Goal: Task Accomplishment & Management: Manage account settings

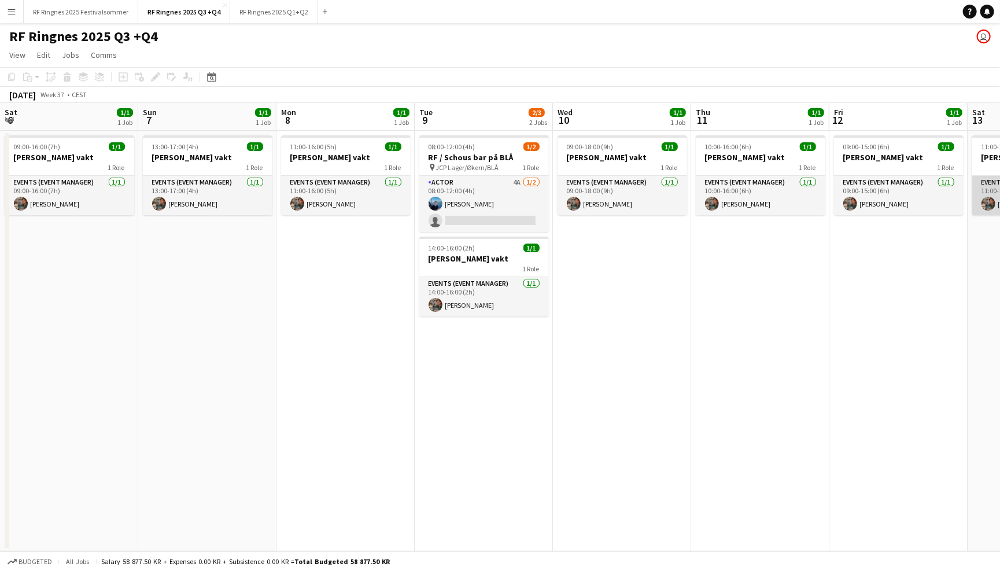
scroll to position [0, 306]
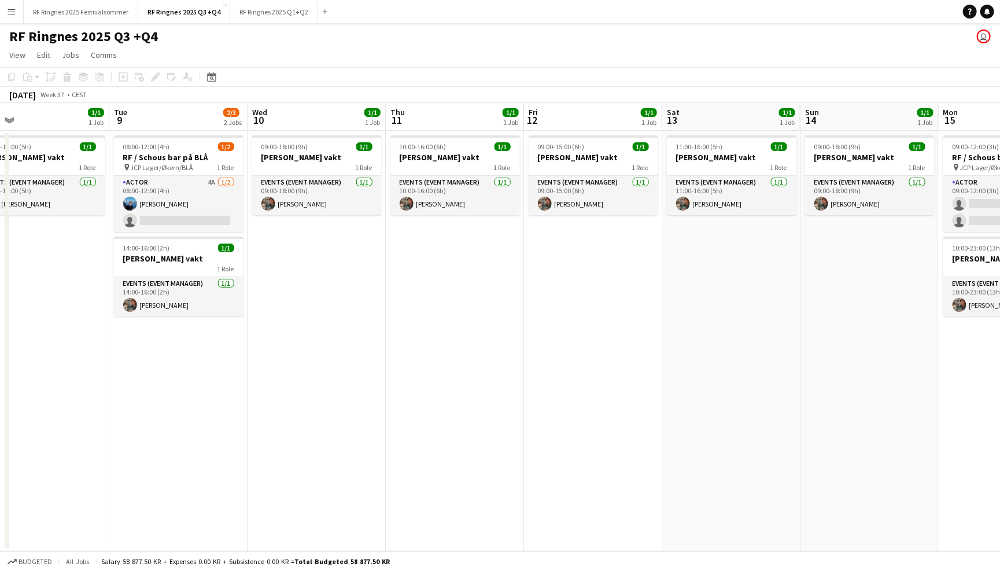
click at [350, 68] on app-toolbar "Copy Paste Paste Command V Paste with crew Command Shift V Paste linked Job [GE…" at bounding box center [500, 77] width 1000 height 20
click at [325, 62] on app-page-menu "View Day view expanded Day view collapsed Month view Date picker Jump to [DATE]…" at bounding box center [500, 56] width 1000 height 22
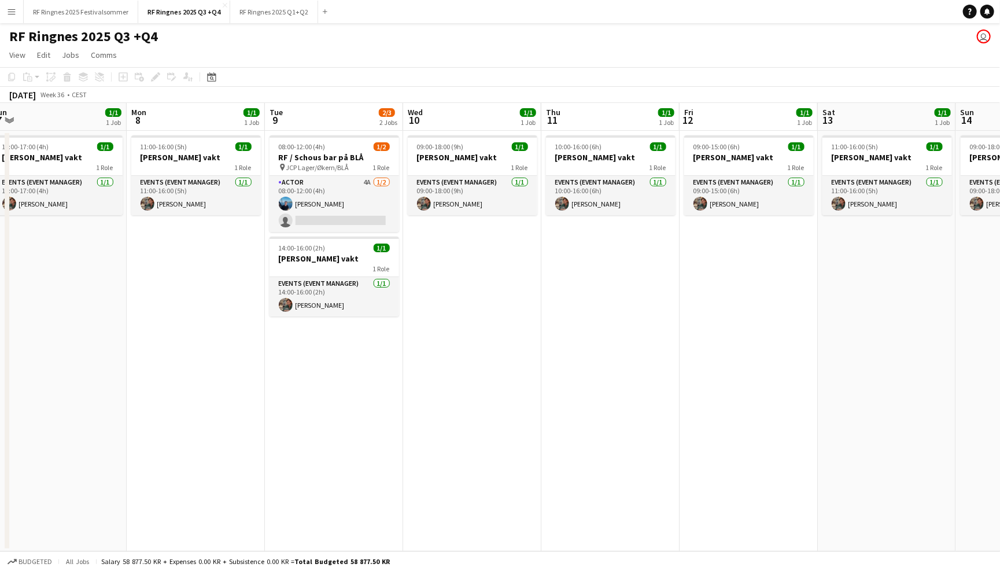
scroll to position [0, 271]
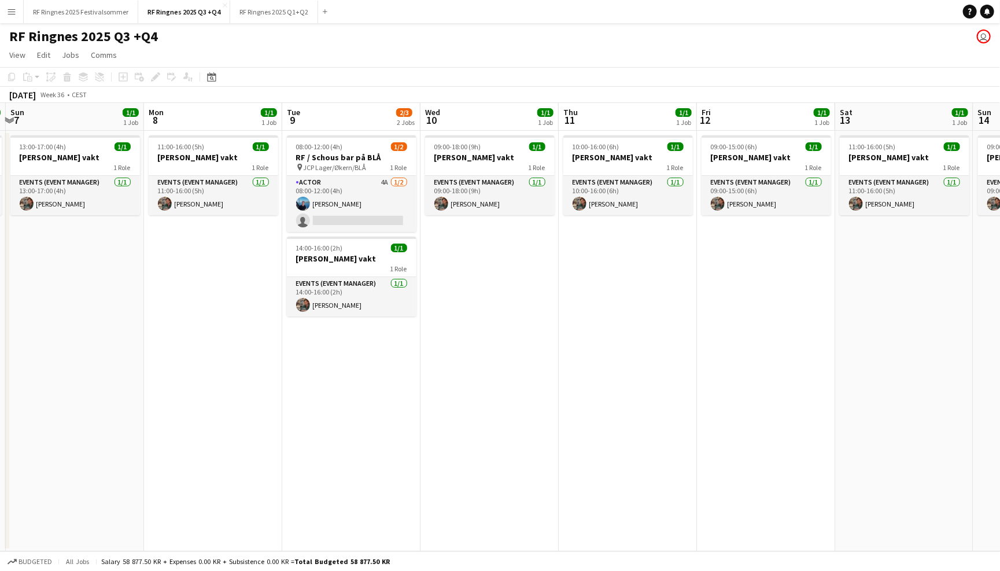
click at [711, 47] on app-page-menu "View Day view expanded Day view collapsed Month view Date picker Jump to [DATE]…" at bounding box center [500, 56] width 1000 height 22
click at [366, 190] on app-card-role "Actor 4A [DATE] 08:00-12:00 (4h) [PERSON_NAME] single-neutral-actions" at bounding box center [352, 204] width 130 height 56
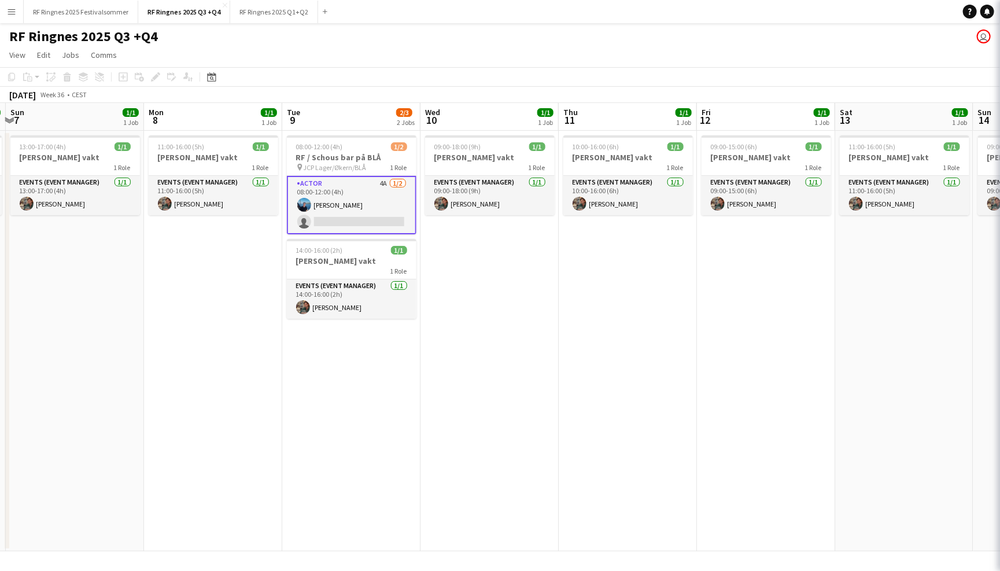
scroll to position [0, 270]
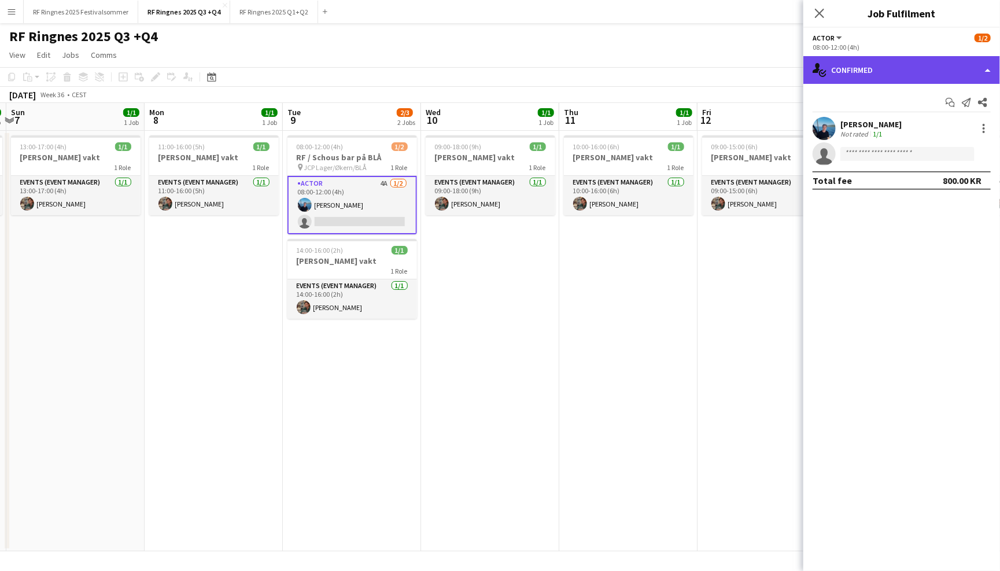
click at [896, 63] on div "single-neutral-actions-check-2 Confirmed" at bounding box center [902, 70] width 197 height 28
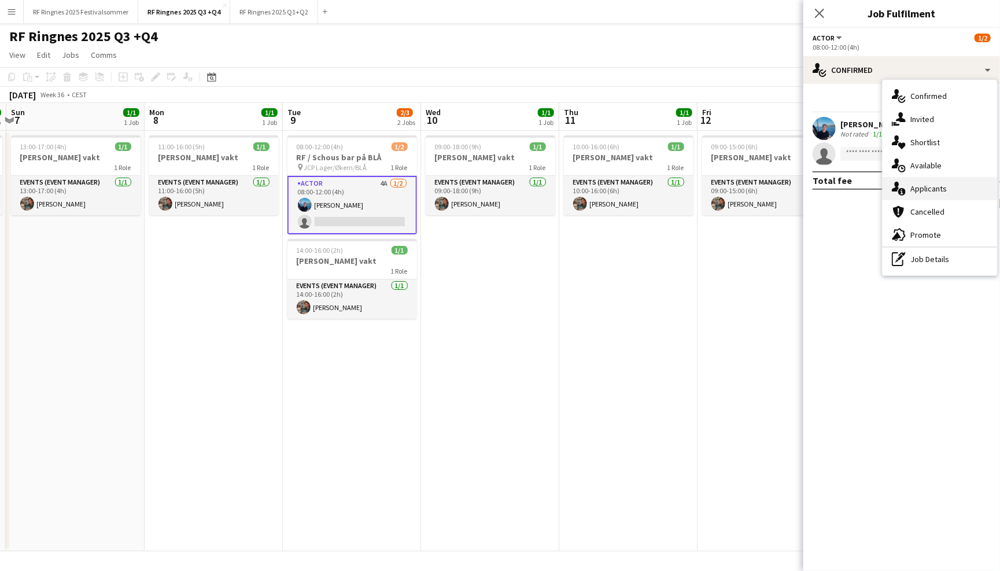
click at [939, 183] on span "Applicants" at bounding box center [929, 188] width 36 height 10
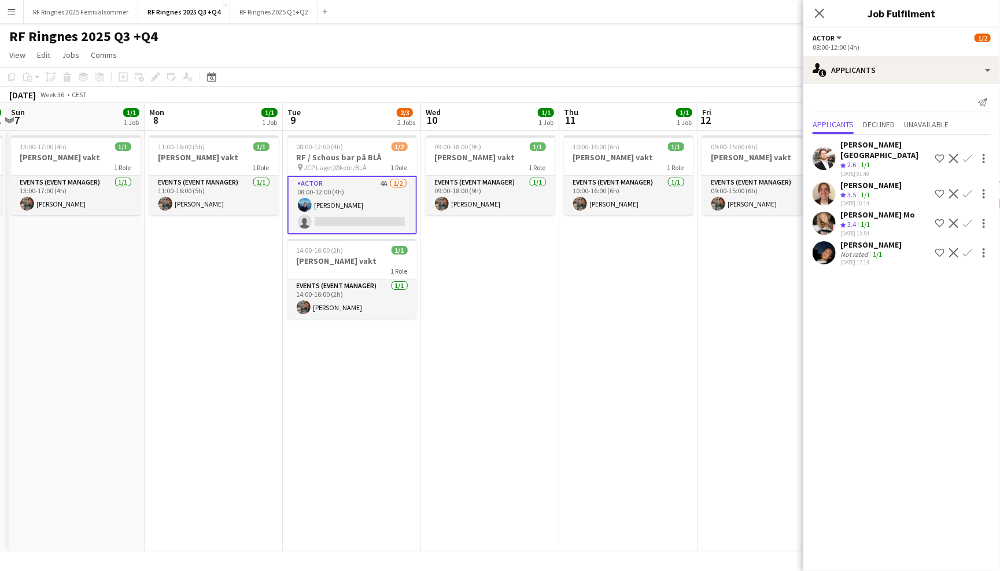
click at [824, 212] on app-user-avatar at bounding box center [824, 223] width 23 height 23
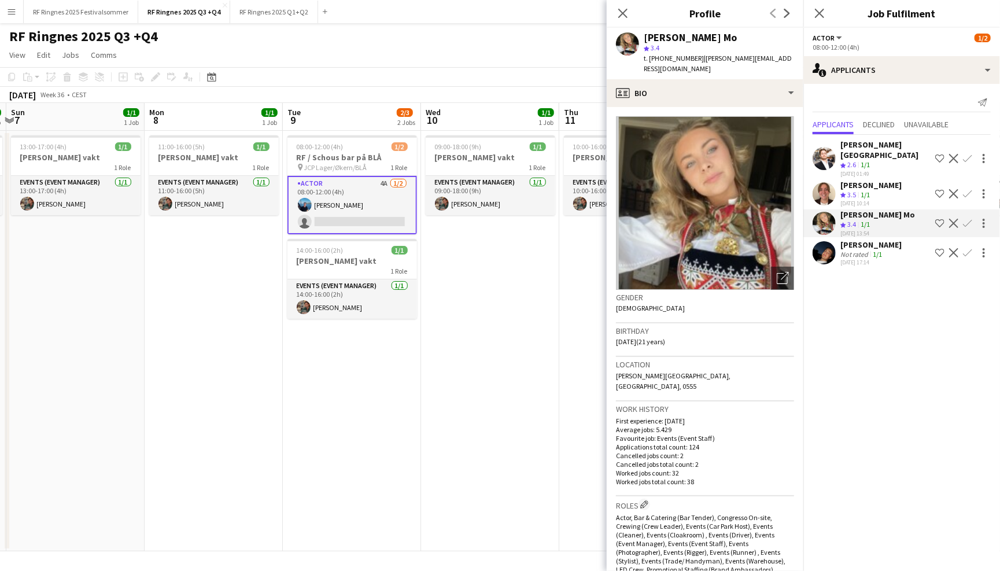
click at [552, 47] on app-page-menu "View Day view expanded Day view collapsed Month view Date picker Jump to [DATE]…" at bounding box center [500, 56] width 1000 height 22
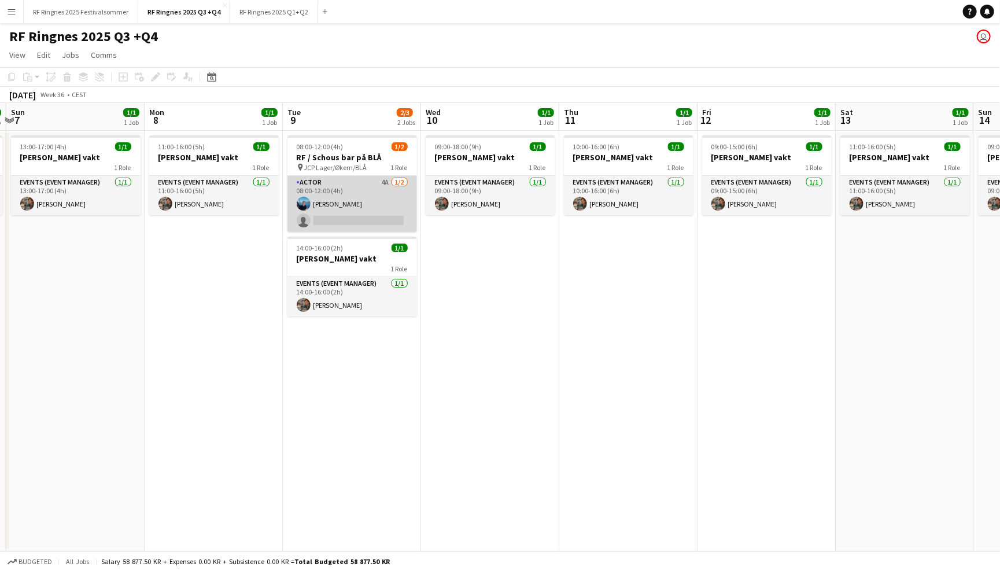
click at [364, 181] on app-card-role "Actor 4A [DATE] 08:00-12:00 (4h) [PERSON_NAME] single-neutral-actions" at bounding box center [353, 204] width 130 height 56
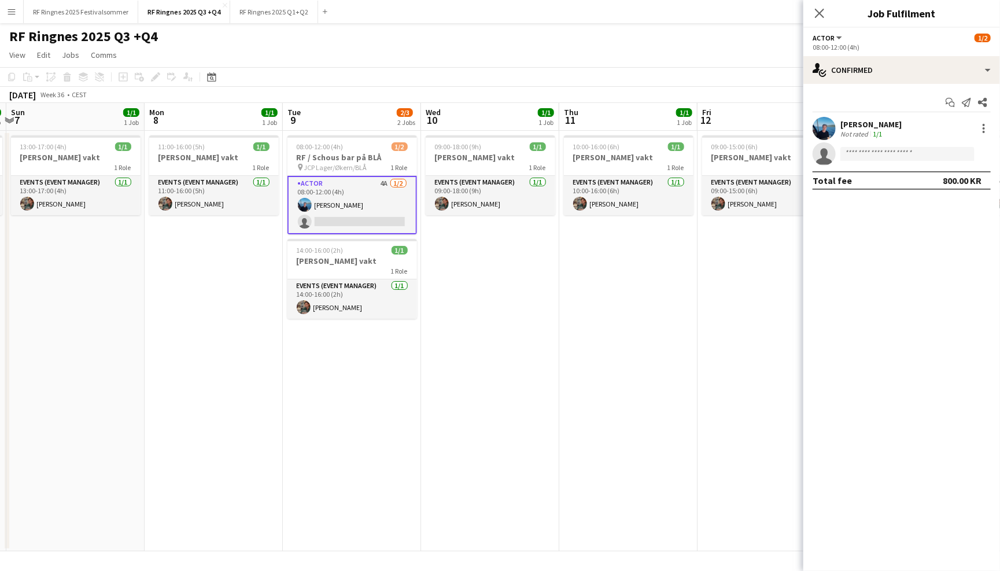
click at [815, 126] on app-user-avatar at bounding box center [824, 128] width 23 height 23
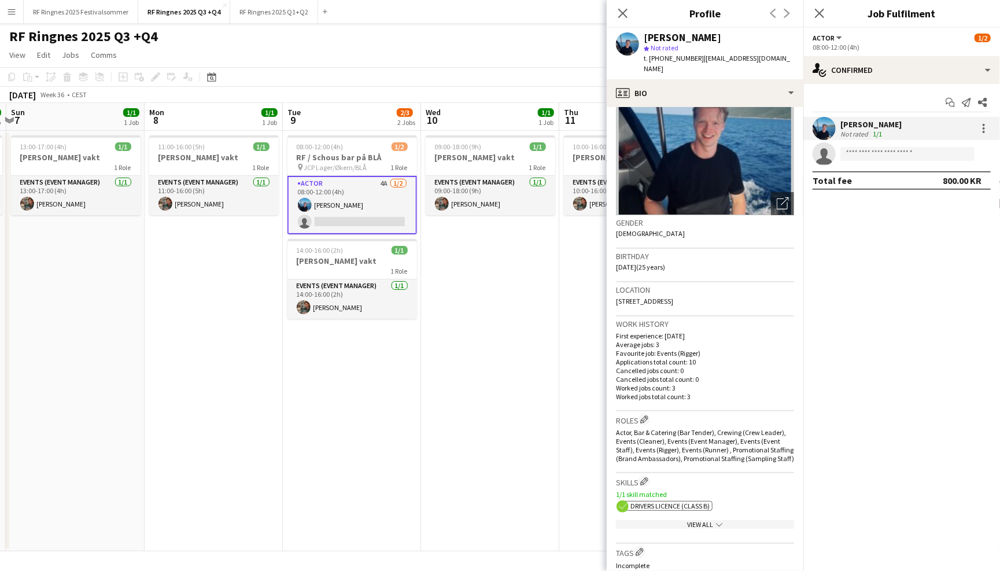
scroll to position [82, 0]
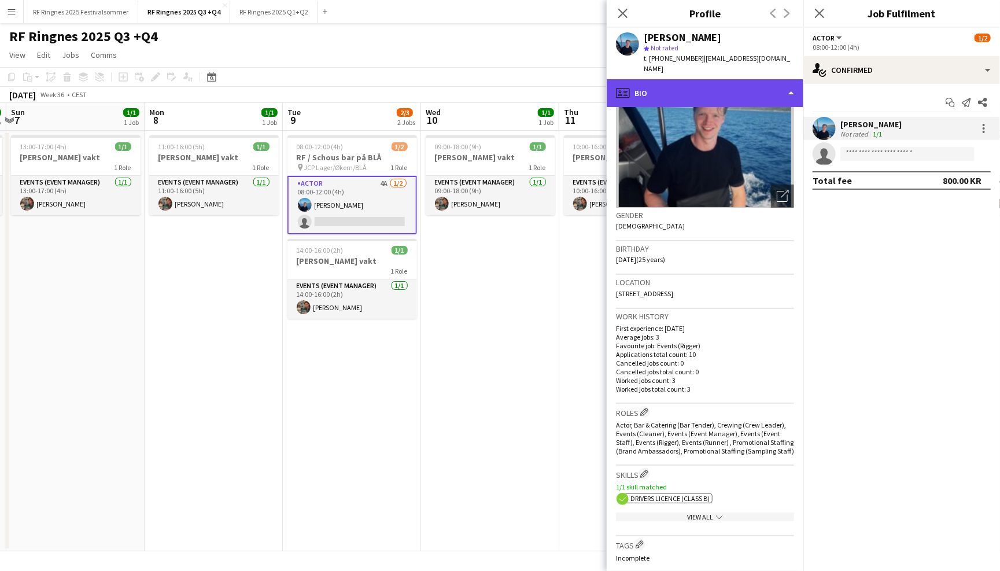
click at [730, 79] on div "profile Bio" at bounding box center [705, 93] width 197 height 28
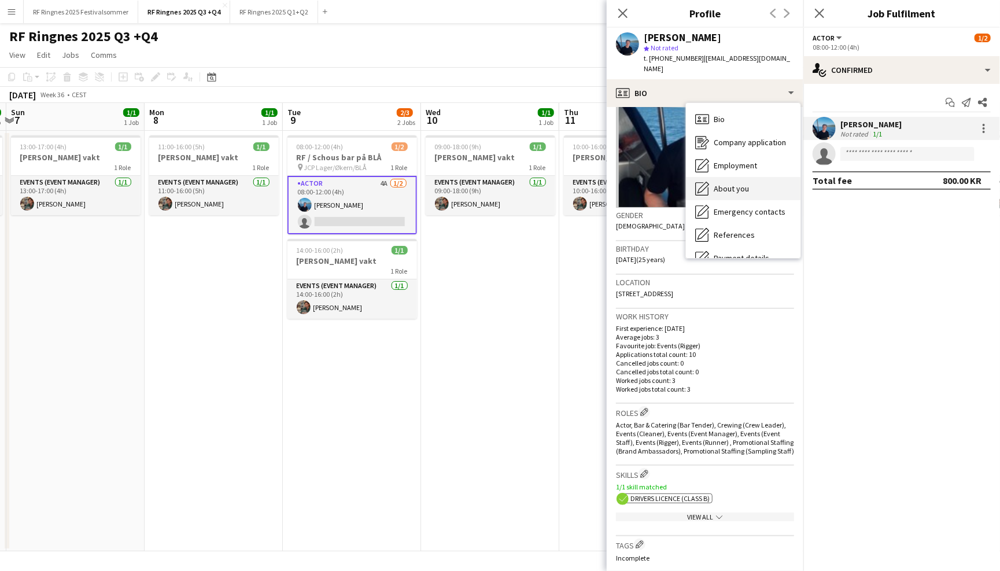
click at [754, 177] on div "About you About you" at bounding box center [743, 188] width 115 height 23
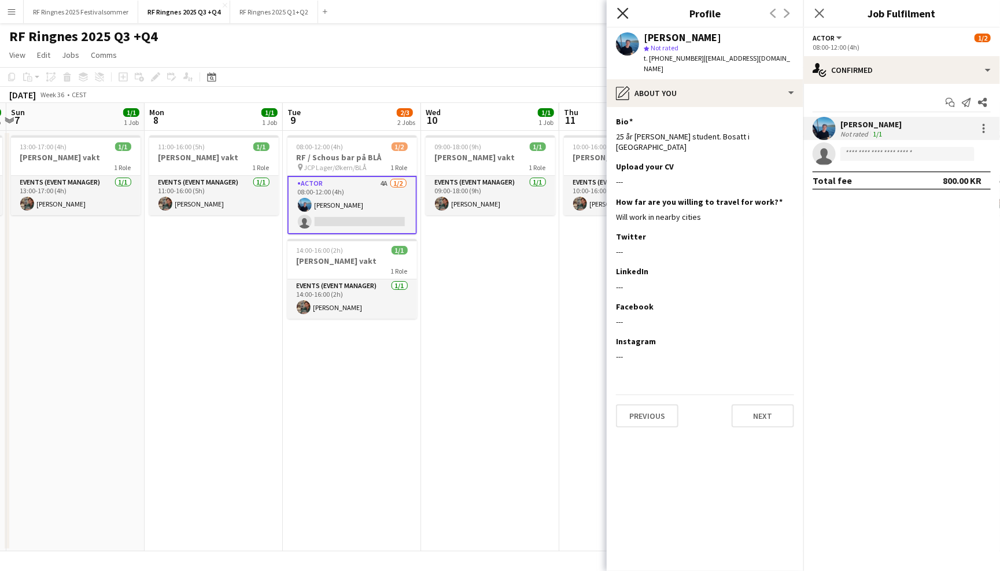
click at [623, 13] on icon at bounding box center [622, 13] width 11 height 11
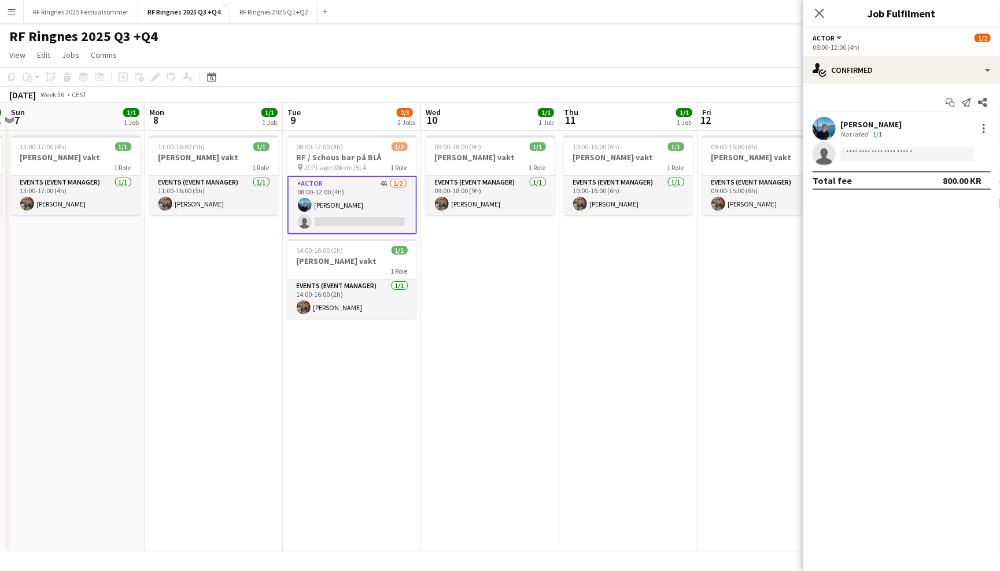
click at [535, 43] on div "RF Ringnes 2025 Q3 +Q4 user" at bounding box center [500, 34] width 1000 height 22
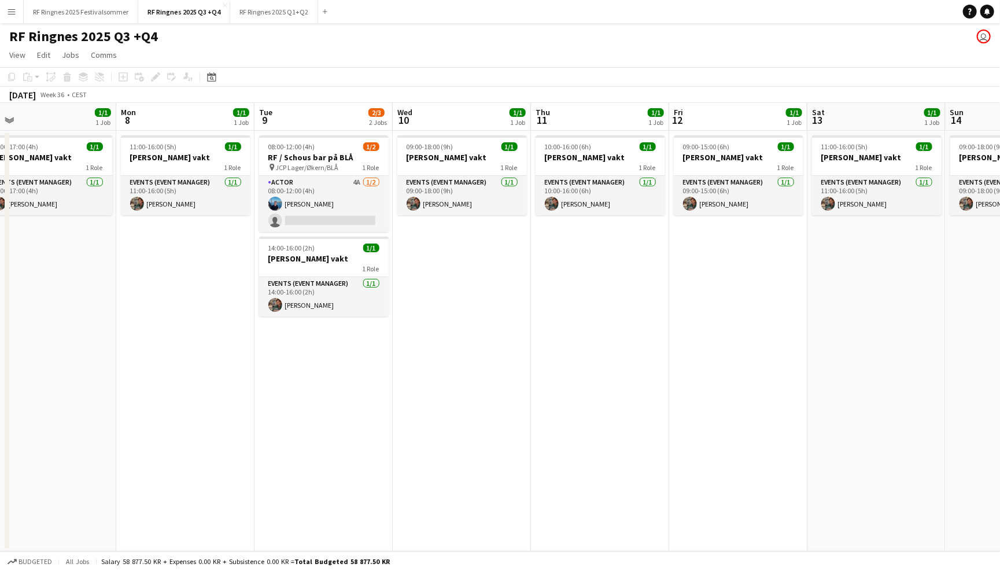
scroll to position [0, 306]
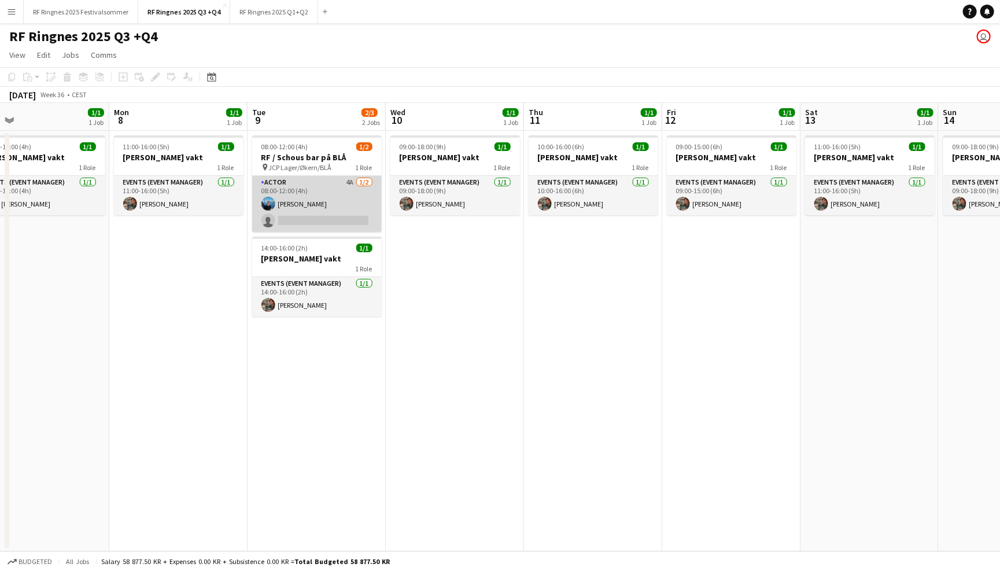
click at [328, 201] on app-card-role "Actor 4A [DATE] 08:00-12:00 (4h) [PERSON_NAME] single-neutral-actions" at bounding box center [317, 204] width 130 height 56
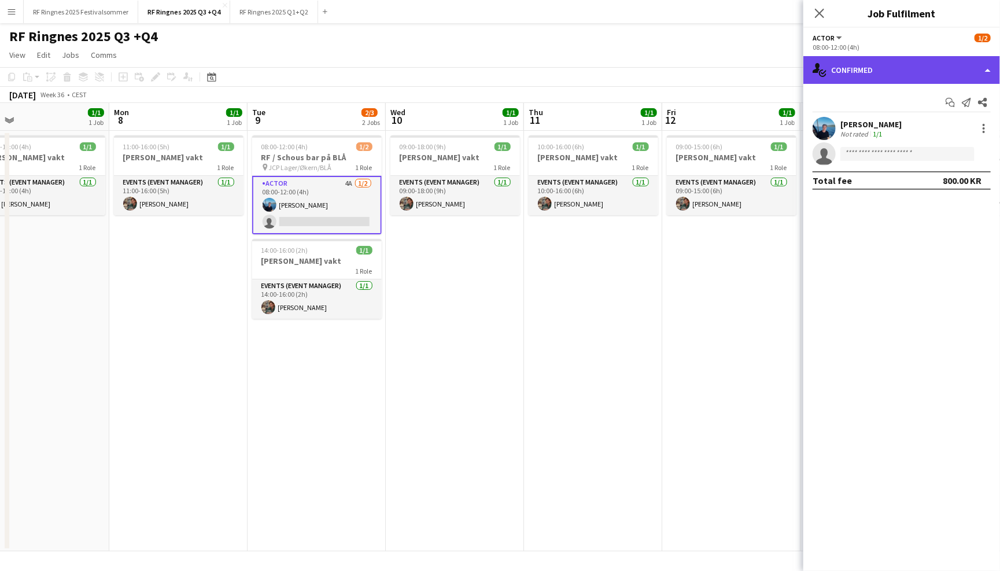
click at [919, 69] on div "single-neutral-actions-check-2 Confirmed" at bounding box center [902, 70] width 197 height 28
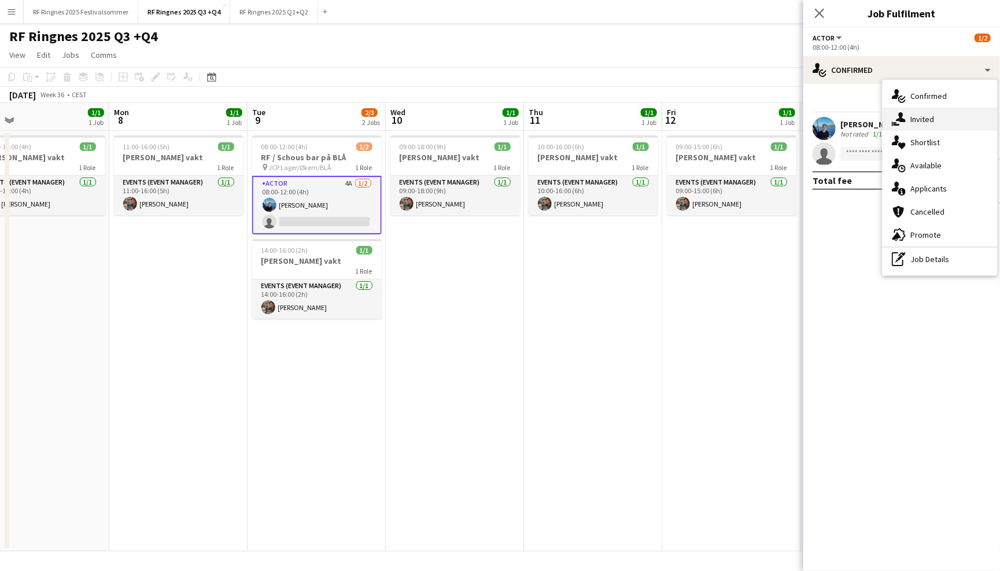
click at [940, 115] on div "single-neutral-actions-share-1 Invited" at bounding box center [940, 119] width 115 height 23
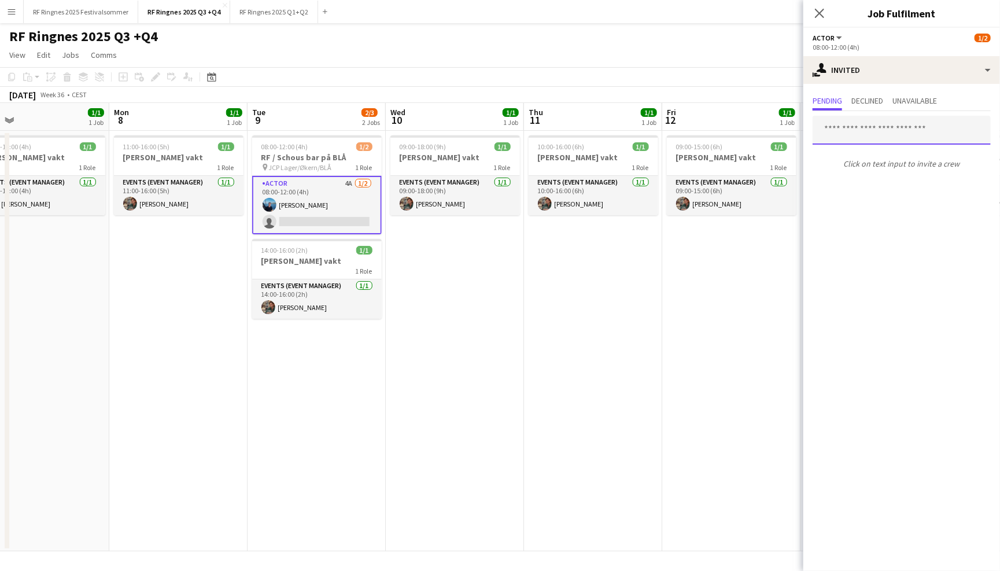
click at [882, 130] on input "text" at bounding box center [902, 130] width 178 height 29
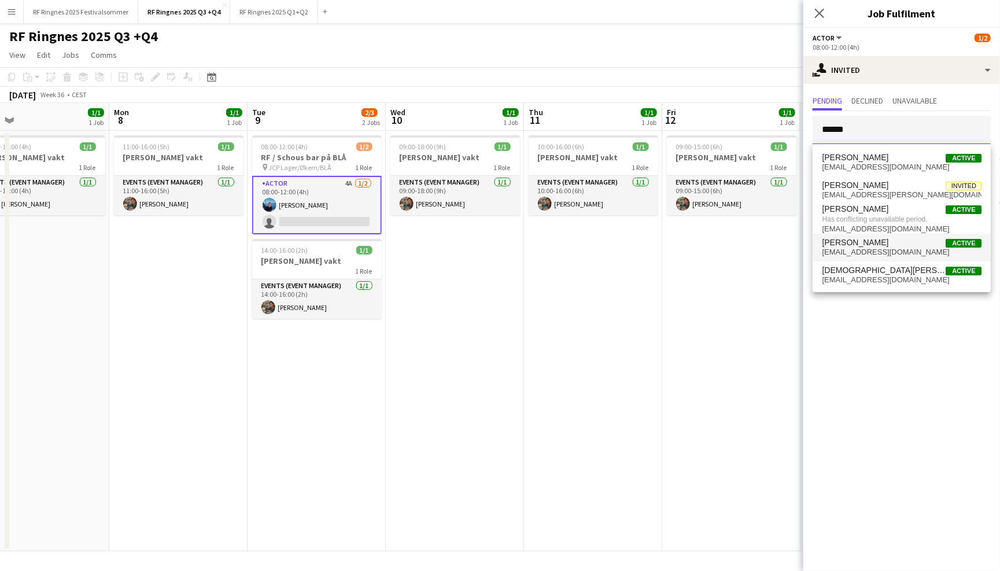
type input "******"
click at [899, 248] on span "[EMAIL_ADDRESS][DOMAIN_NAME]" at bounding box center [902, 252] width 160 height 9
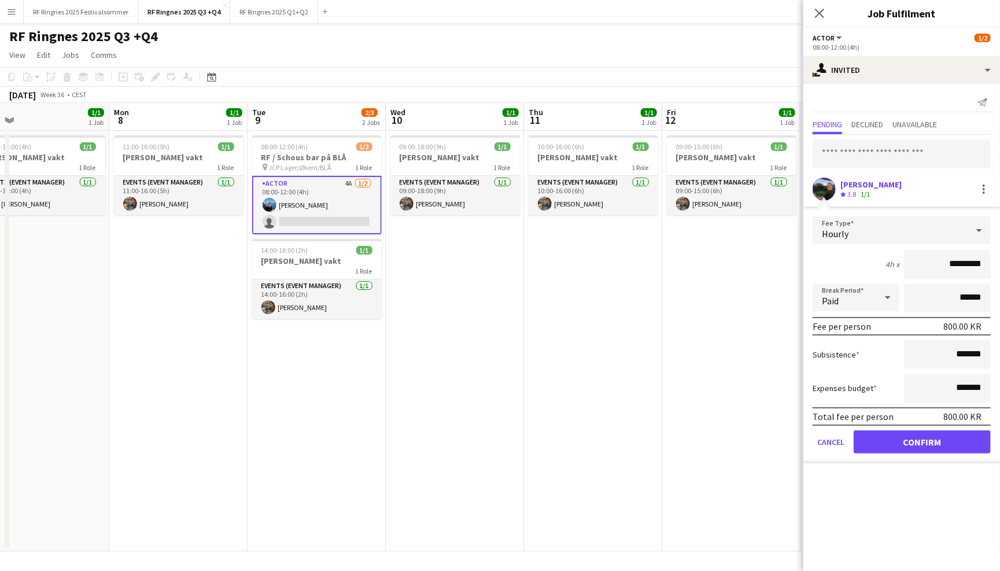
click at [939, 441] on button "Confirm" at bounding box center [922, 441] width 137 height 23
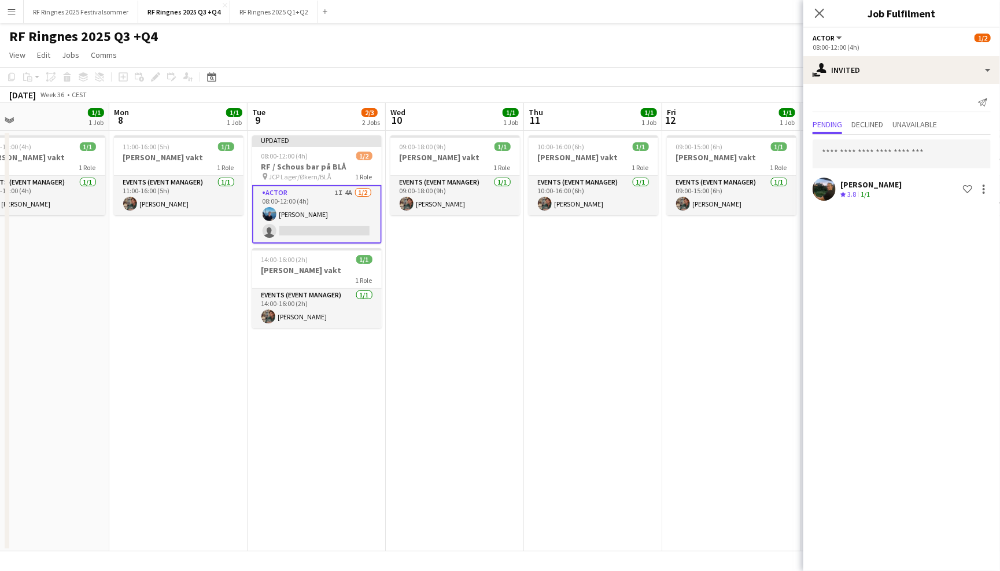
click at [685, 32] on div "RF Ringnes 2025 Q3 +Q4 user" at bounding box center [500, 34] width 1000 height 22
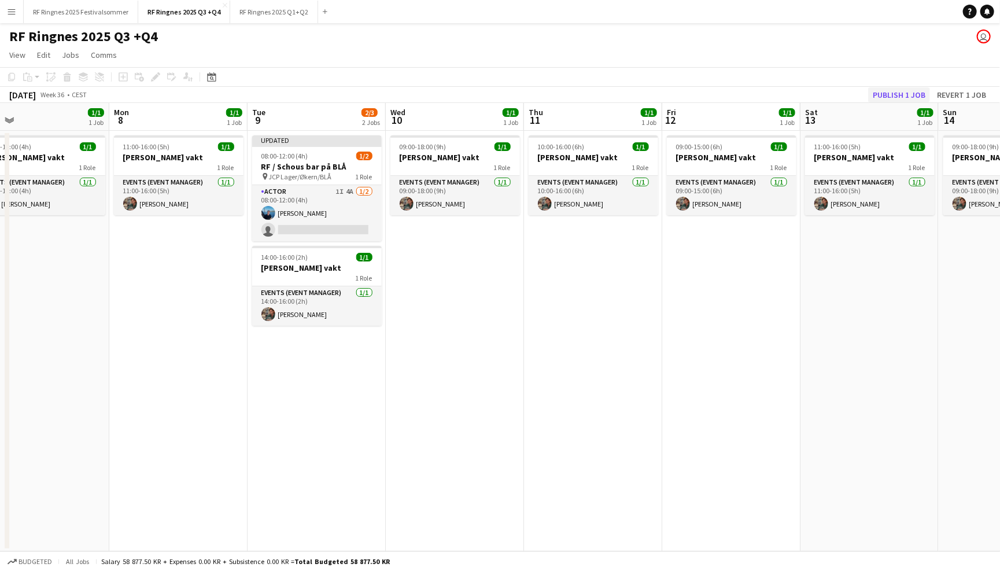
click at [917, 97] on button "Publish 1 job" at bounding box center [900, 94] width 62 height 15
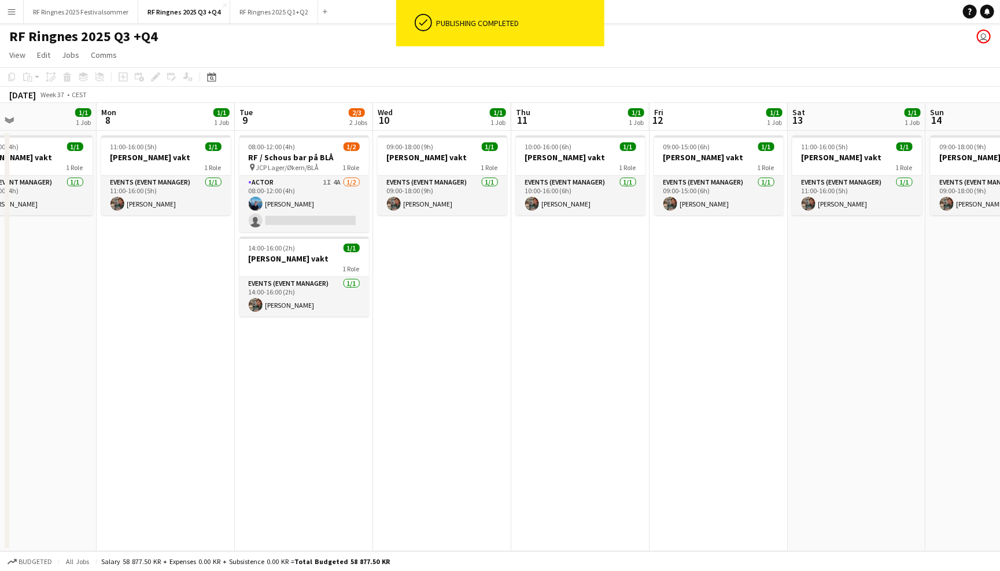
scroll to position [0, 317]
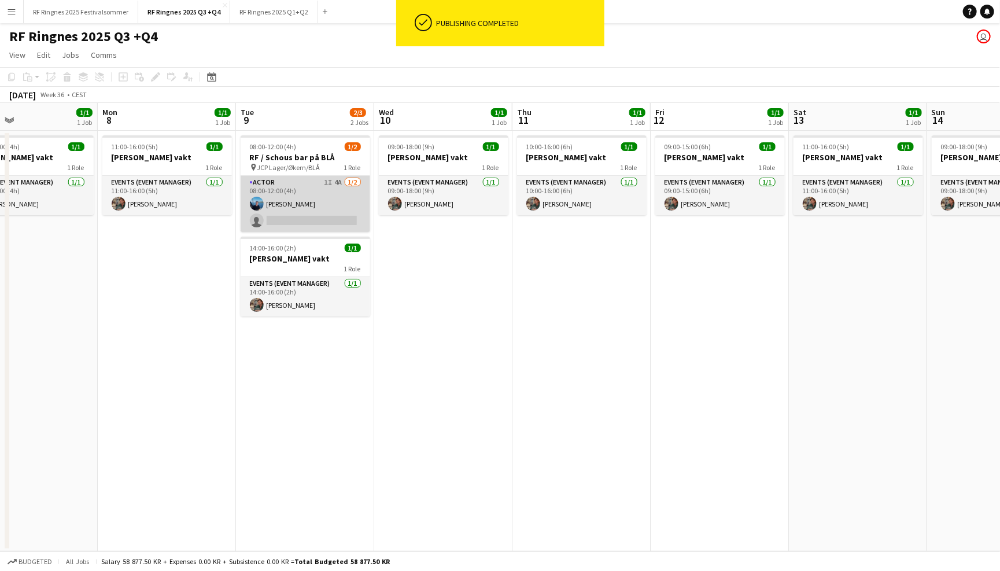
click at [302, 193] on app-card-role "Actor 1I 4A [DATE] 08:00-12:00 (4h) [PERSON_NAME] single-neutral-actions" at bounding box center [306, 204] width 130 height 56
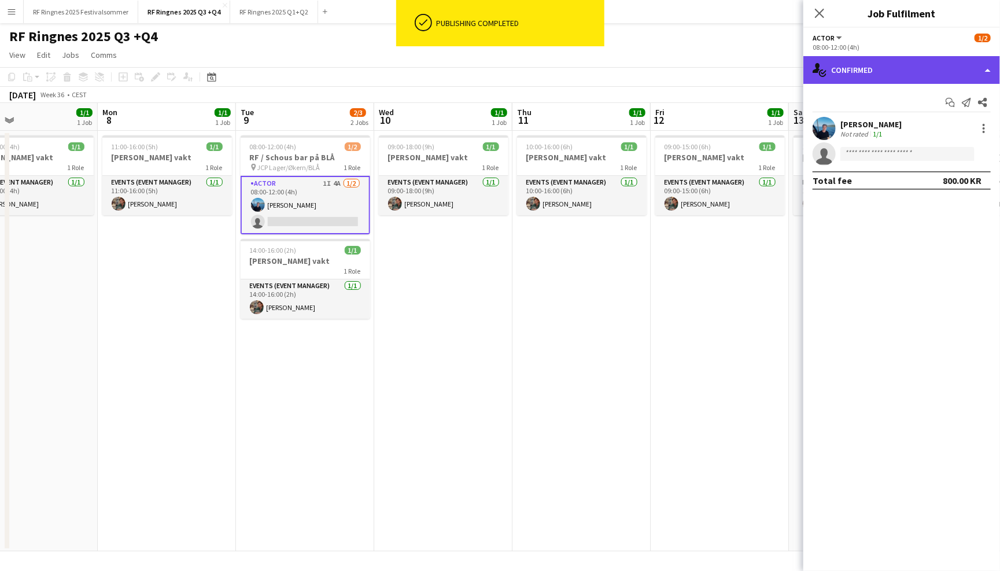
click at [847, 78] on div "single-neutral-actions-check-2 Confirmed" at bounding box center [902, 70] width 197 height 28
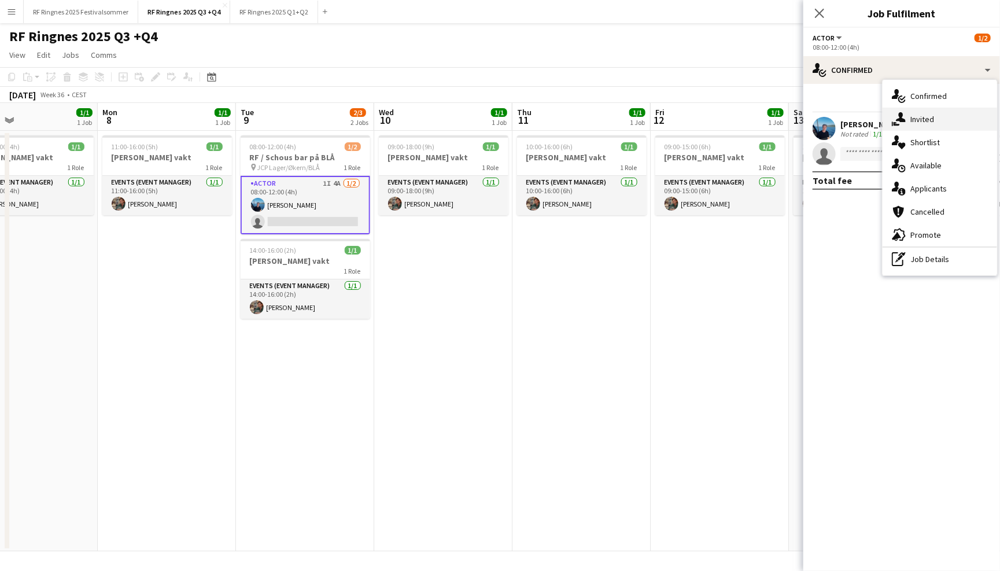
click at [907, 112] on div "single-neutral-actions-share-1 Invited" at bounding box center [940, 119] width 115 height 23
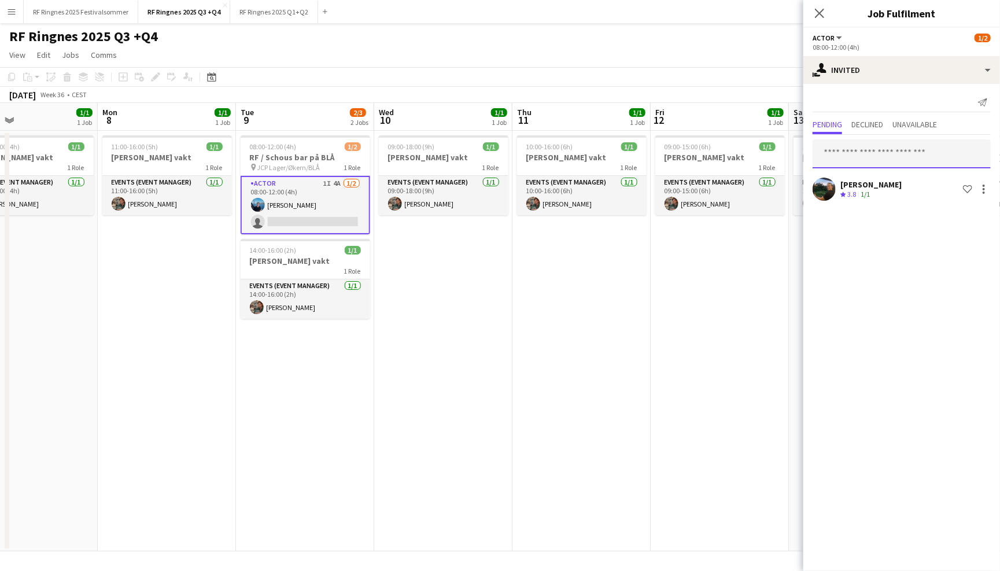
click at [886, 149] on input "text" at bounding box center [902, 153] width 178 height 29
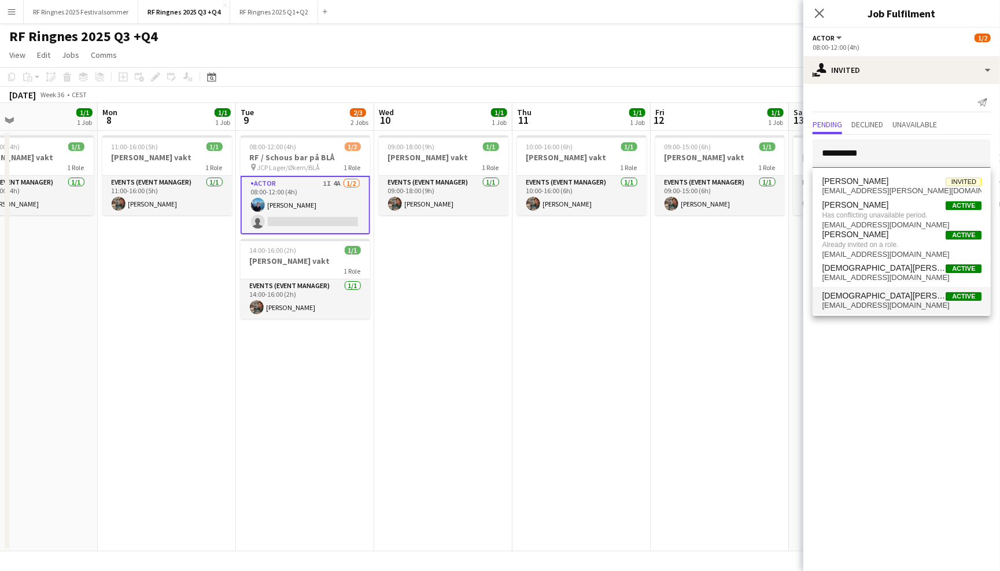
type input "*********"
click at [890, 305] on span "[EMAIL_ADDRESS][DOMAIN_NAME]" at bounding box center [902, 305] width 160 height 9
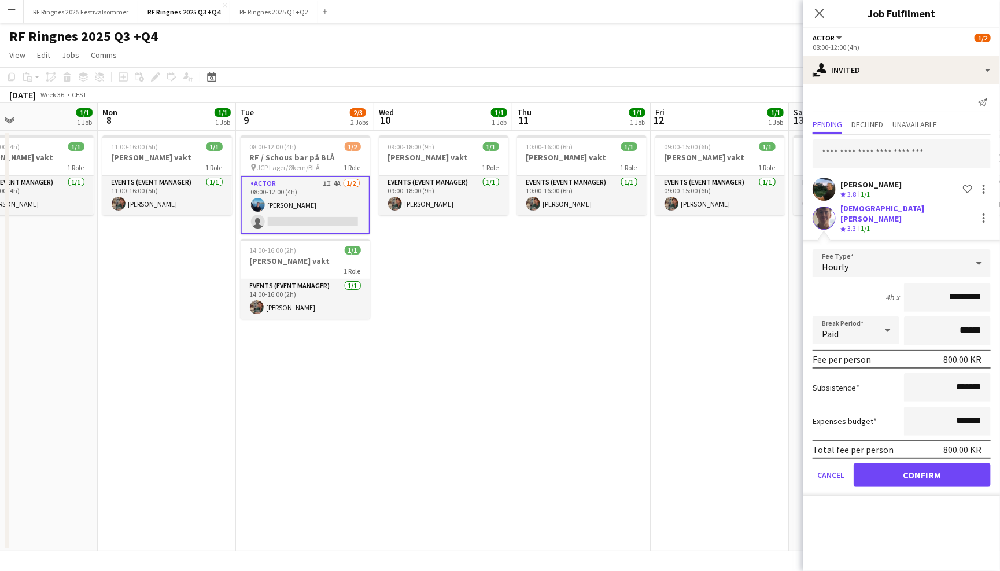
click at [955, 472] on button "Confirm" at bounding box center [922, 474] width 137 height 23
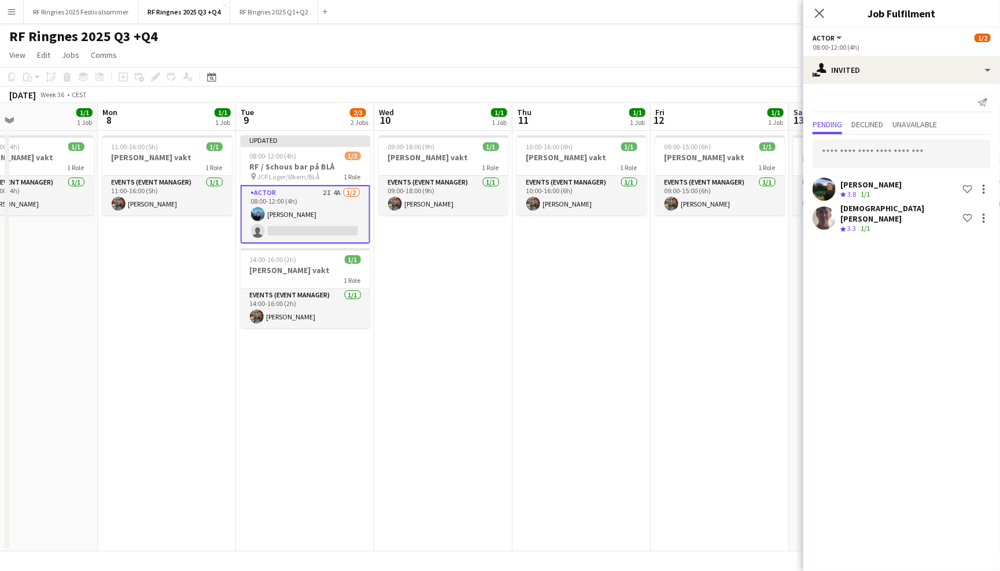
click at [739, 43] on div "RF Ringnes 2025 Q3 +Q4 user" at bounding box center [500, 34] width 1000 height 22
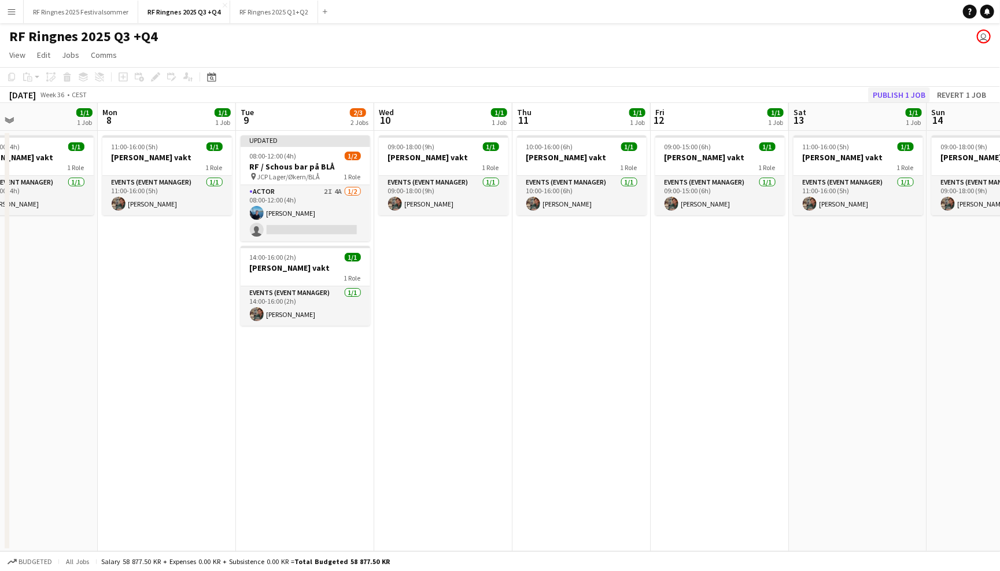
click at [907, 98] on button "Publish 1 job" at bounding box center [900, 94] width 62 height 15
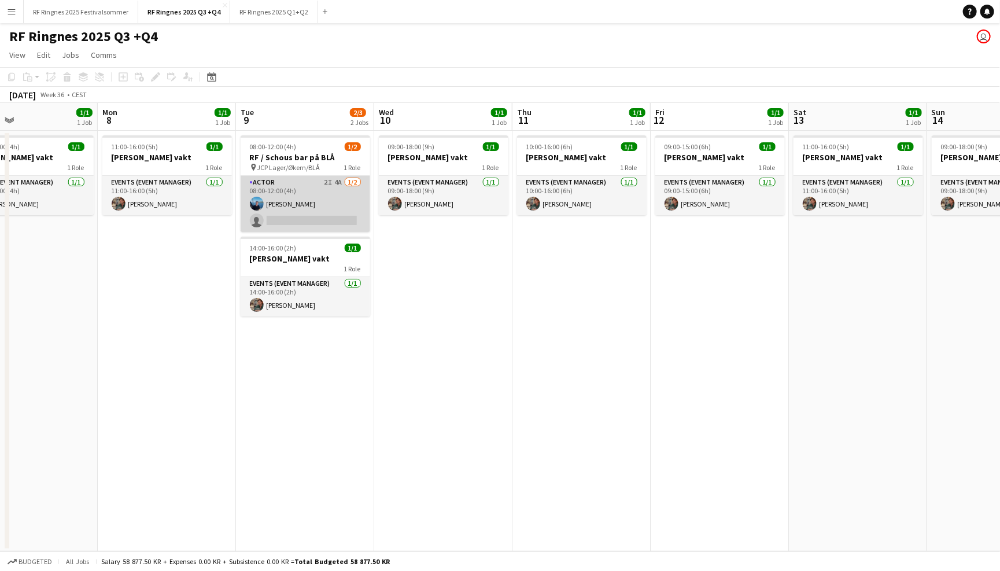
click at [325, 189] on app-card-role "Actor 2I 4A [DATE] 08:00-12:00 (4h) [PERSON_NAME] single-neutral-actions" at bounding box center [306, 204] width 130 height 56
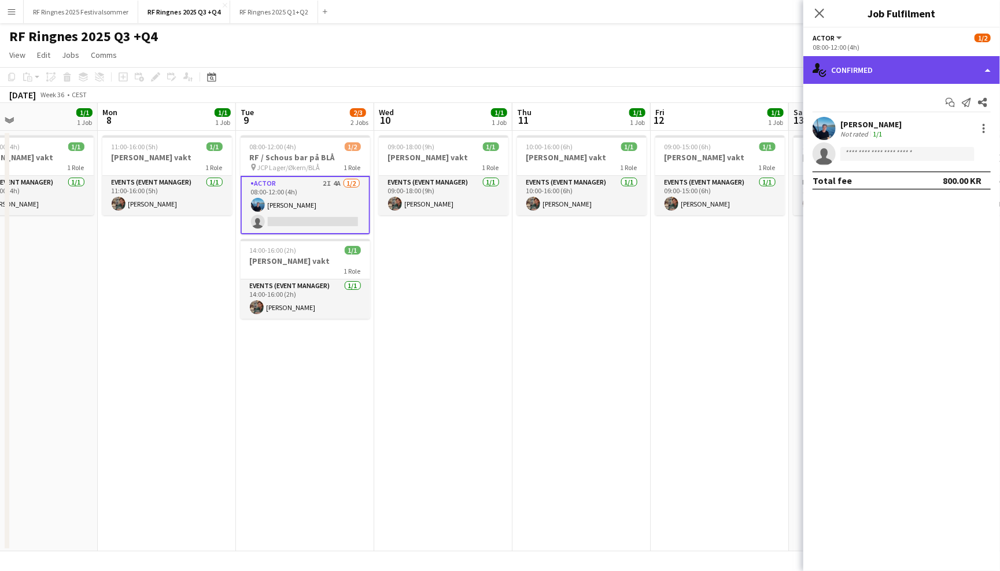
click at [853, 73] on div "single-neutral-actions-check-2 Confirmed" at bounding box center [902, 70] width 197 height 28
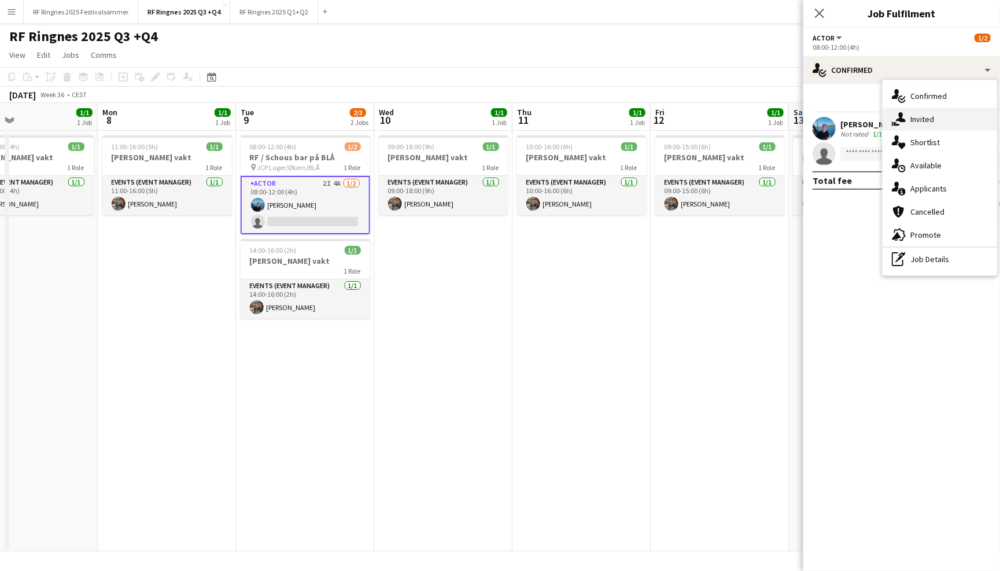
click at [907, 110] on div "single-neutral-actions-share-1 Invited" at bounding box center [940, 119] width 115 height 23
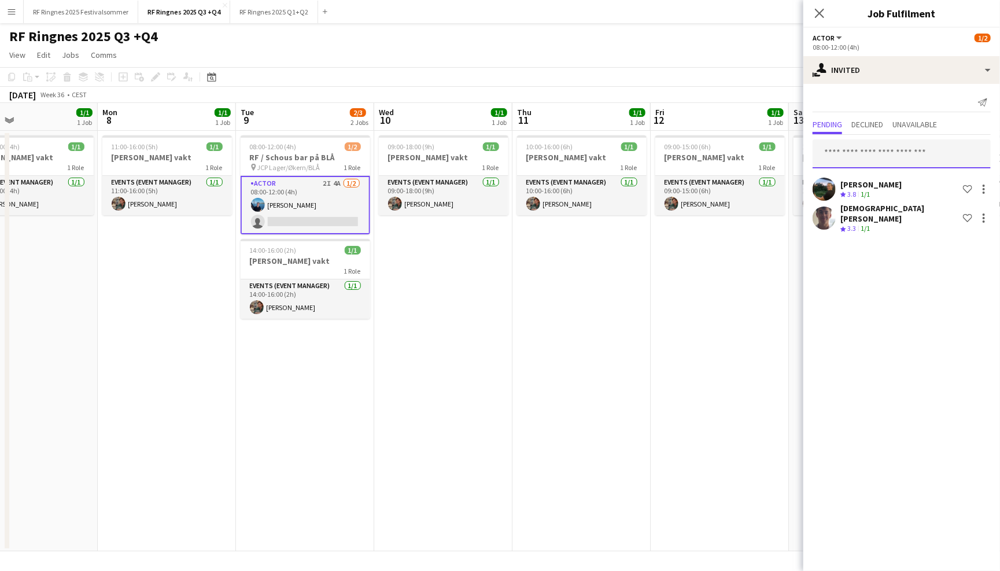
click at [892, 157] on input "text" at bounding box center [902, 153] width 178 height 29
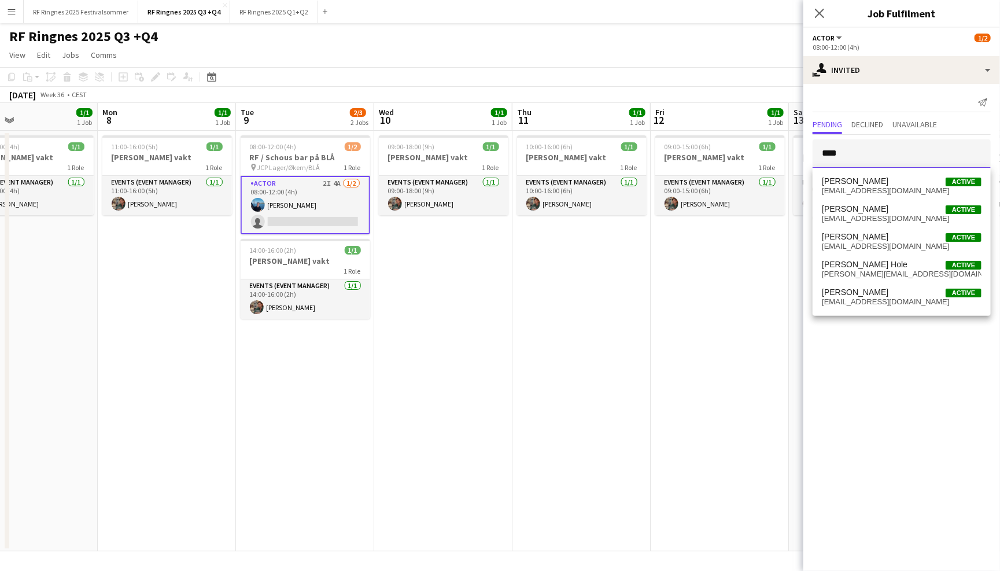
type input "****"
drag, startPoint x: 892, startPoint y: 157, endPoint x: 917, endPoint y: 303, distance: 148.0
click at [917, 303] on span "[EMAIL_ADDRESS][DOMAIN_NAME]" at bounding box center [902, 301] width 160 height 9
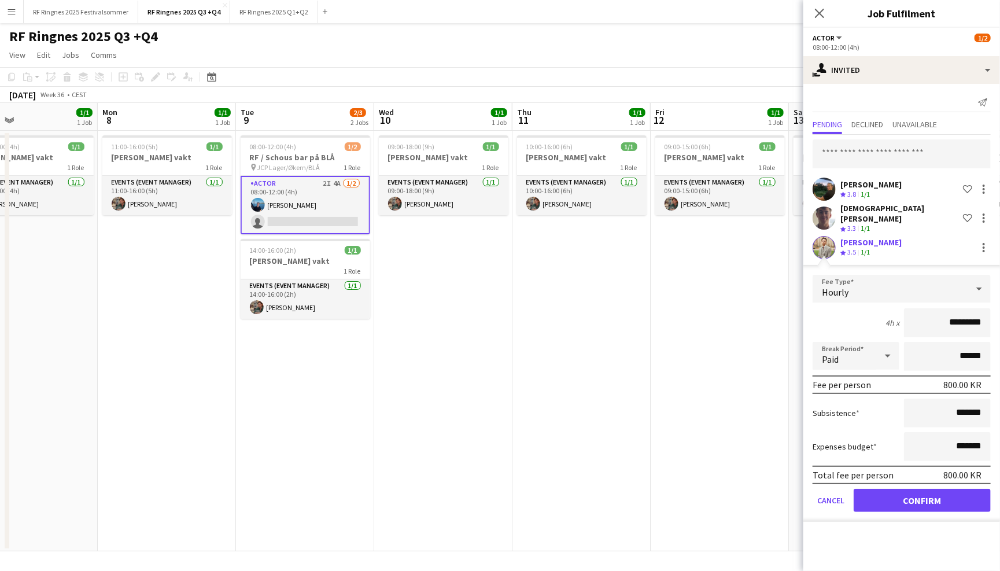
click at [928, 489] on button "Confirm" at bounding box center [922, 500] width 137 height 23
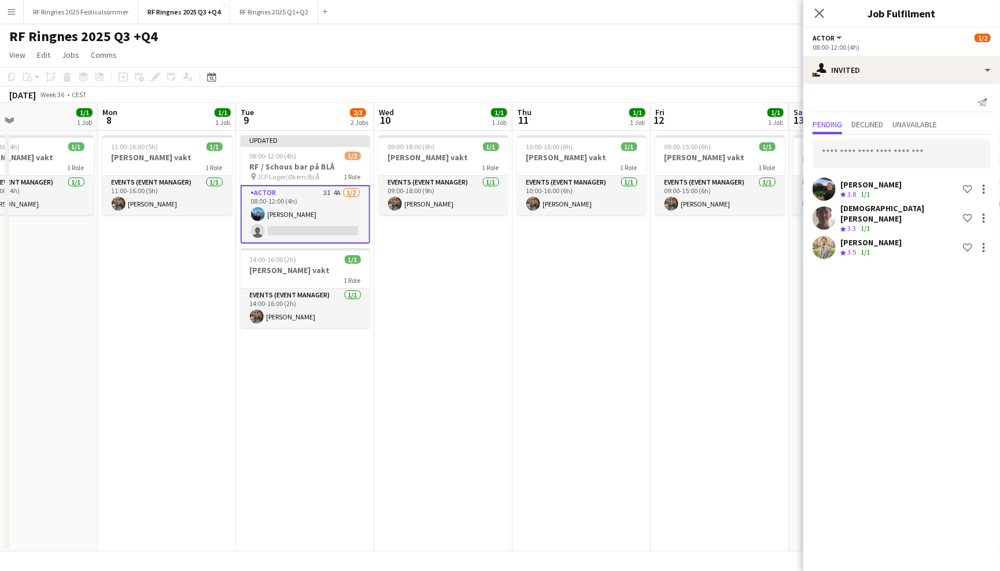
click at [765, 75] on app-toolbar "Copy Paste Paste Command V Paste with crew Command Shift V Paste linked Job [GE…" at bounding box center [500, 77] width 1000 height 20
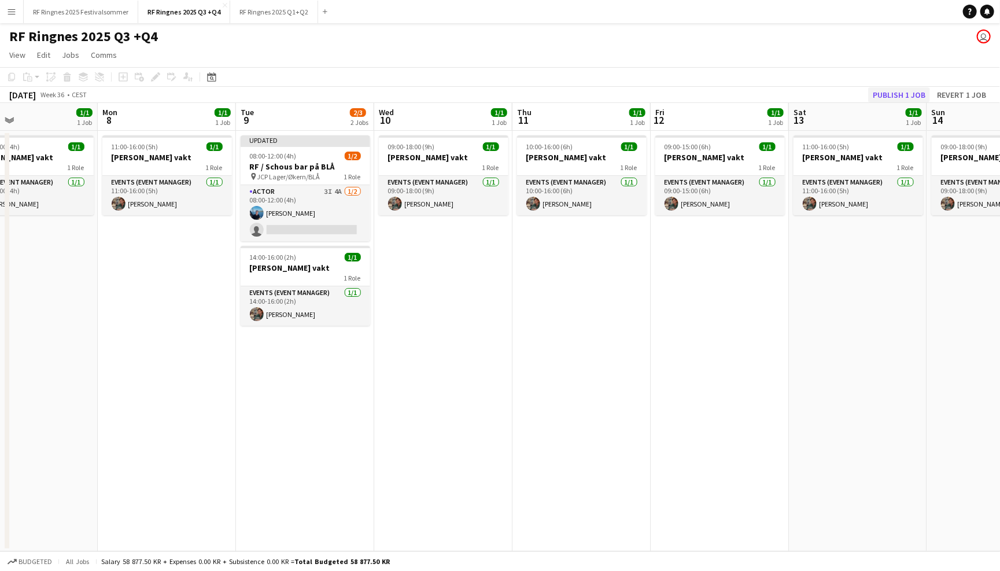
click at [912, 92] on button "Publish 1 job" at bounding box center [900, 94] width 62 height 15
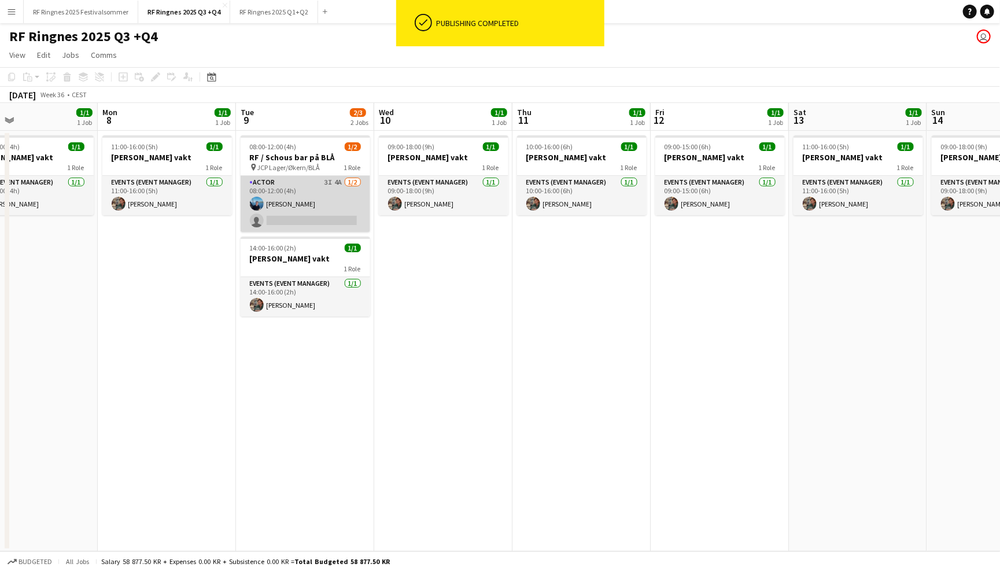
click at [323, 193] on app-card-role "Actor 3I 4A [DATE] 08:00-12:00 (4h) [PERSON_NAME] single-neutral-actions" at bounding box center [306, 204] width 130 height 56
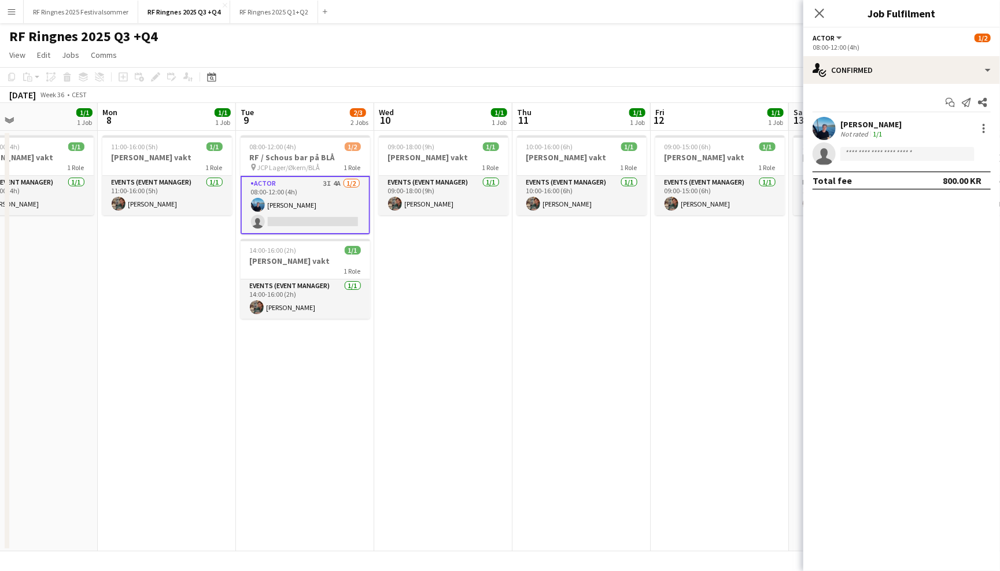
click at [955, 47] on div "08:00-12:00 (4h)" at bounding box center [902, 47] width 178 height 9
click at [955, 64] on div "single-neutral-actions-check-2 Confirmed" at bounding box center [902, 70] width 197 height 28
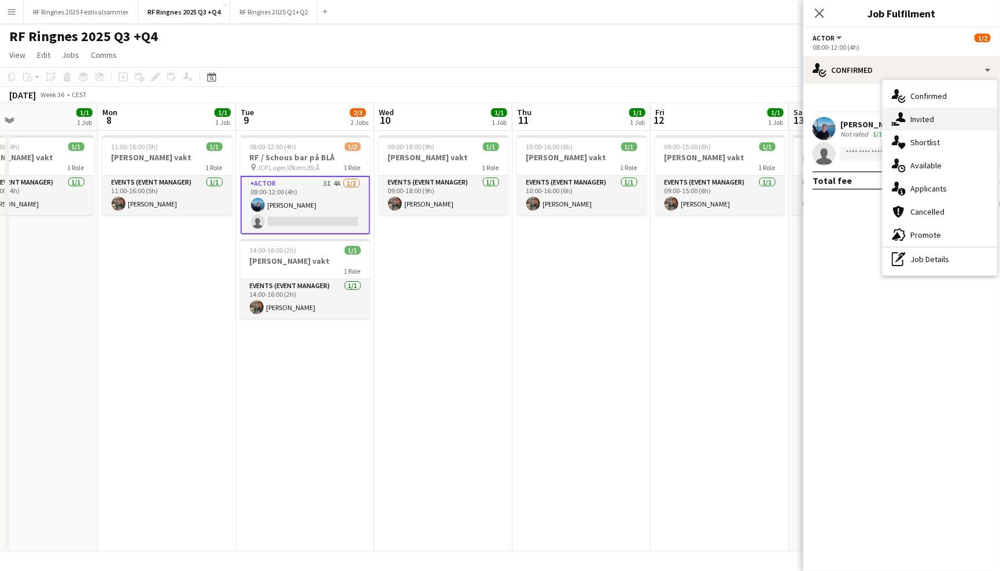
click at [958, 109] on div "single-neutral-actions-share-1 Invited" at bounding box center [940, 119] width 115 height 23
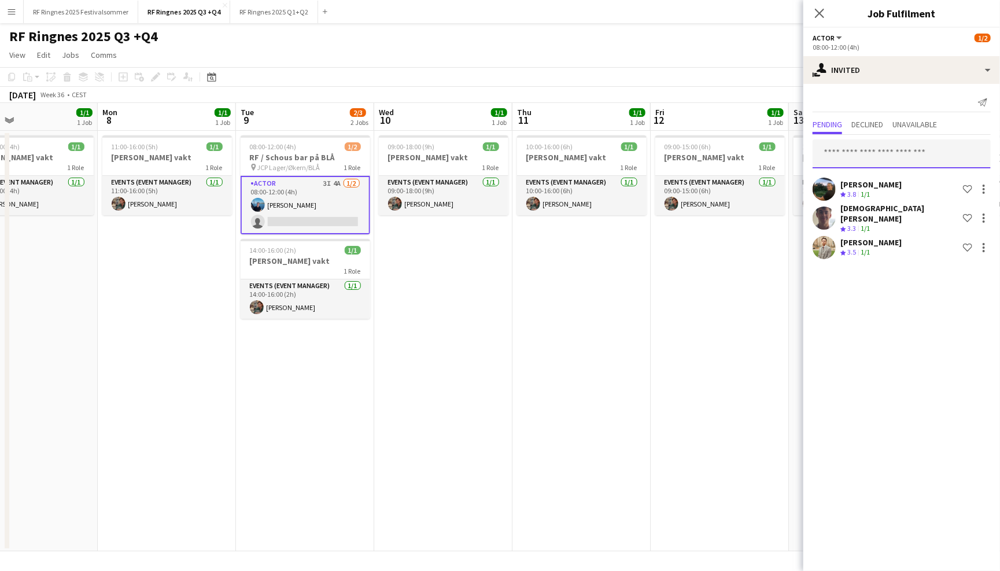
click at [889, 152] on input "text" at bounding box center [902, 153] width 178 height 29
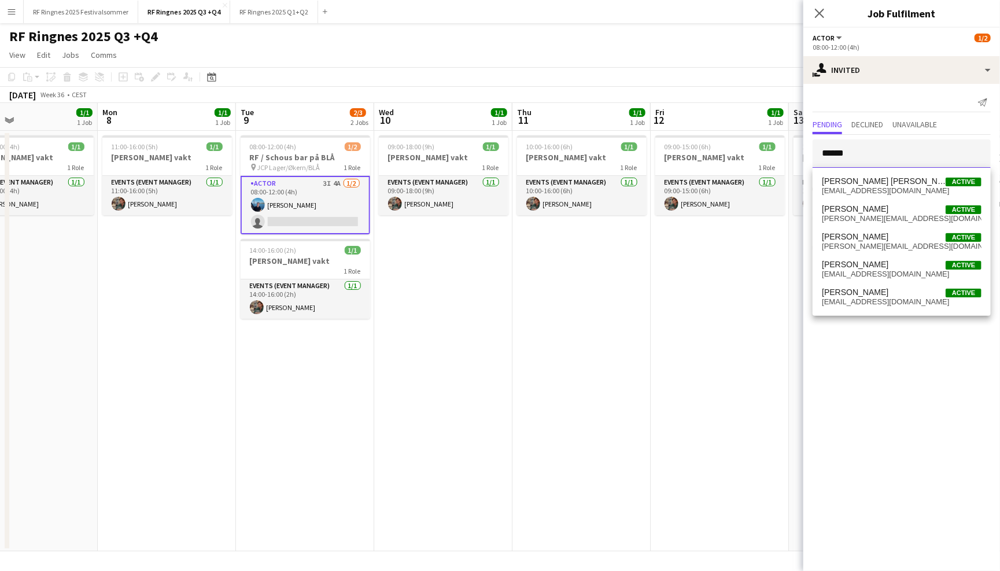
type input "******"
drag, startPoint x: 889, startPoint y: 152, endPoint x: 900, endPoint y: 215, distance: 64.7
click at [900, 215] on span "[PERSON_NAME][EMAIL_ADDRESS][DOMAIN_NAME]" at bounding box center [902, 218] width 160 height 9
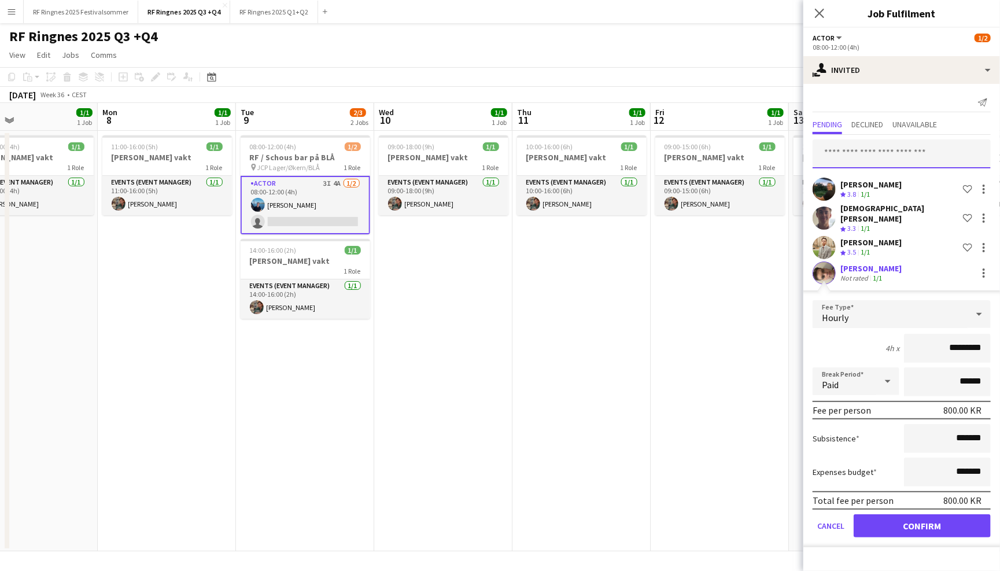
click at [892, 155] on input "text" at bounding box center [902, 153] width 178 height 29
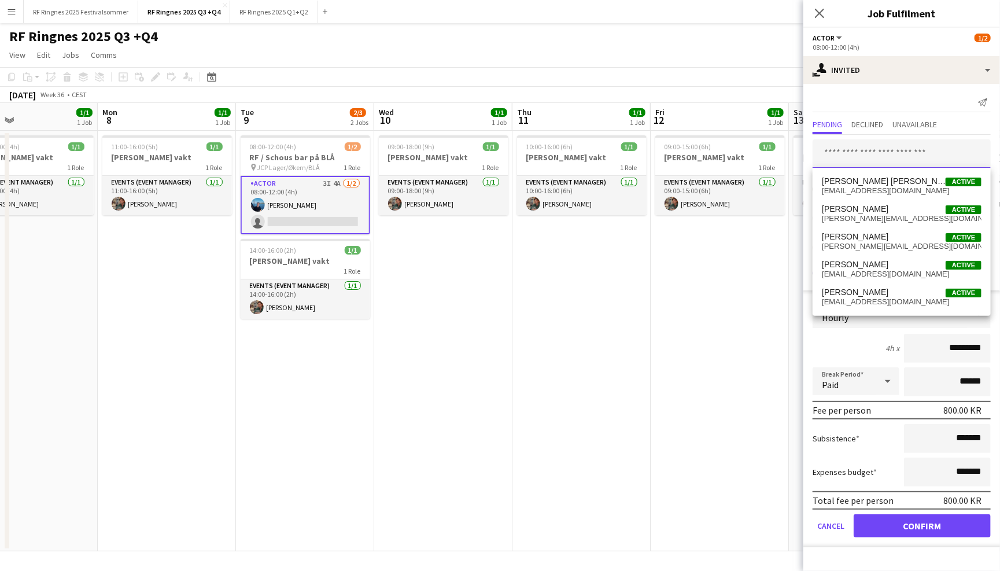
type input "*"
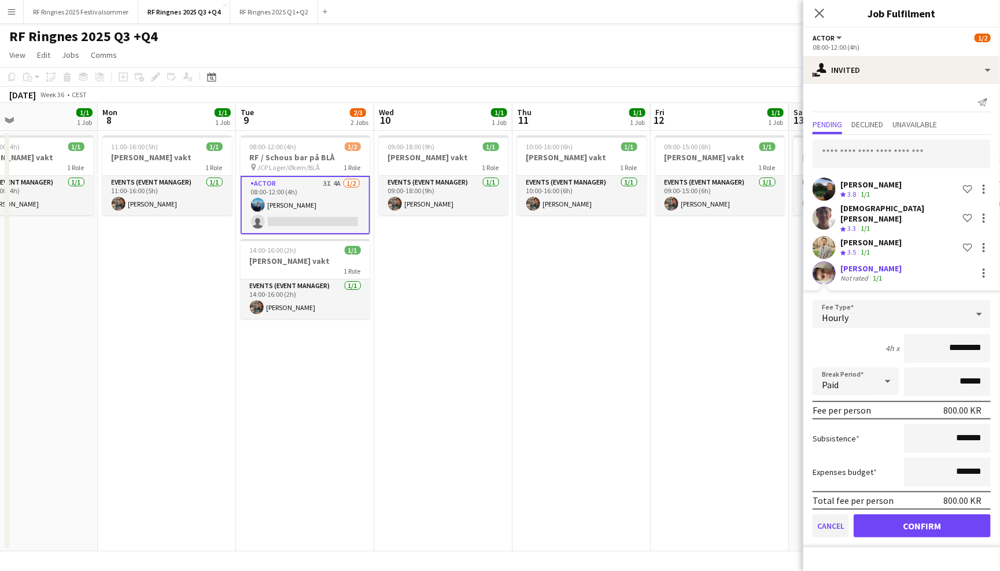
click at [826, 516] on button "Cancel" at bounding box center [831, 525] width 36 height 23
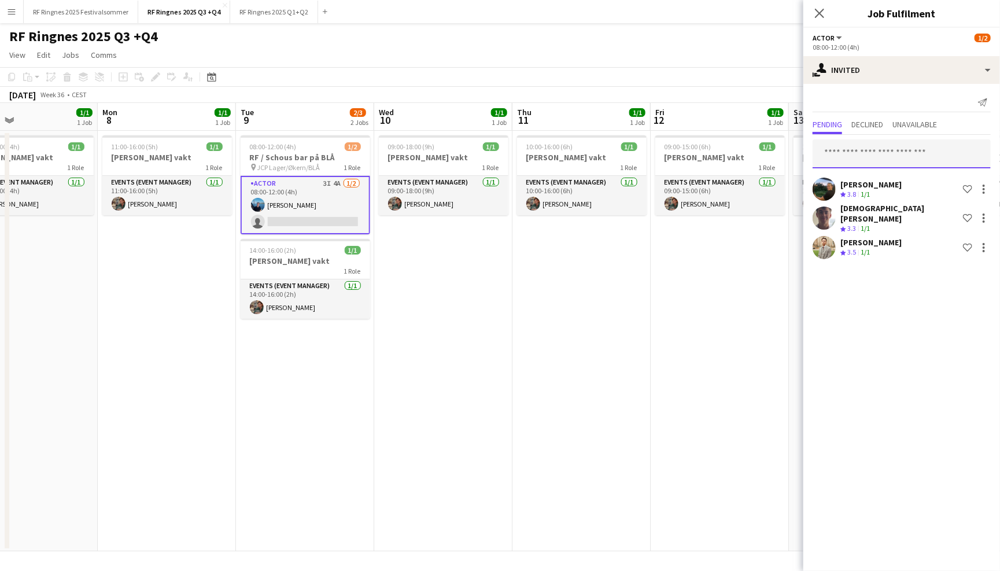
click at [881, 159] on input "text" at bounding box center [902, 153] width 178 height 29
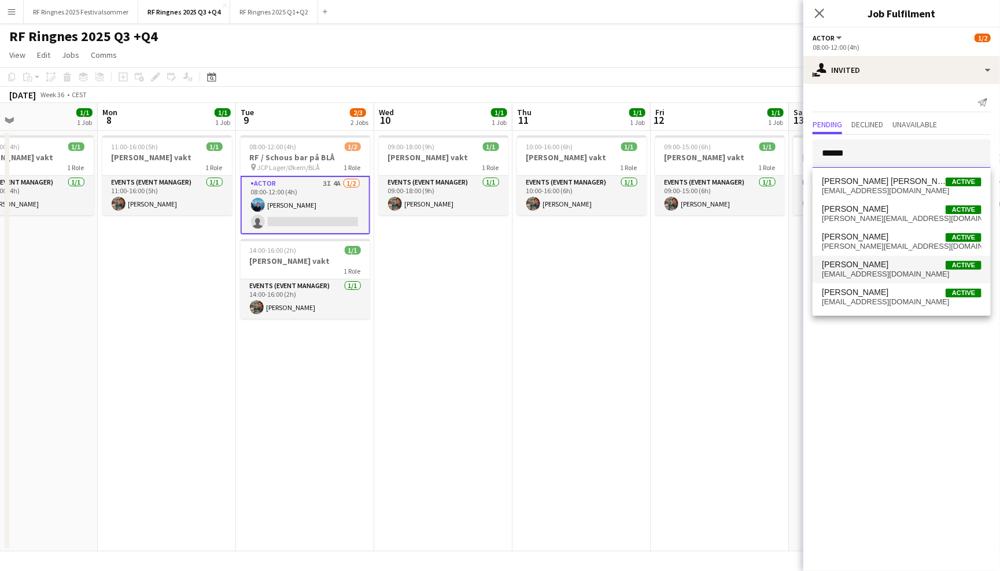
type input "******"
click at [901, 266] on span "[PERSON_NAME] Active" at bounding box center [902, 265] width 160 height 10
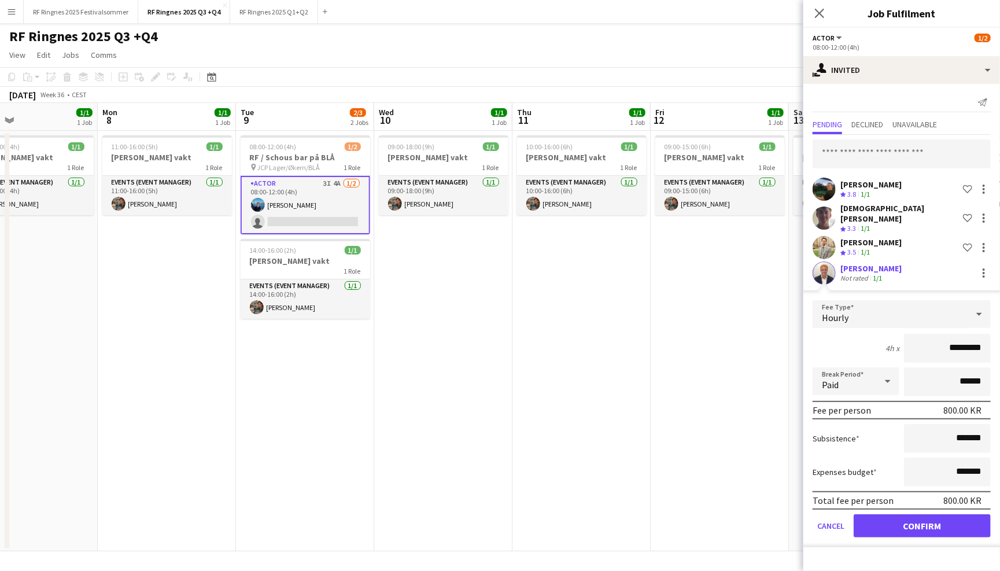
click at [910, 522] on button "Confirm" at bounding box center [922, 525] width 137 height 23
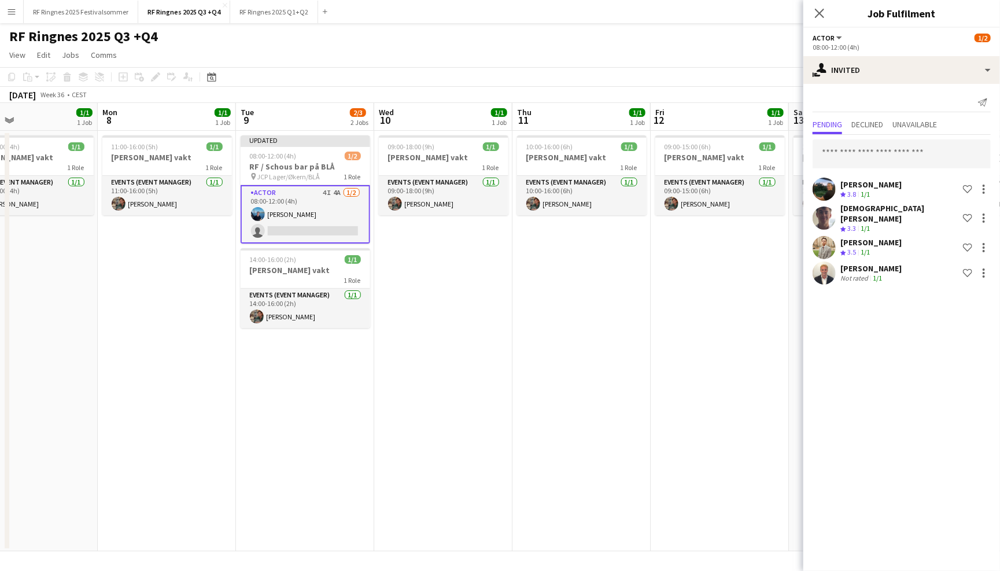
click at [635, 45] on app-page-menu "View Day view expanded Day view collapsed Month view Date picker Jump to [DATE]…" at bounding box center [500, 56] width 1000 height 22
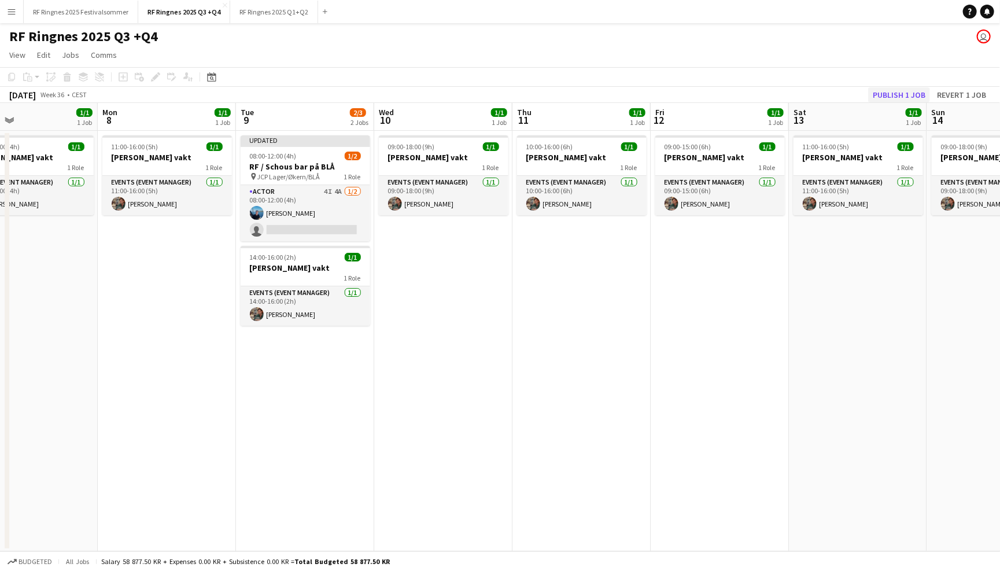
click at [919, 87] on button "Publish 1 job" at bounding box center [900, 94] width 62 height 15
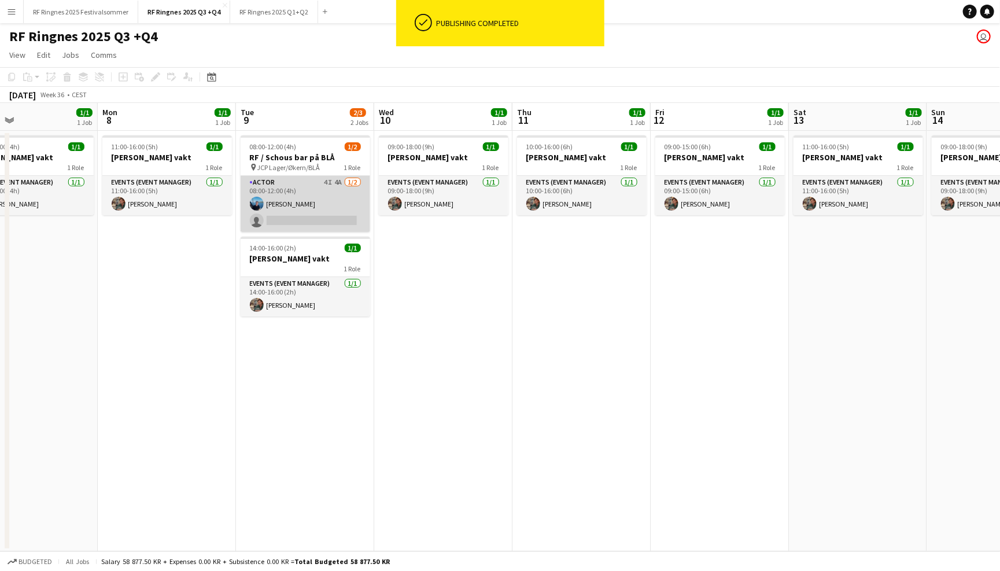
click at [317, 189] on app-card-role "Actor 4I 4A [DATE] 08:00-12:00 (4h) [PERSON_NAME] single-neutral-actions" at bounding box center [306, 204] width 130 height 56
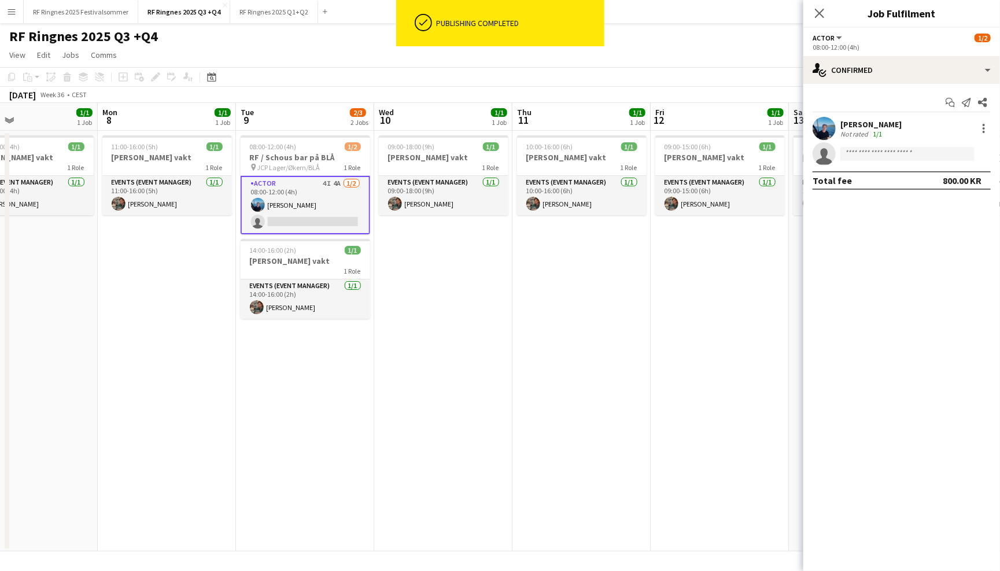
scroll to position [0, 317]
click at [912, 75] on div "single-neutral-actions-check-2 Confirmed" at bounding box center [902, 70] width 197 height 28
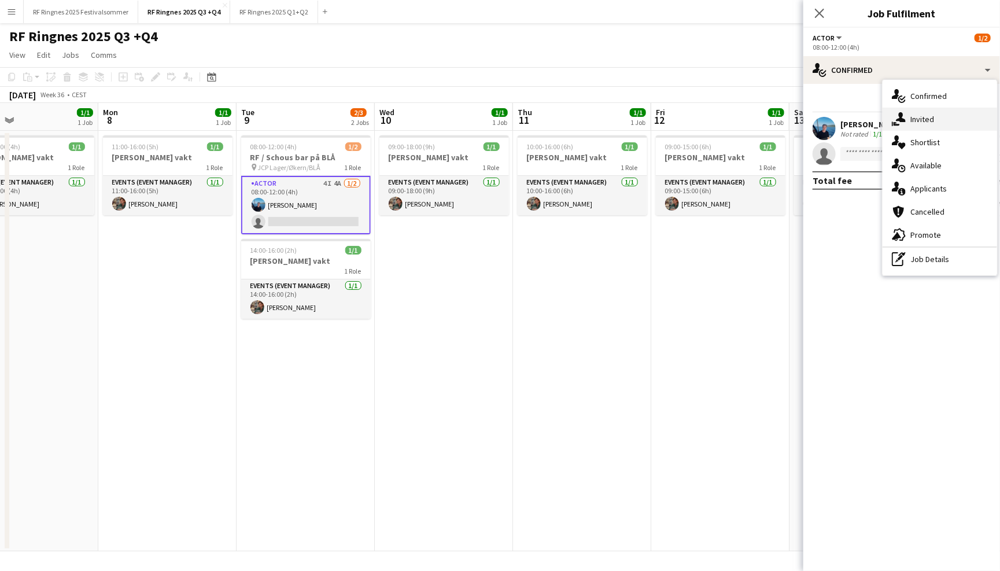
click at [929, 123] on span "Invited" at bounding box center [923, 119] width 24 height 10
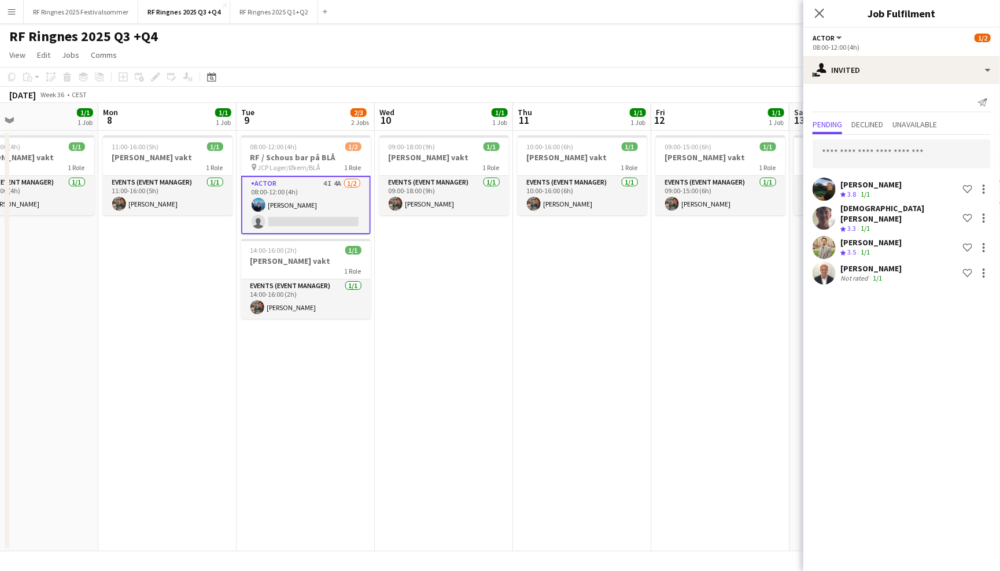
click at [823, 262] on app-user-avatar at bounding box center [824, 273] width 23 height 23
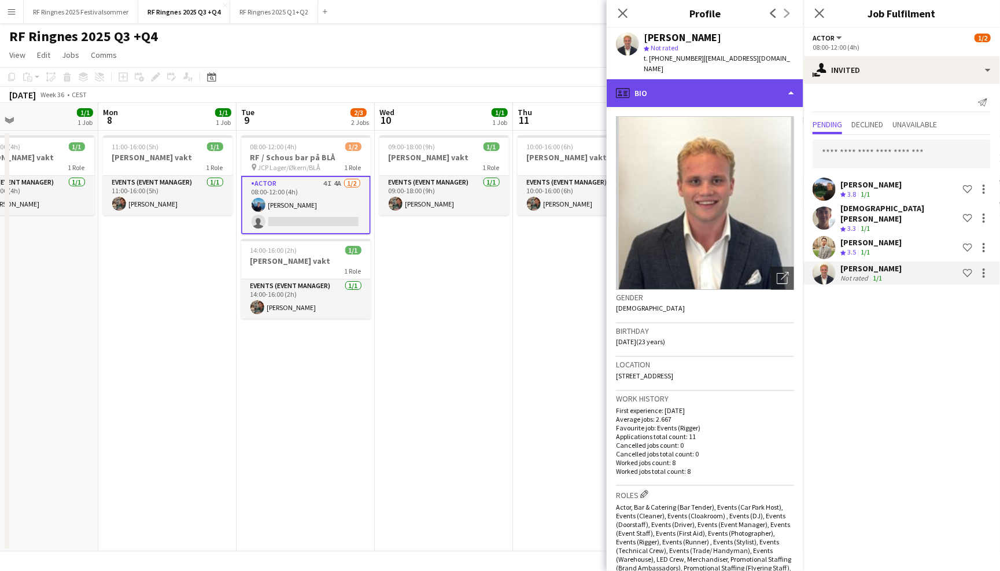
click at [761, 80] on div "profile Bio" at bounding box center [705, 93] width 197 height 28
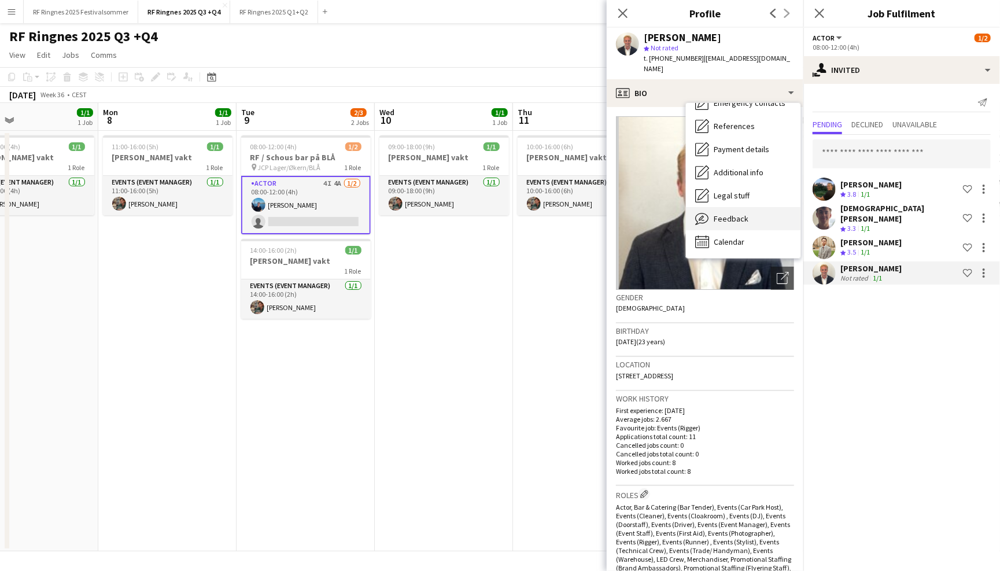
scroll to position [108, 0]
click at [753, 208] on div "Feedback Feedback" at bounding box center [743, 219] width 115 height 23
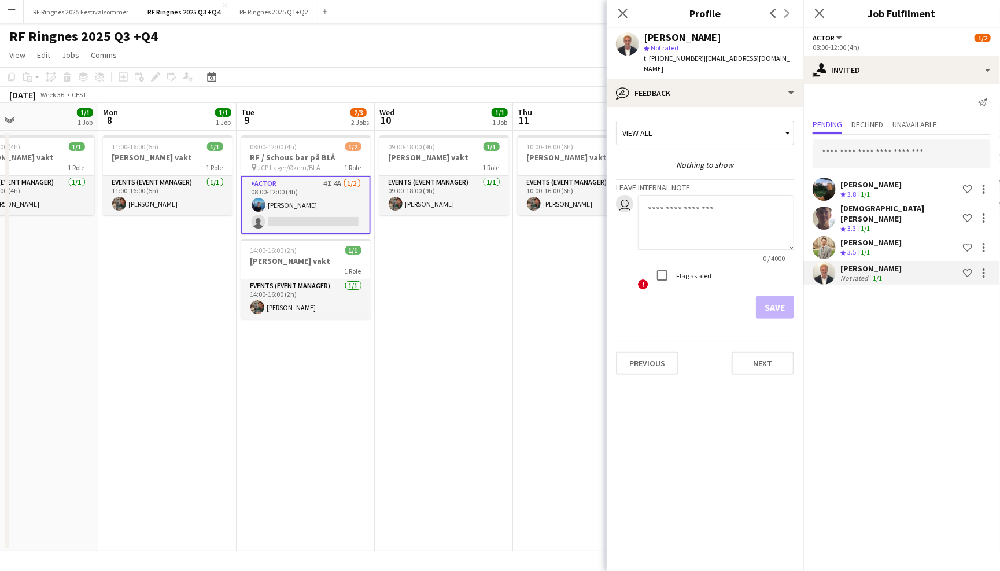
click at [826, 247] on app-user-avatar at bounding box center [824, 247] width 23 height 23
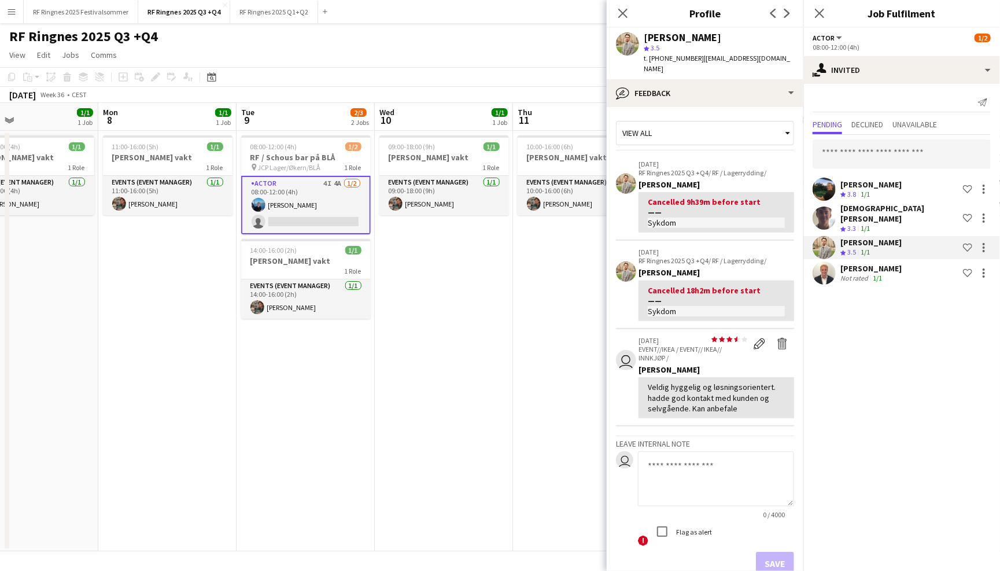
click at [829, 207] on app-user-avatar at bounding box center [824, 218] width 23 height 23
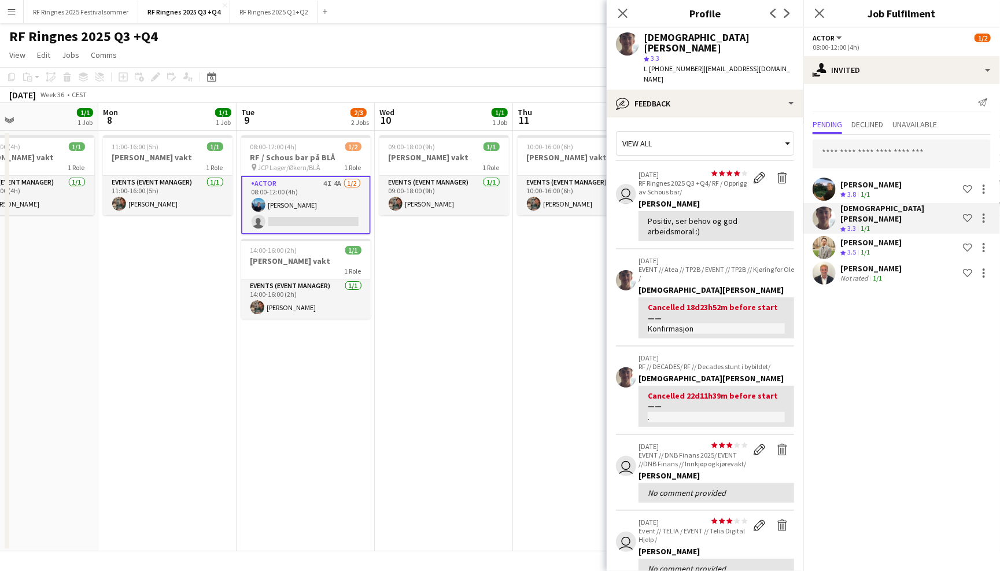
click at [829, 187] on app-user-avatar at bounding box center [824, 189] width 23 height 23
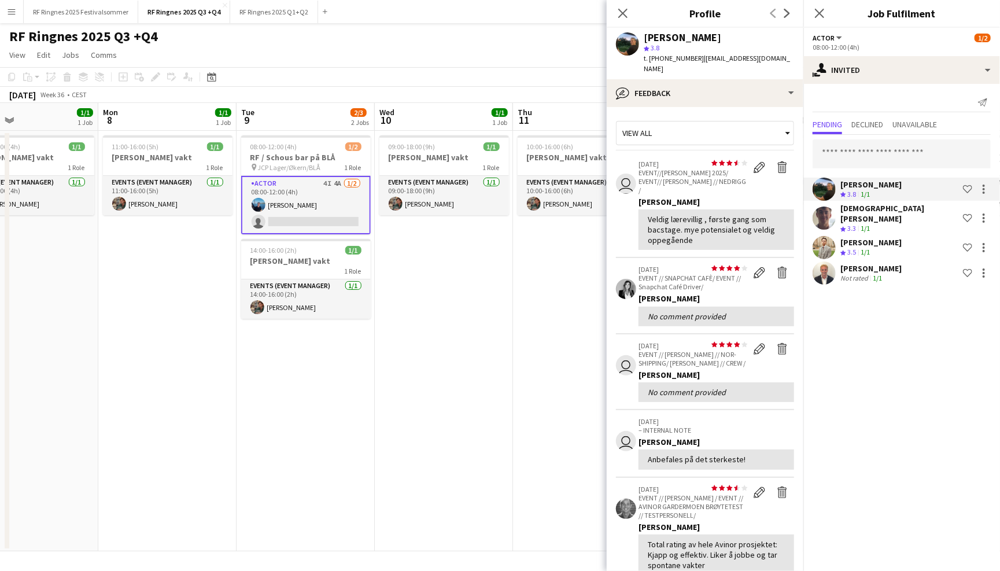
click at [827, 214] on app-user-avatar at bounding box center [824, 218] width 23 height 23
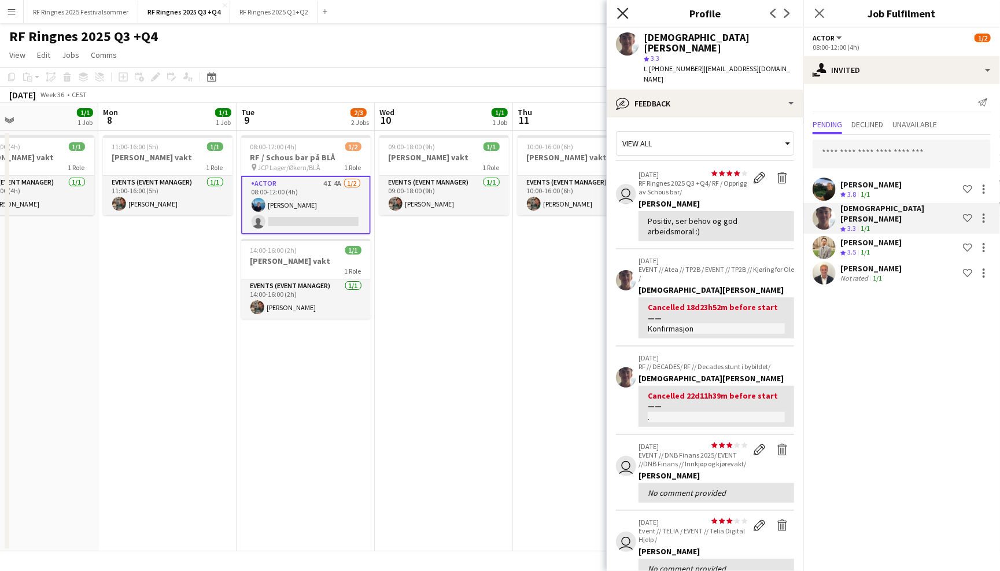
click at [623, 10] on icon "Close pop-in" at bounding box center [622, 13] width 11 height 11
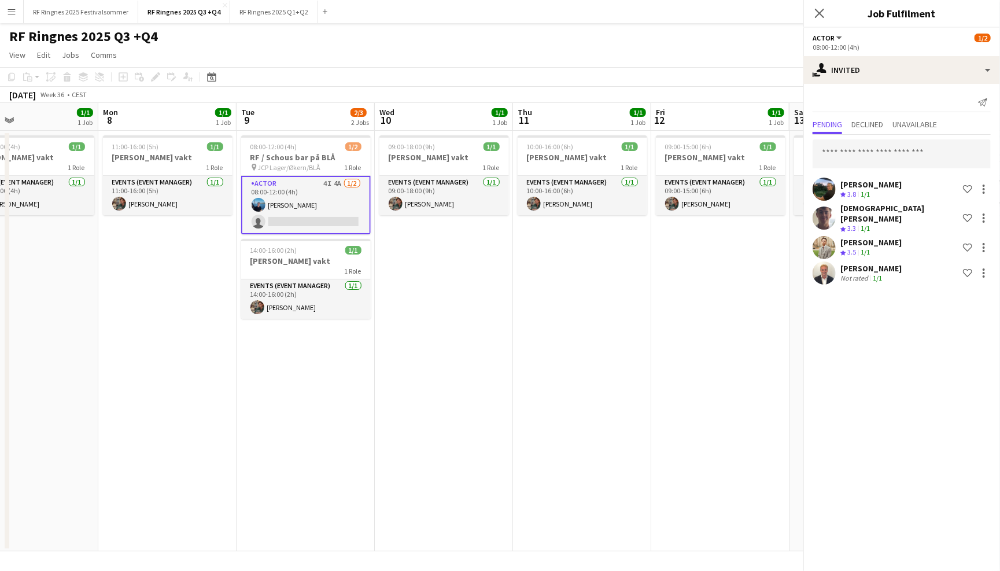
click at [602, 24] on div "RF Ringnes 2025 Q3 +Q4 user" at bounding box center [500, 34] width 1000 height 22
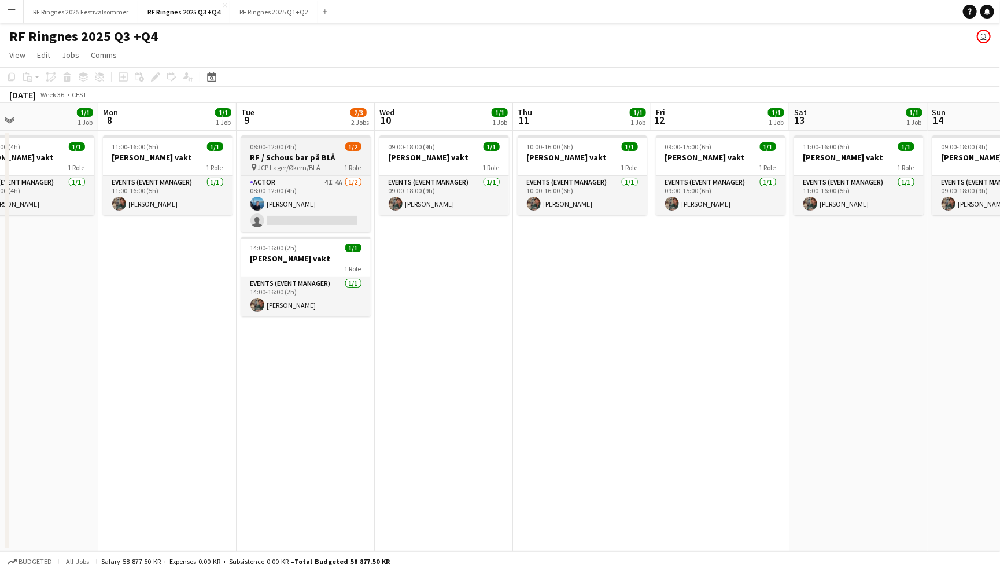
click at [318, 163] on div "pin JCP Lager/Økern/BLÅ 1 Role" at bounding box center [306, 167] width 130 height 9
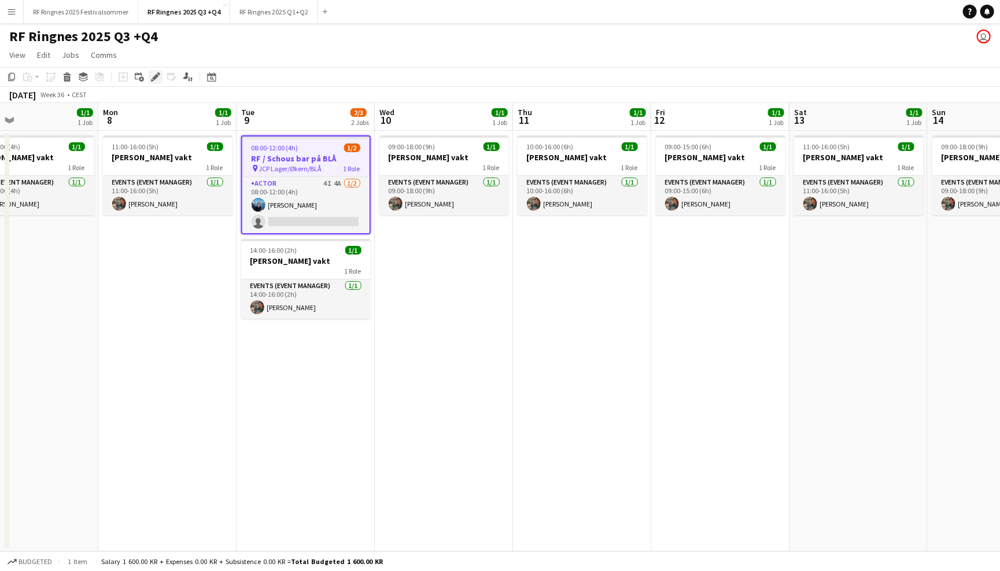
click at [156, 74] on icon at bounding box center [155, 77] width 6 height 6
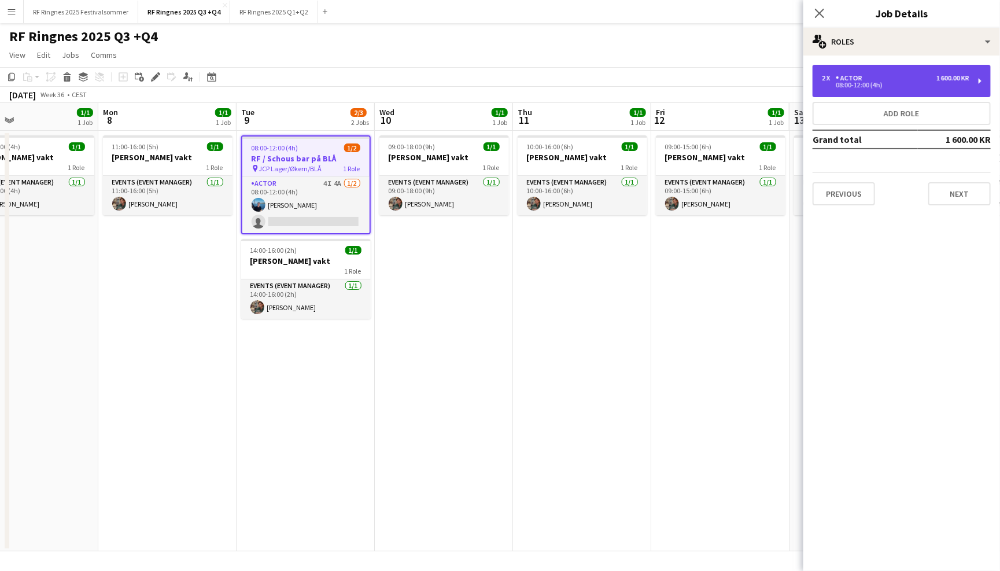
click at [888, 91] on div "2 x Actor 1 600.00 KR 08:00-12:00 (4h)" at bounding box center [902, 81] width 178 height 32
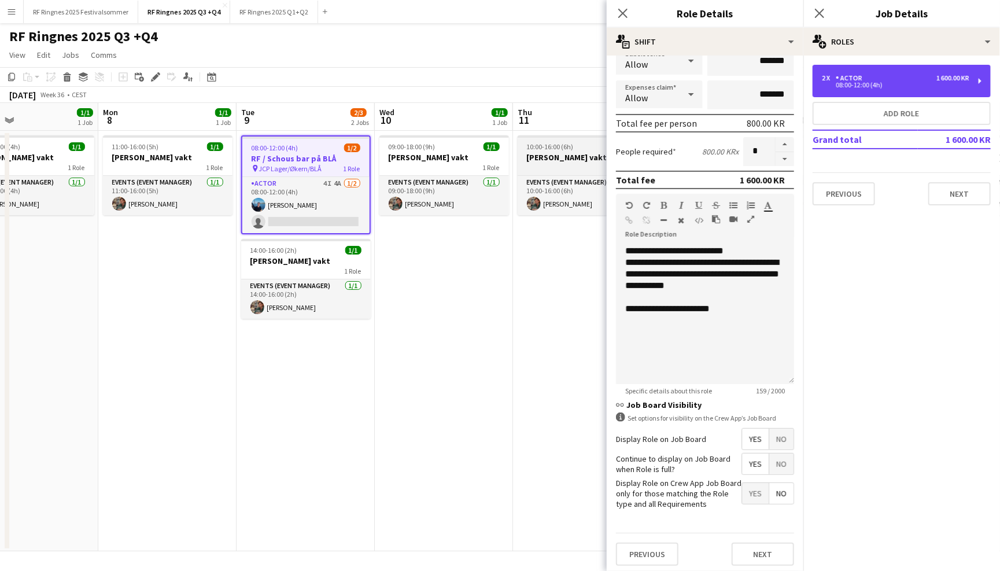
scroll to position [208, 0]
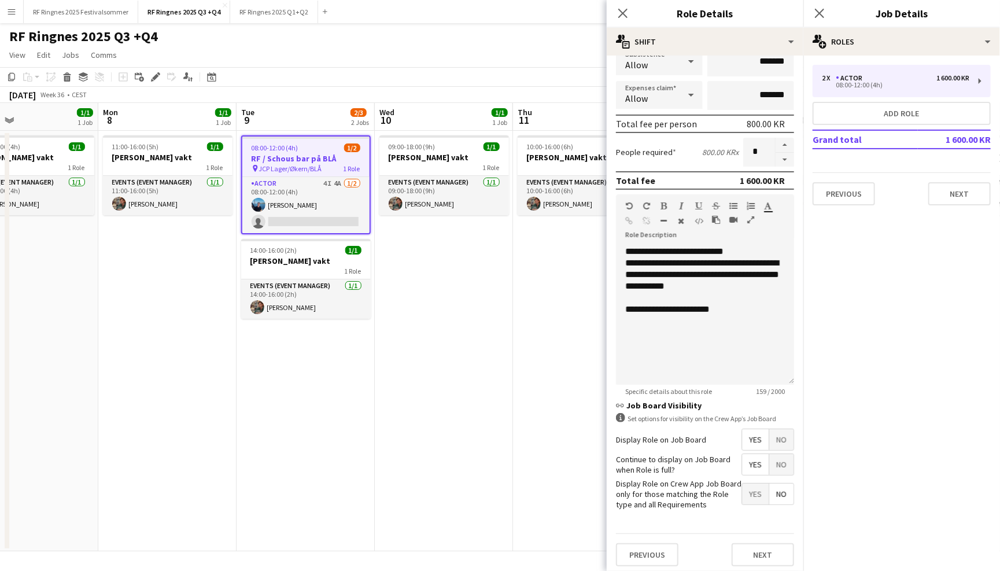
click at [543, 30] on div "RF Ringnes 2025 Q3 +Q4 user" at bounding box center [500, 34] width 1000 height 22
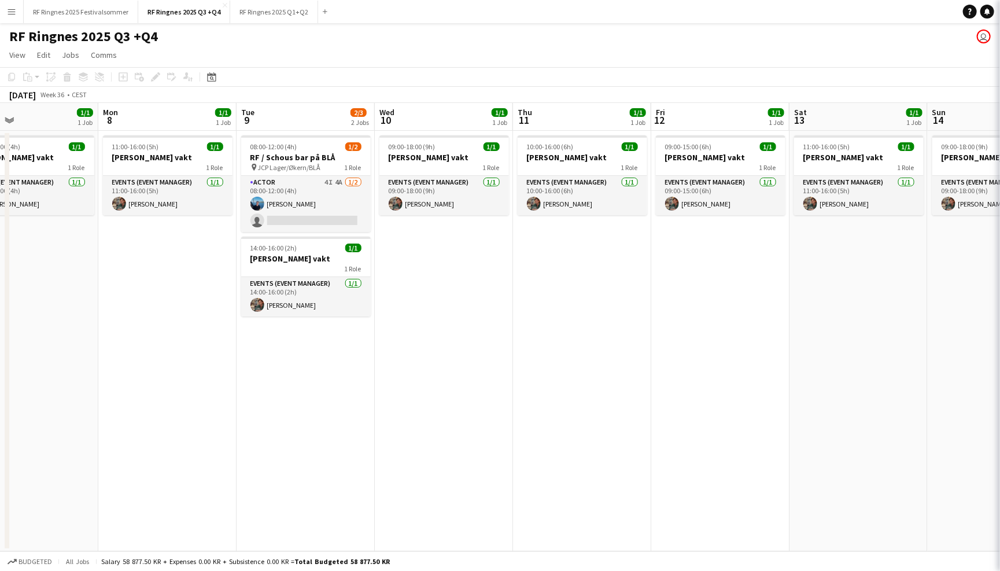
click at [534, 56] on app-page-menu "View Day view expanded Day view collapsed Month view Date picker Jump to [DATE]…" at bounding box center [500, 56] width 1000 height 22
click at [13, 12] on app-icon "Menu" at bounding box center [11, 11] width 9 height 9
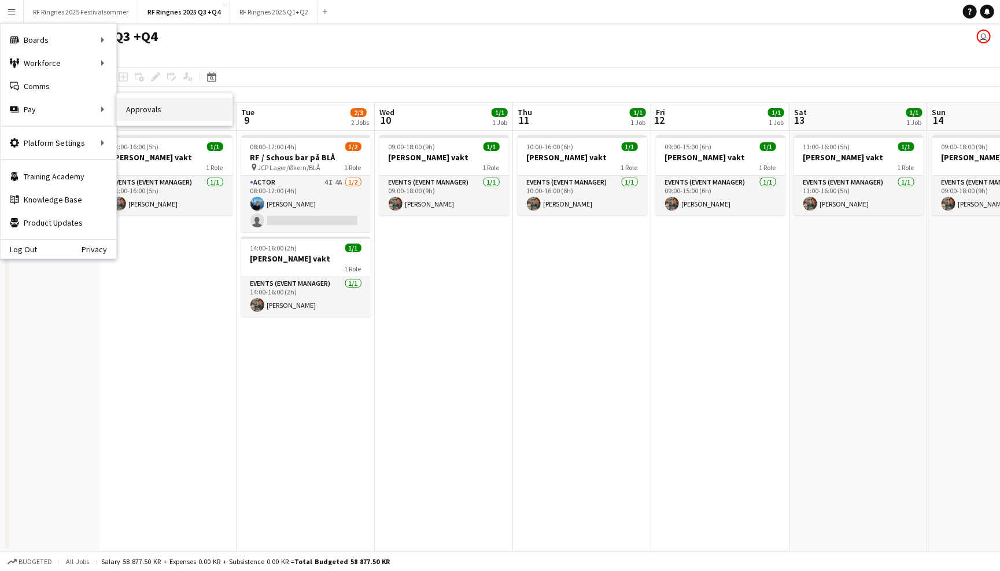
click at [171, 111] on link "Approvals" at bounding box center [175, 109] width 116 height 23
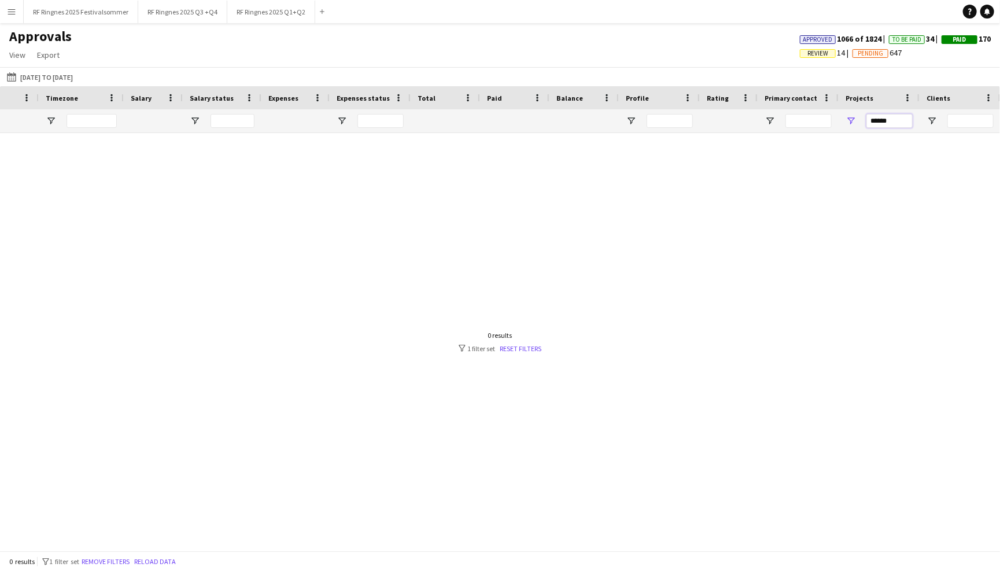
drag, startPoint x: 893, startPoint y: 122, endPoint x: 863, endPoint y: 122, distance: 30.1
click at [863, 122] on div "******" at bounding box center [879, 120] width 81 height 23
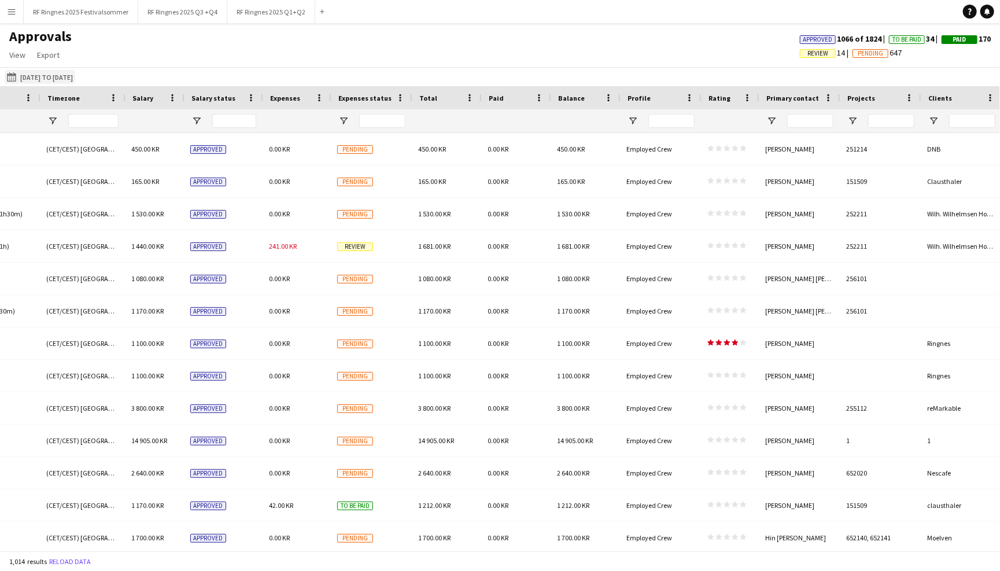
click at [41, 78] on button "[DATE] to [DATE] [DATE] to [DATE]" at bounding box center [40, 77] width 71 height 14
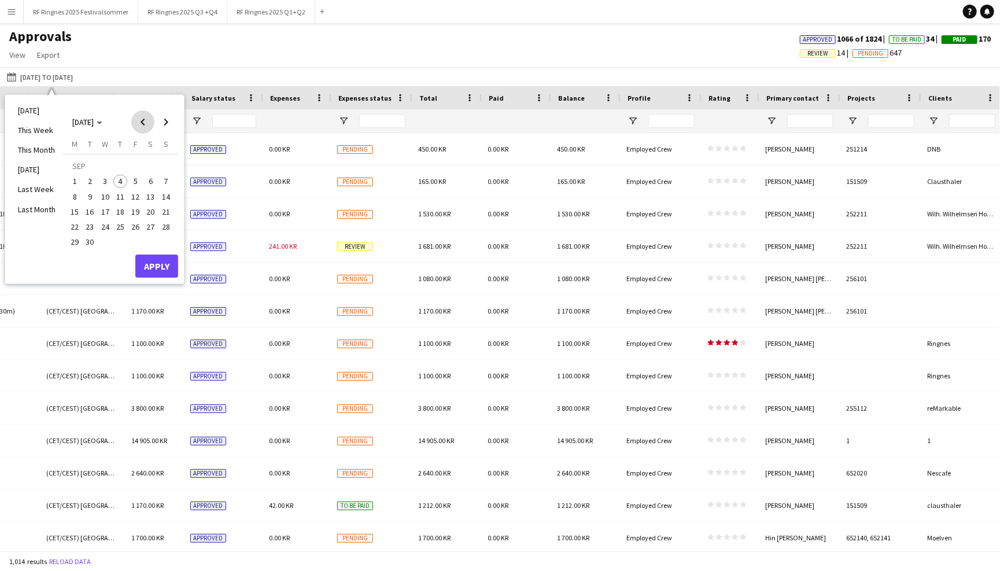
click at [149, 126] on span "Previous month" at bounding box center [142, 122] width 23 height 23
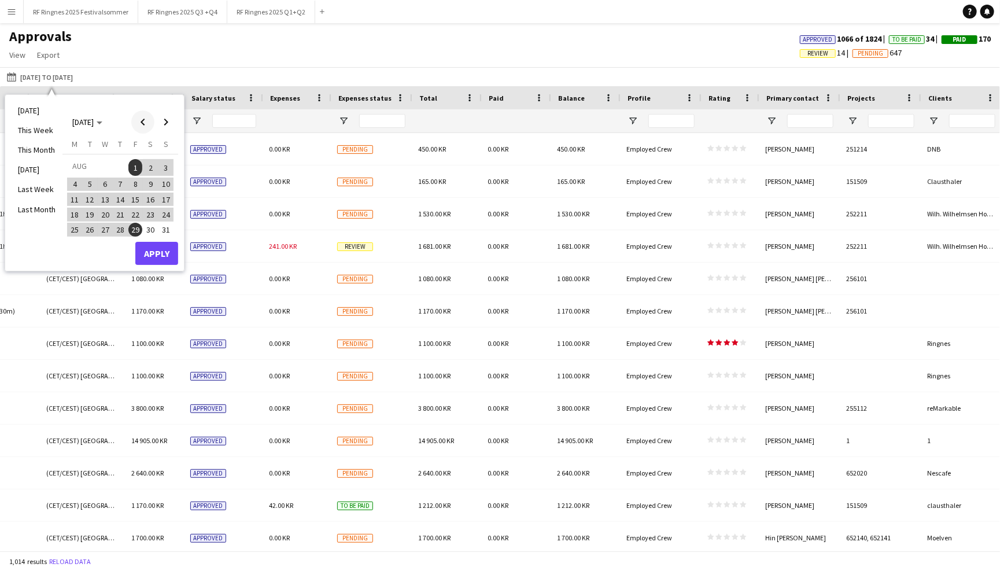
click at [149, 126] on span "Previous month" at bounding box center [142, 122] width 23 height 23
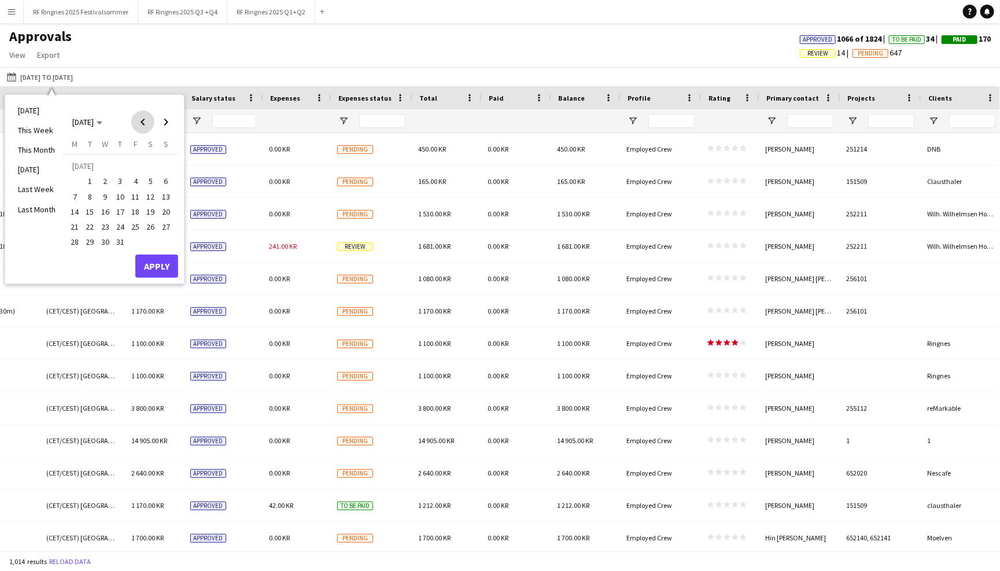
click at [141, 126] on span "Previous month" at bounding box center [142, 122] width 23 height 23
click at [169, 166] on span "1" at bounding box center [166, 167] width 14 height 16
click at [78, 238] on span "30" at bounding box center [75, 245] width 14 height 14
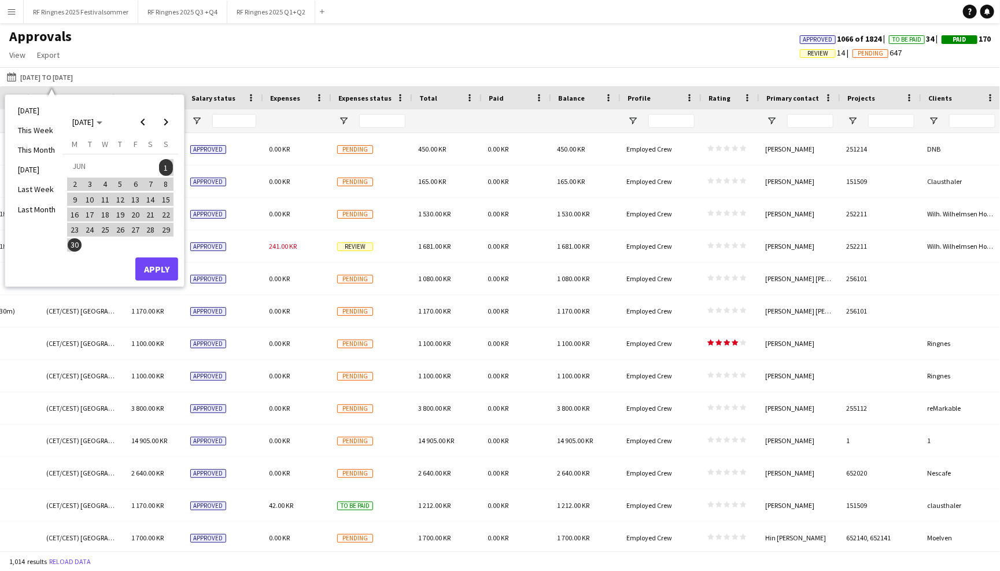
click at [153, 266] on button "Apply" at bounding box center [156, 268] width 43 height 23
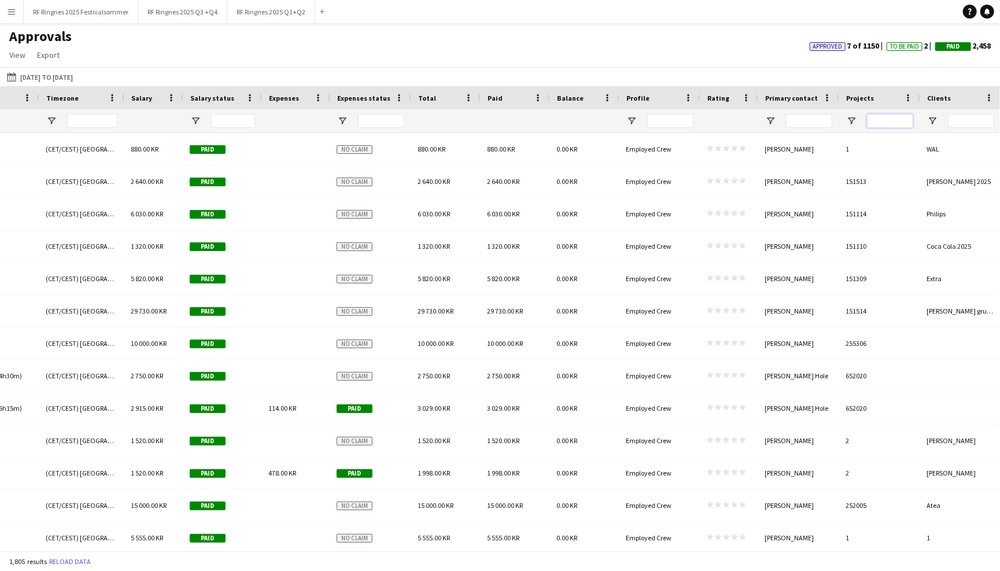
click at [882, 117] on input "Projects Filter Input" at bounding box center [890, 121] width 46 height 14
paste input "******"
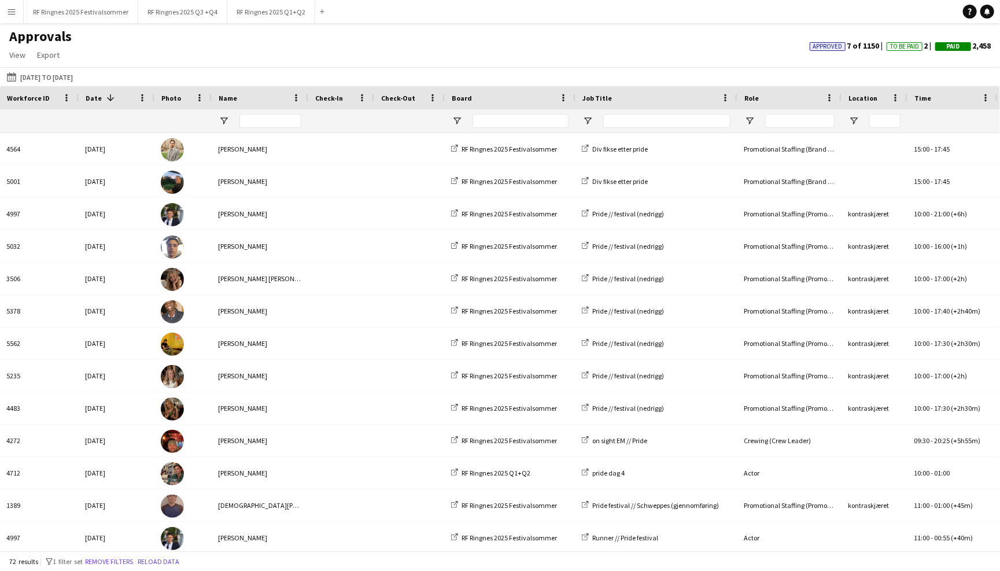
type input "******"
click at [111, 97] on span at bounding box center [110, 98] width 10 height 10
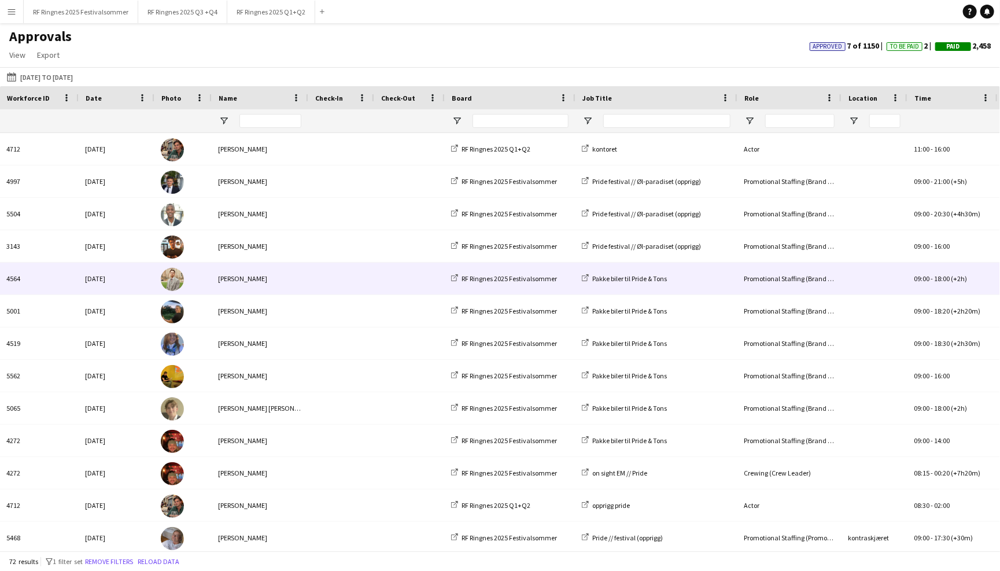
click at [334, 280] on span at bounding box center [341, 279] width 52 height 32
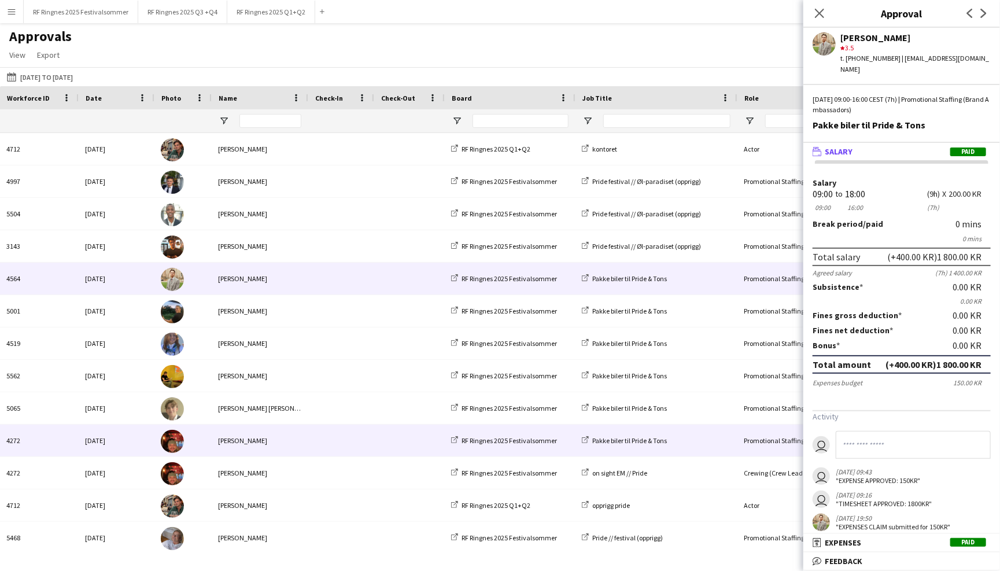
click at [345, 443] on span at bounding box center [341, 441] width 52 height 32
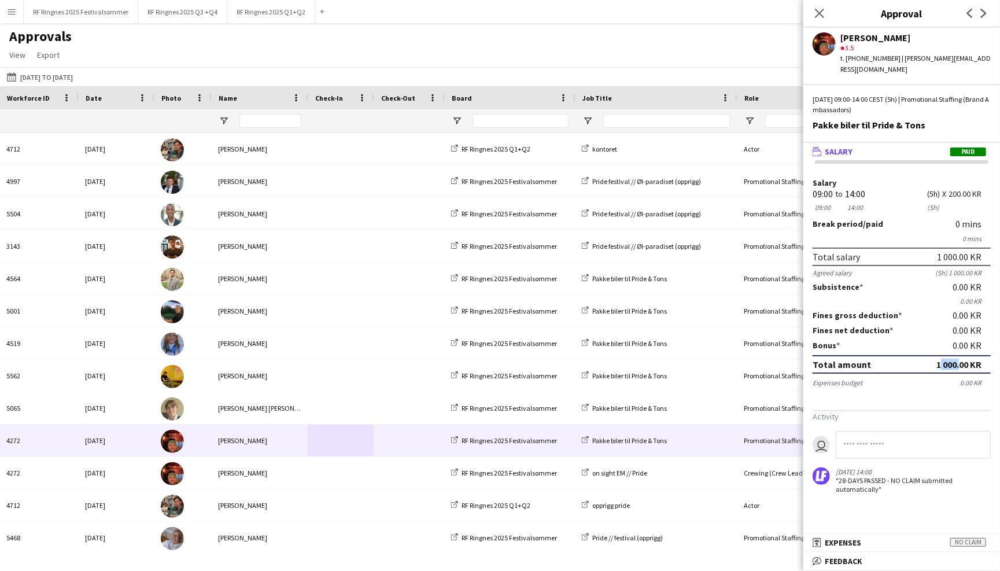
drag, startPoint x: 935, startPoint y: 348, endPoint x: 957, endPoint y: 348, distance: 22.0
click at [957, 359] on div "1 000.00 KR" at bounding box center [959, 365] width 45 height 12
copy div "1 000"
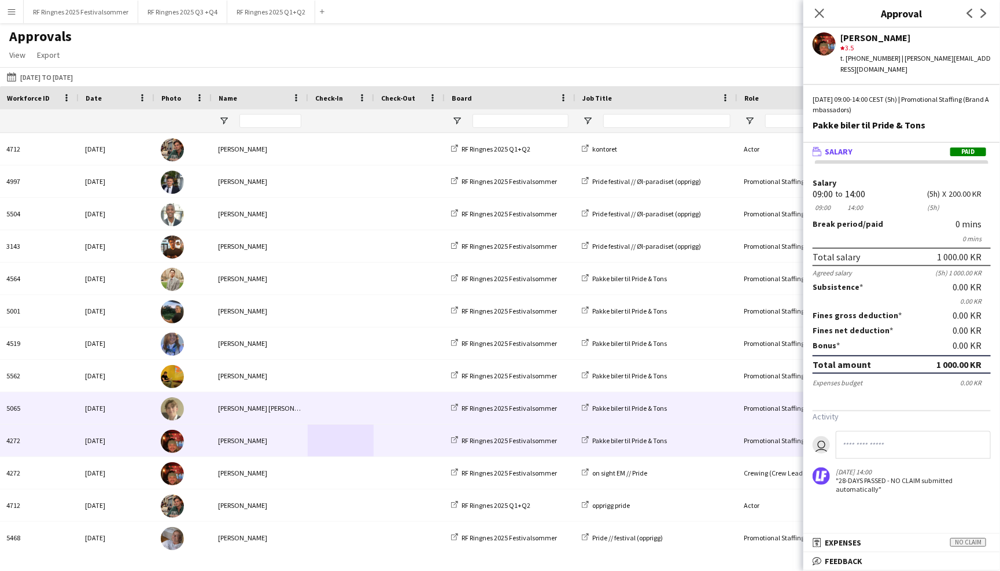
click at [306, 403] on div "[PERSON_NAME] [PERSON_NAME]" at bounding box center [259, 408] width 97 height 32
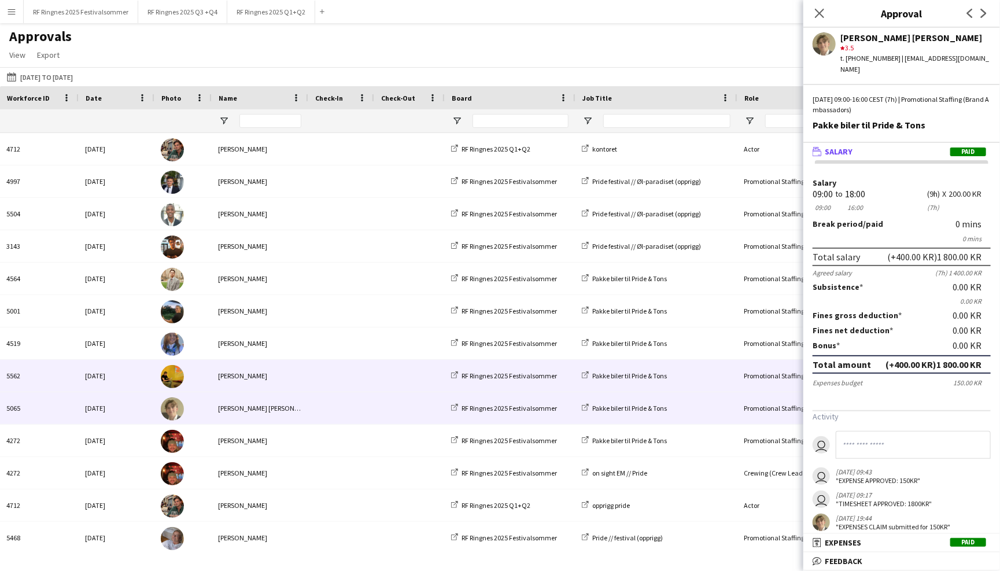
click at [319, 382] on span at bounding box center [341, 376] width 52 height 32
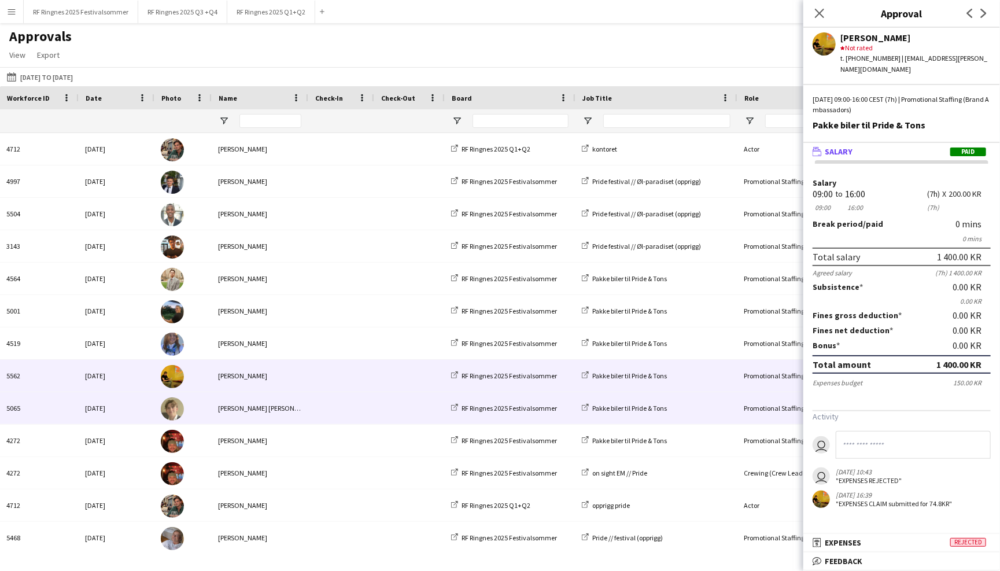
click at [321, 406] on span at bounding box center [341, 408] width 52 height 32
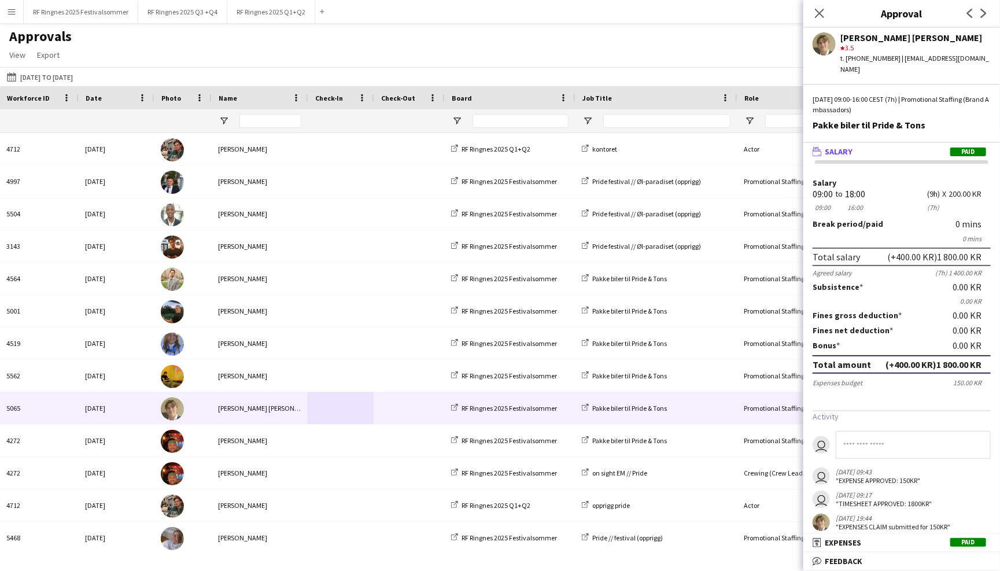
drag, startPoint x: 935, startPoint y: 349, endPoint x: 956, endPoint y: 349, distance: 20.8
click at [956, 359] on div "(+400.00 KR) 1 800.00 KR" at bounding box center [934, 365] width 96 height 12
copy div "1 800"
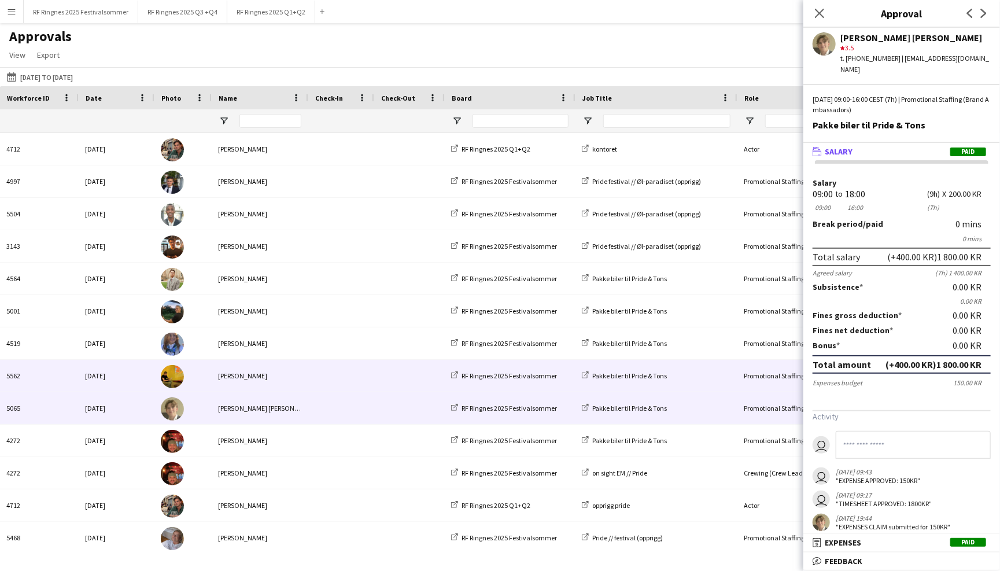
click at [404, 367] on span at bounding box center [409, 376] width 57 height 32
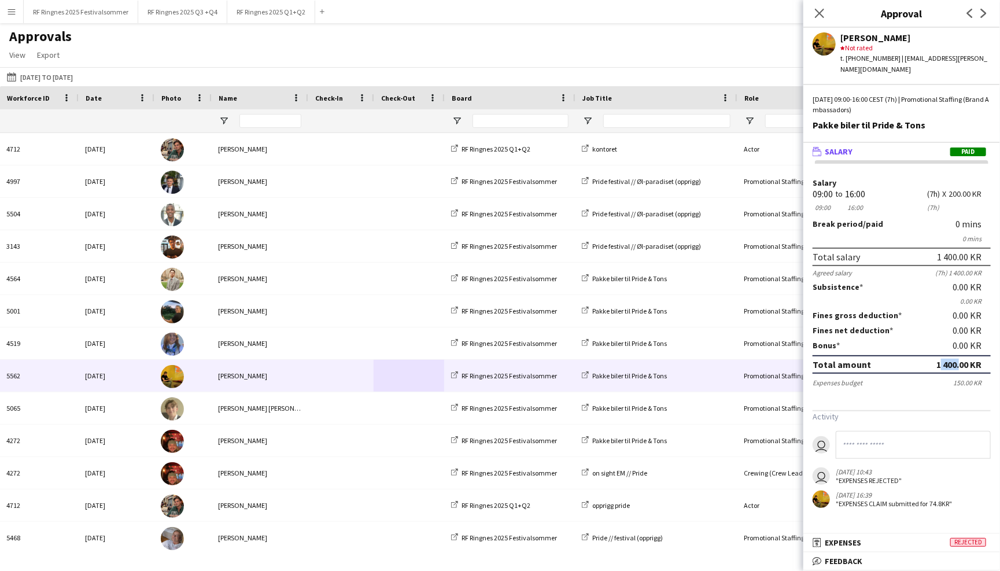
drag, startPoint x: 936, startPoint y: 348, endPoint x: 955, endPoint y: 348, distance: 19.7
click at [955, 359] on div "1 400.00 KR" at bounding box center [959, 365] width 45 height 12
copy div "1 400"
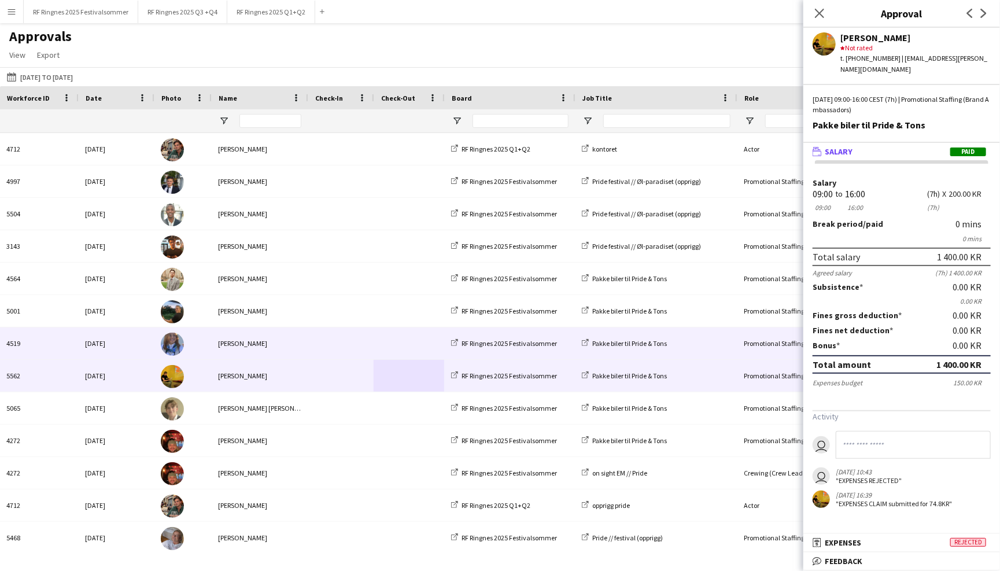
click at [315, 337] on span at bounding box center [341, 343] width 52 height 32
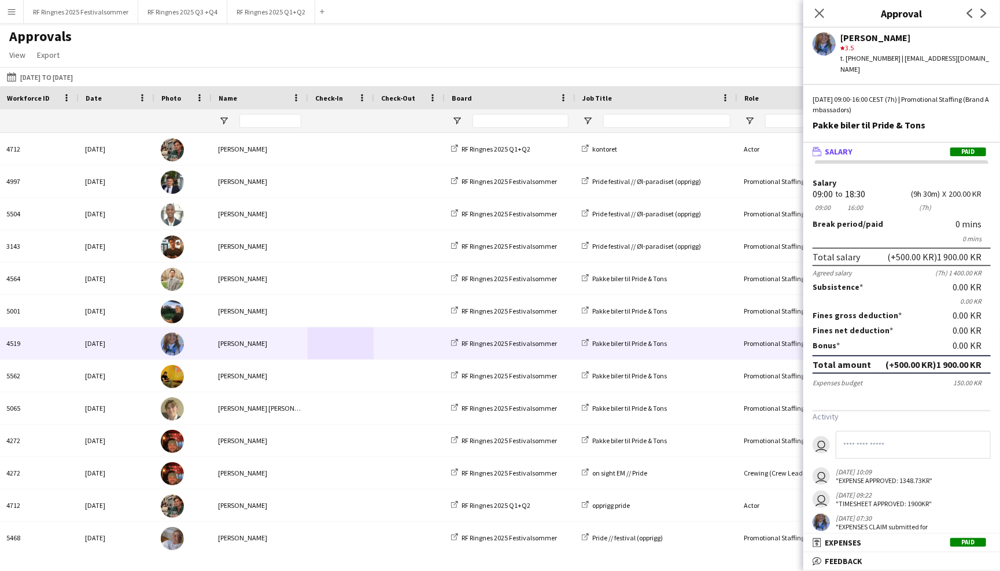
drag, startPoint x: 936, startPoint y: 345, endPoint x: 955, endPoint y: 346, distance: 18.5
click at [955, 359] on div "(+500.00 KR) 1 900.00 KR" at bounding box center [934, 365] width 96 height 12
copy div "1 900"
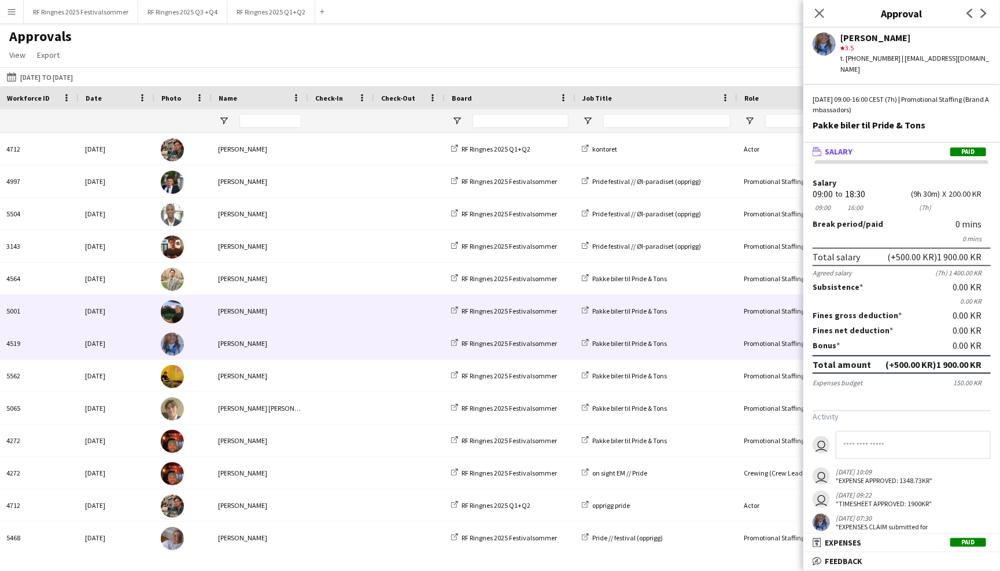
click at [341, 317] on span at bounding box center [341, 311] width 52 height 32
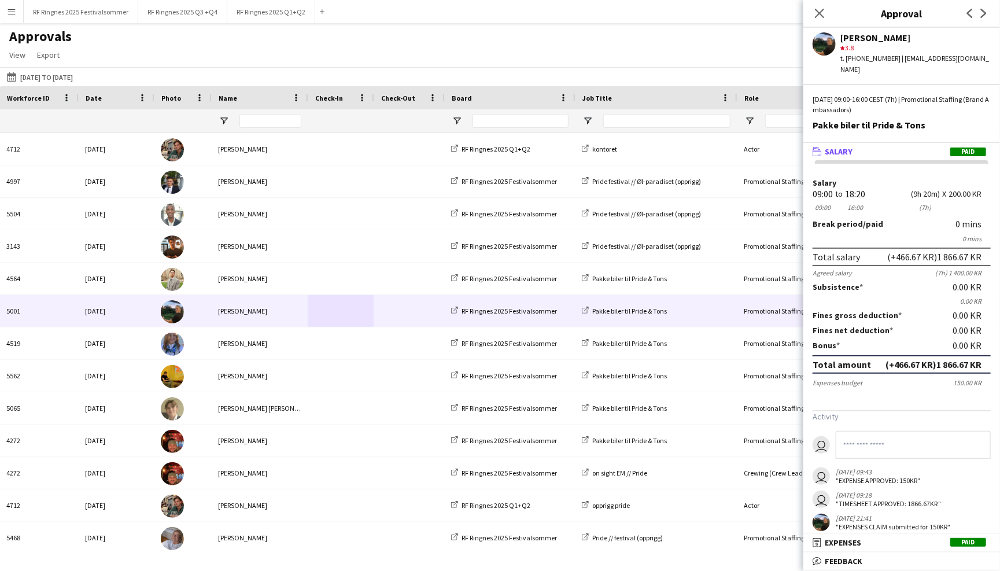
drag, startPoint x: 936, startPoint y: 349, endPoint x: 967, endPoint y: 351, distance: 30.8
click at [967, 359] on div "(+466.67 KR) 1 866.67 KR" at bounding box center [934, 365] width 96 height 12
copy div "1 866.67"
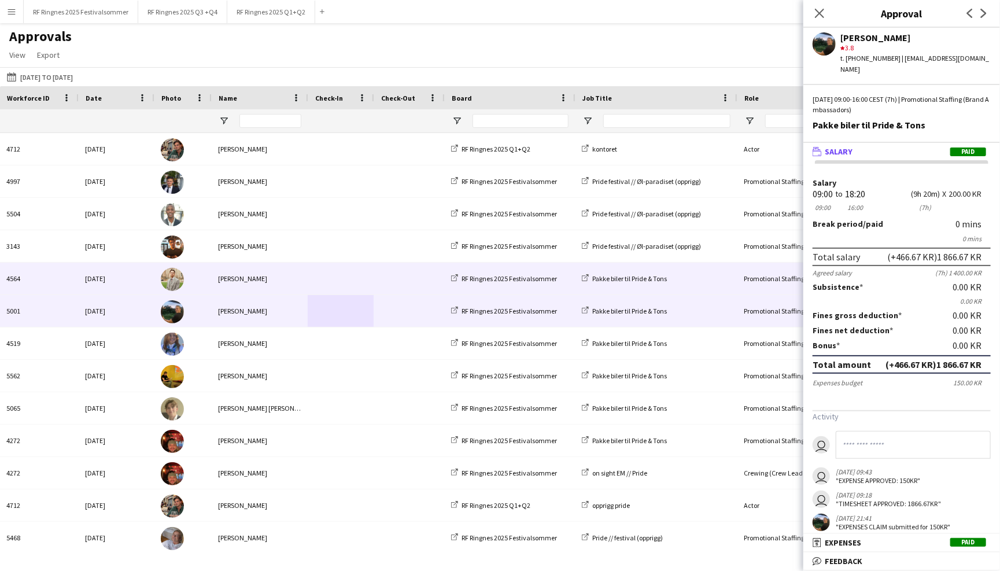
click at [315, 282] on span at bounding box center [341, 279] width 52 height 32
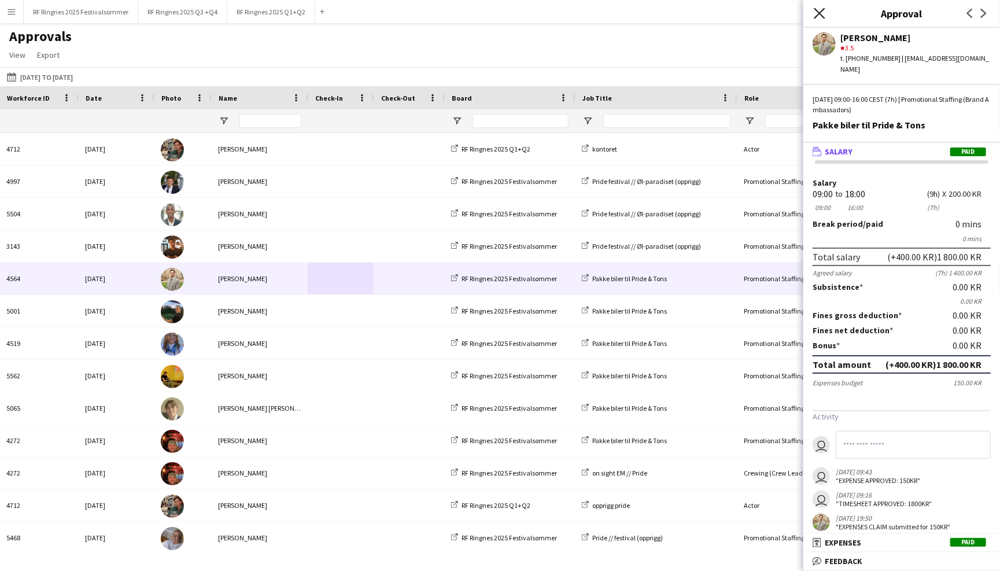
click at [816, 11] on icon "Close pop-in" at bounding box center [819, 13] width 11 height 11
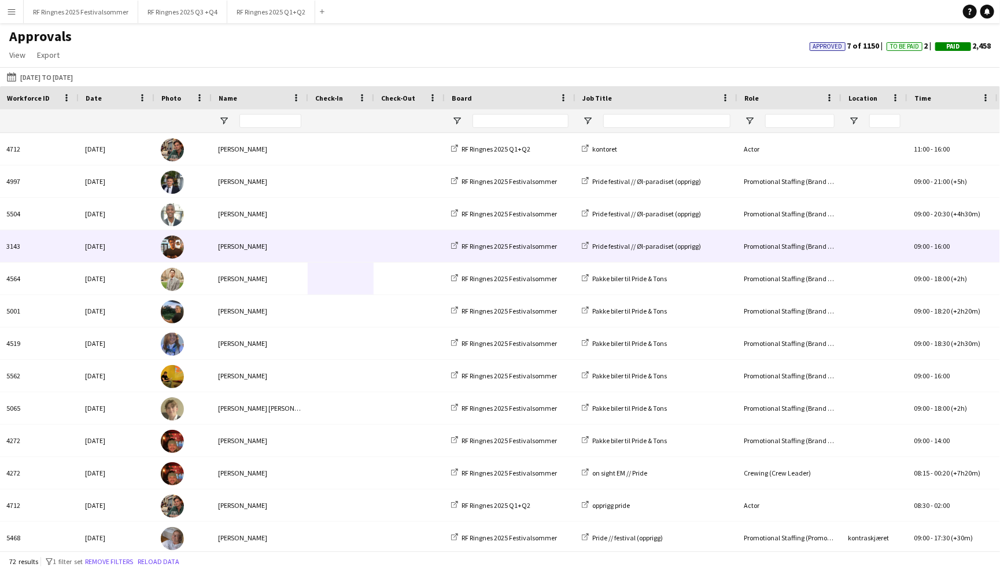
scroll to position [0, 16]
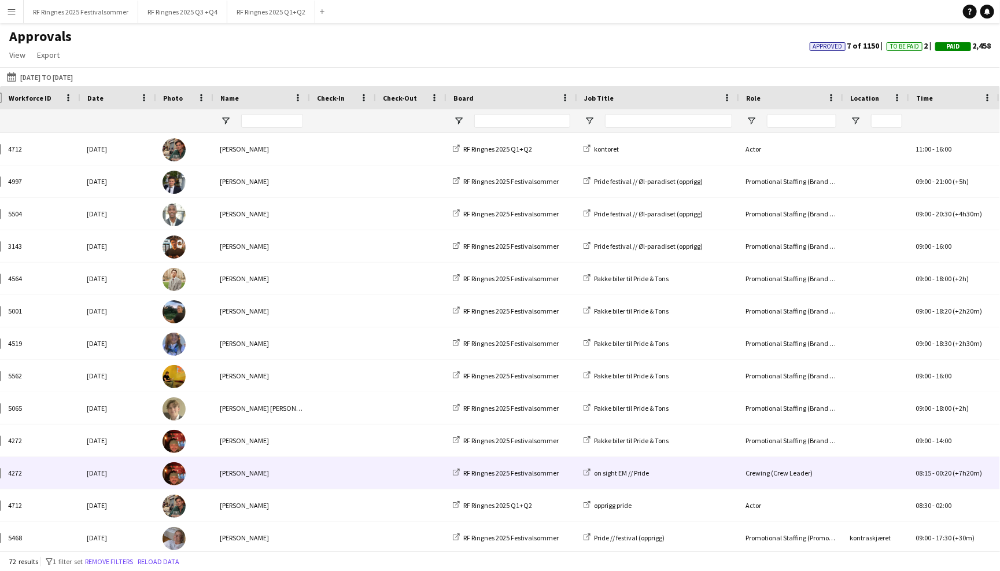
click at [288, 469] on div "[PERSON_NAME]" at bounding box center [261, 473] width 97 height 32
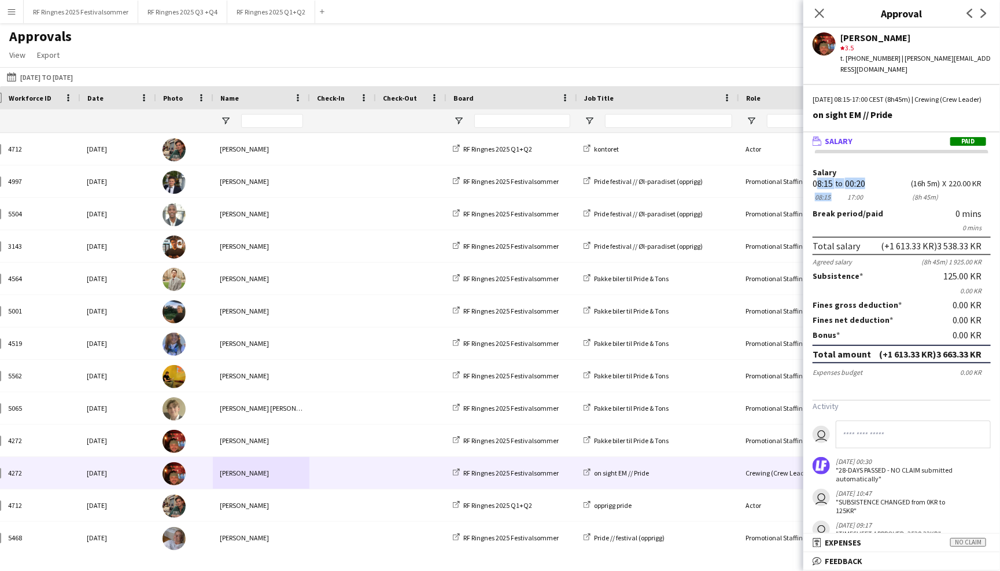
drag, startPoint x: 813, startPoint y: 180, endPoint x: 863, endPoint y: 179, distance: 50.4
click at [863, 179] on div "Salary 08:15 08:15 to 00:20 17:00 (16h 5m) (8h 45m) X 220.00 KR" at bounding box center [902, 185] width 178 height 35
copy div "08:15 08:15 to 00:2"
drag, startPoint x: 936, startPoint y: 345, endPoint x: 966, endPoint y: 347, distance: 30.7
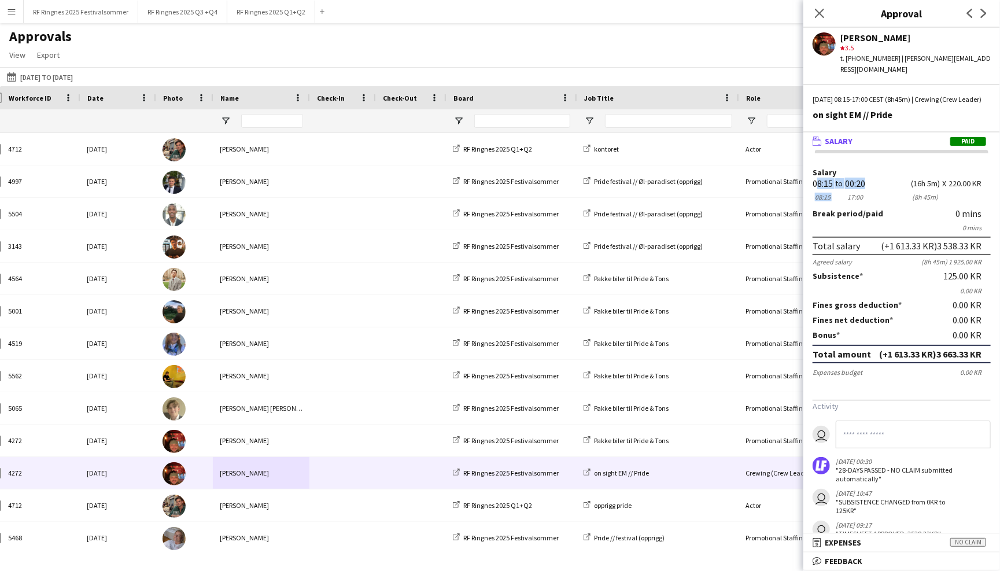
click at [966, 348] on div "(+1 613.33 KR) 3 663.33 KR" at bounding box center [931, 354] width 102 height 12
copy div "3 663.33"
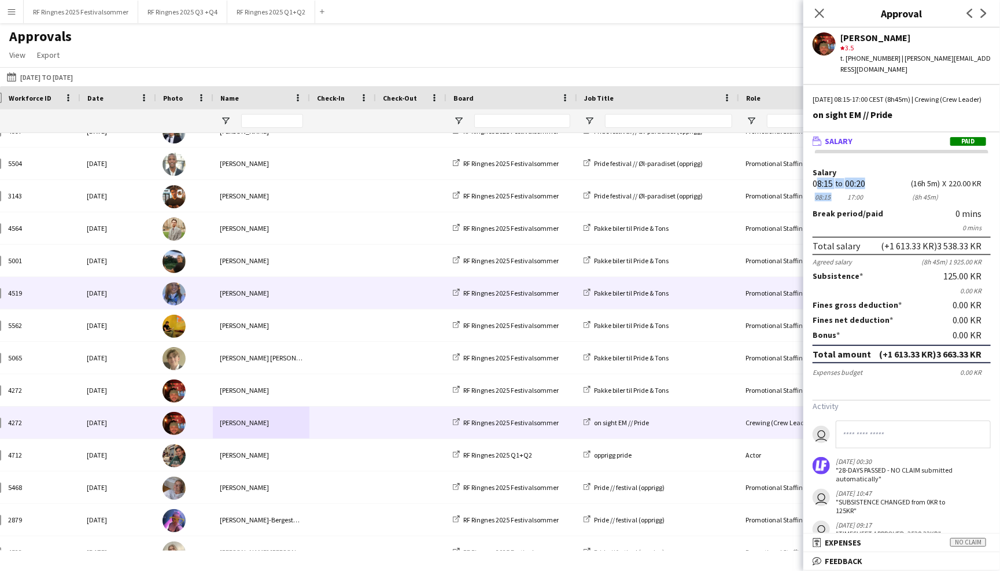
scroll to position [49, 0]
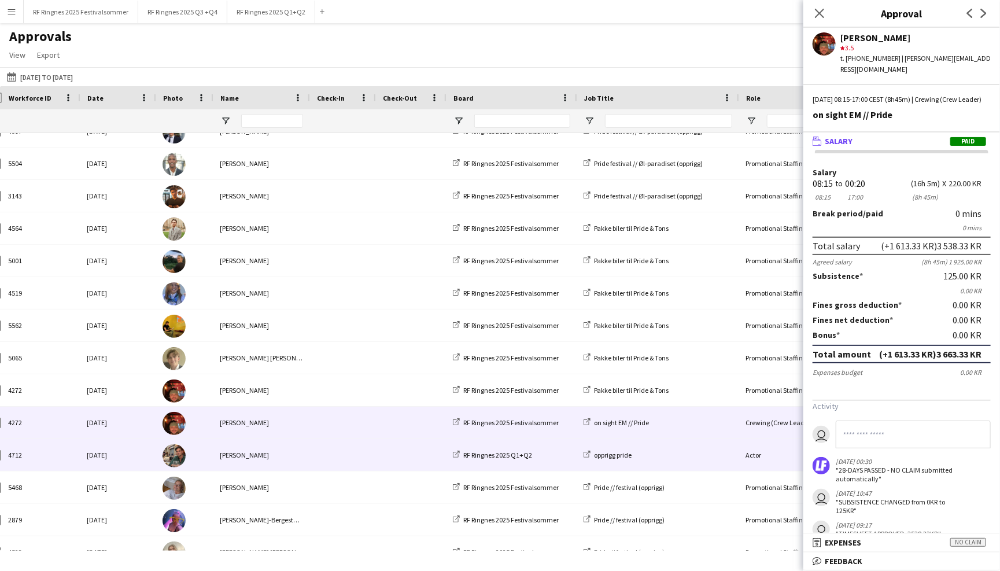
click at [354, 454] on span at bounding box center [343, 455] width 52 height 32
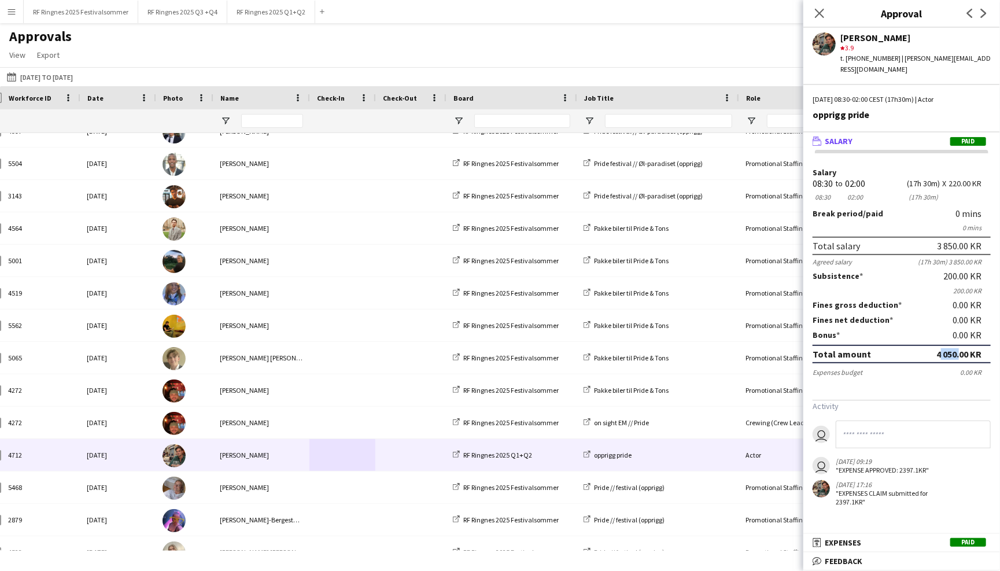
drag, startPoint x: 936, startPoint y: 337, endPoint x: 956, endPoint y: 338, distance: 20.3
click at [956, 348] on div "4 050.00 KR" at bounding box center [959, 354] width 45 height 12
copy div "4 050"
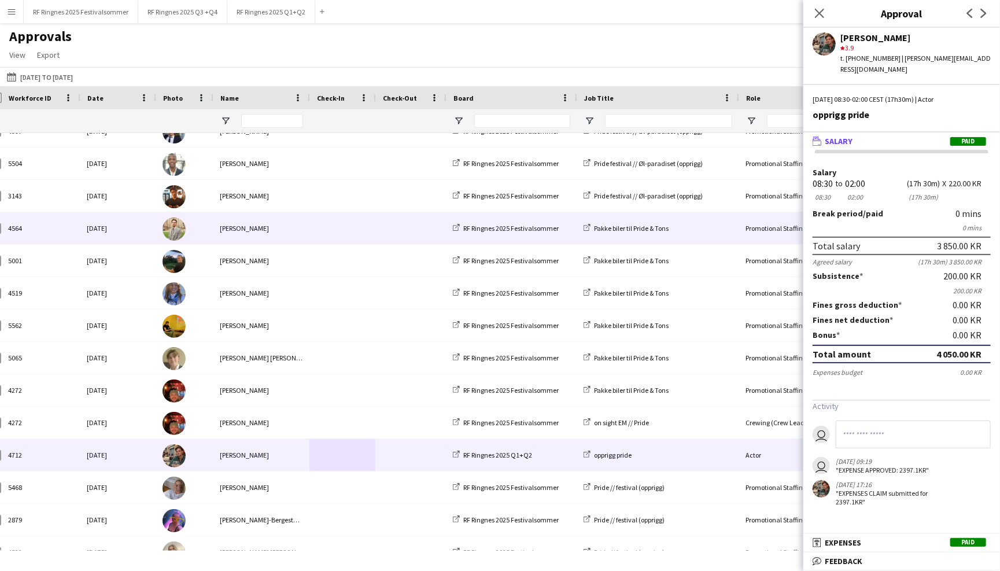
click at [374, 233] on div at bounding box center [343, 228] width 66 height 32
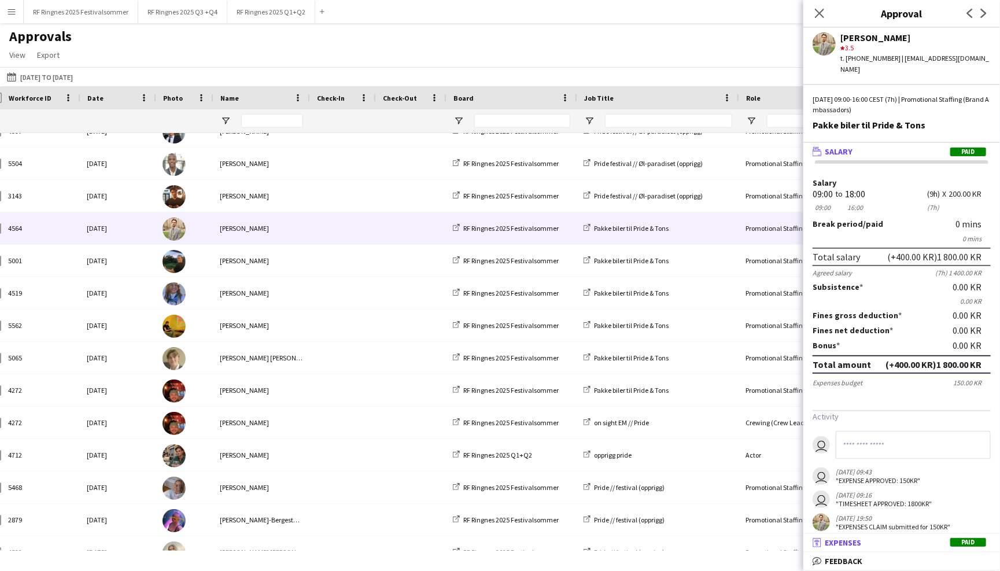
click at [901, 543] on mat-panel-title "receipt Expenses Paid" at bounding box center [900, 543] width 192 height 10
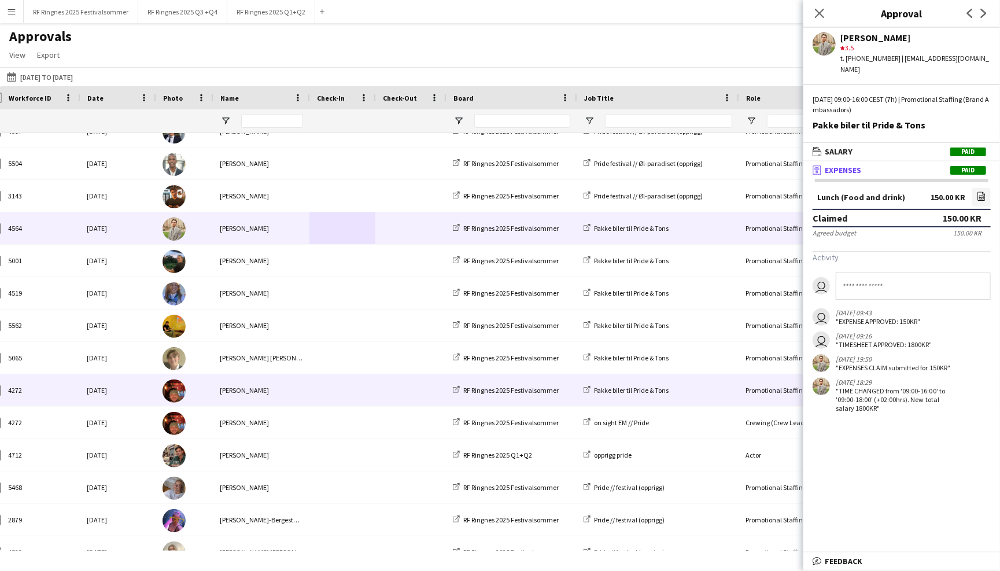
click at [328, 391] on span at bounding box center [343, 390] width 52 height 32
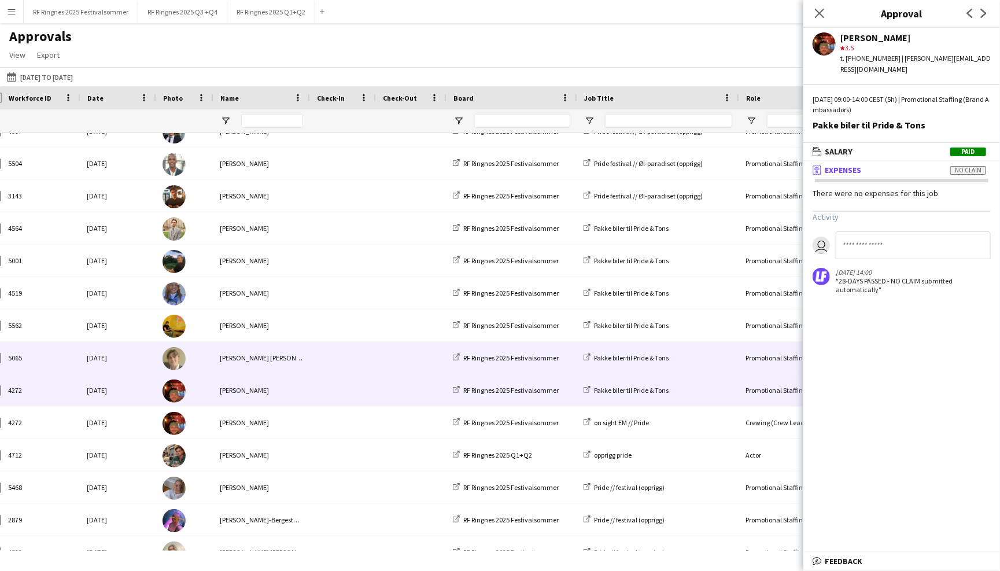
click at [322, 362] on span at bounding box center [343, 358] width 52 height 32
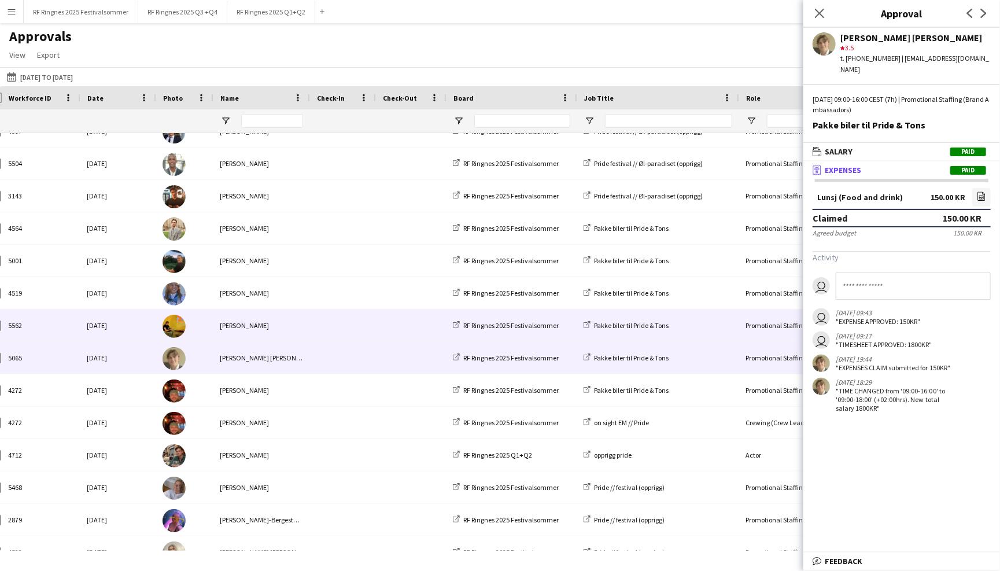
click at [363, 331] on span at bounding box center [343, 326] width 52 height 32
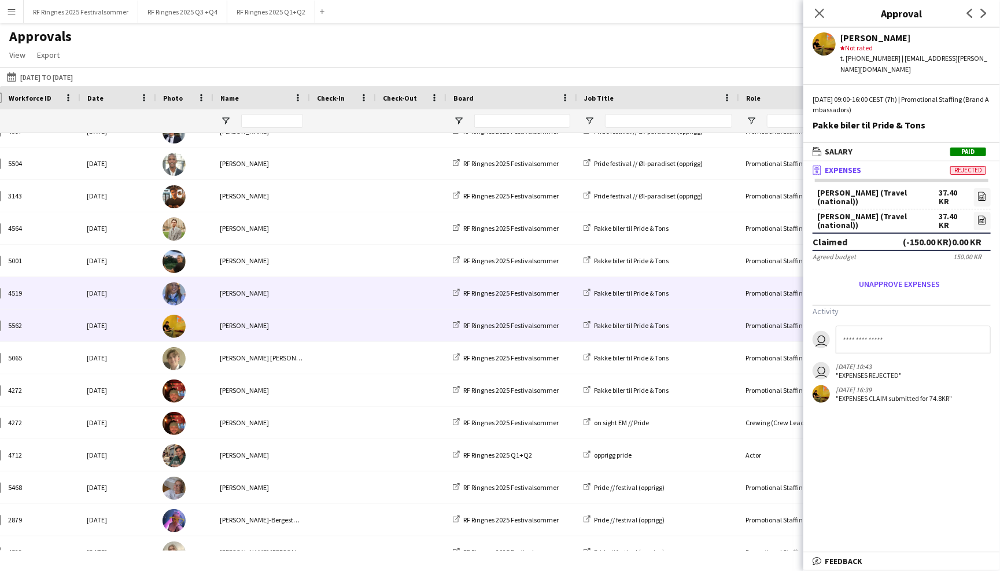
click at [303, 298] on div "[PERSON_NAME]" at bounding box center [261, 293] width 97 height 32
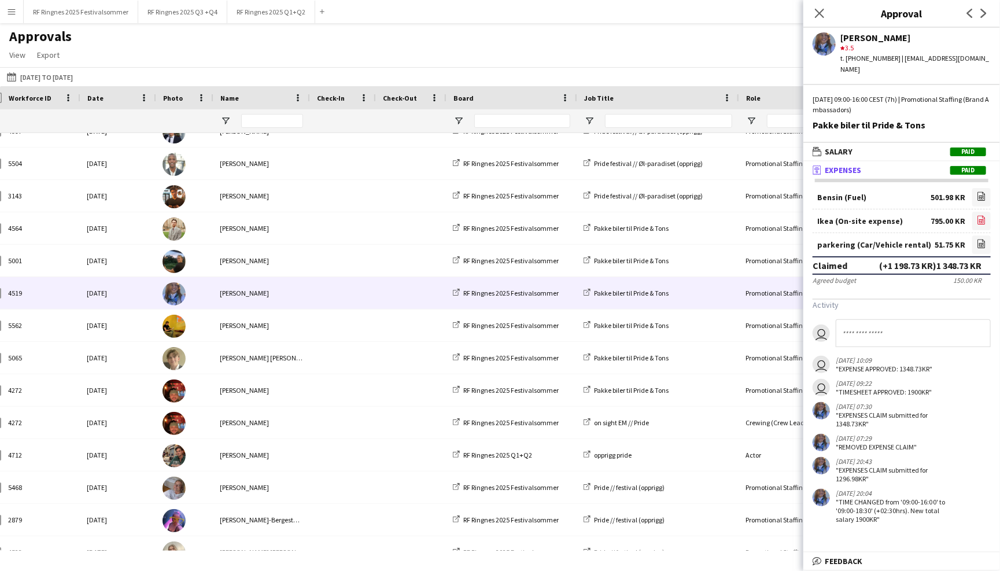
click at [985, 215] on icon "file-image" at bounding box center [981, 219] width 9 height 9
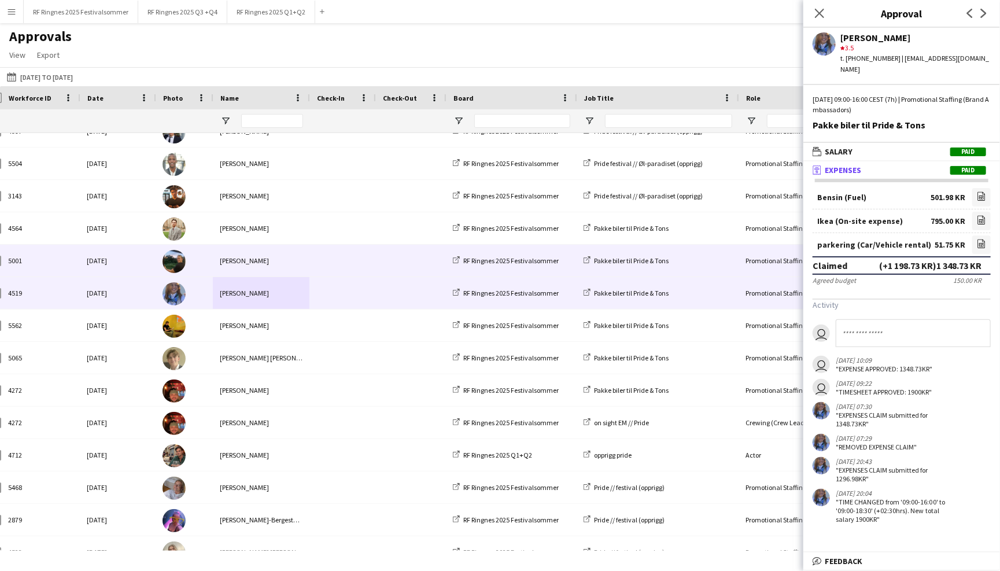
click at [314, 263] on div at bounding box center [343, 261] width 66 height 32
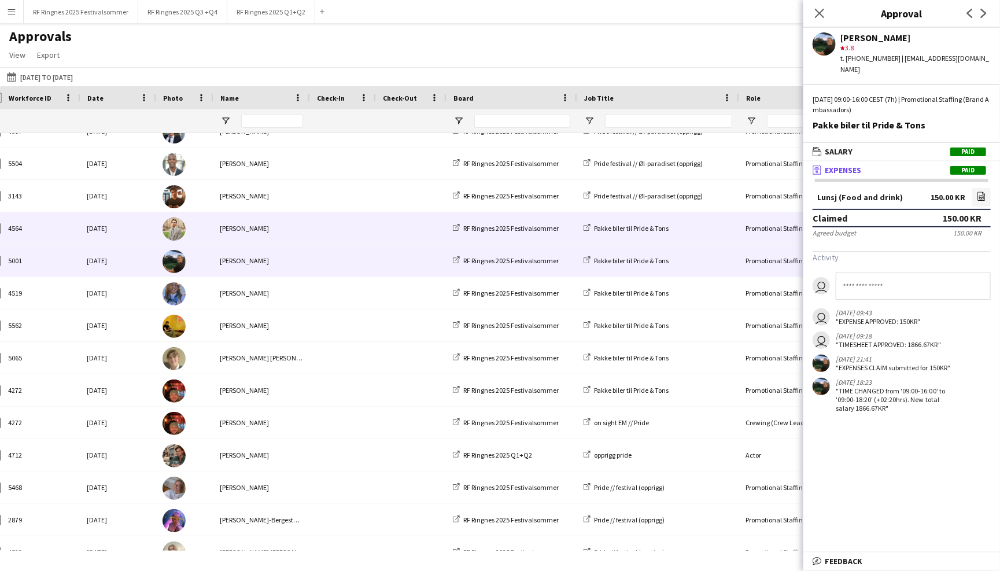
click at [310, 222] on div at bounding box center [343, 228] width 66 height 32
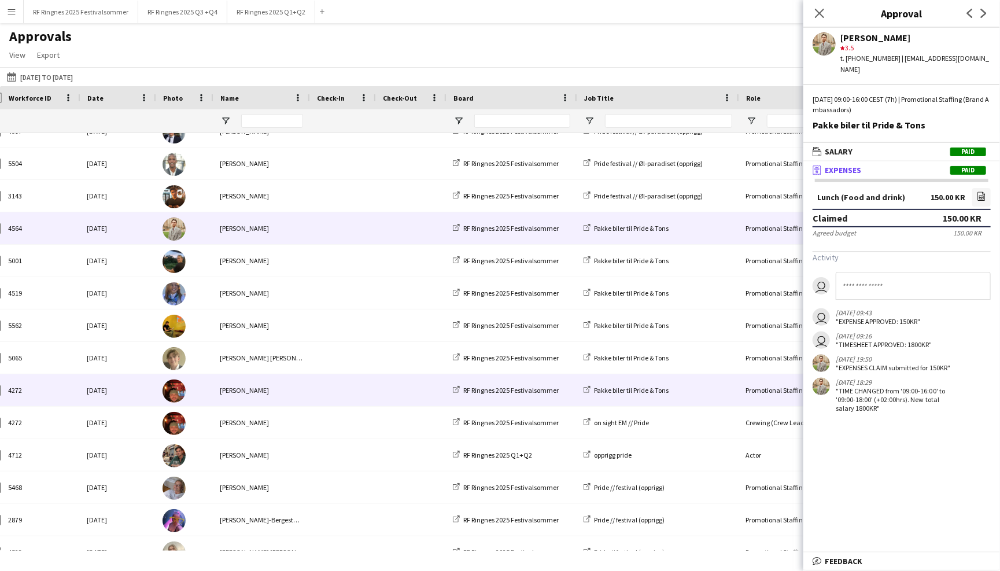
click at [252, 382] on div "[PERSON_NAME]" at bounding box center [261, 390] width 97 height 32
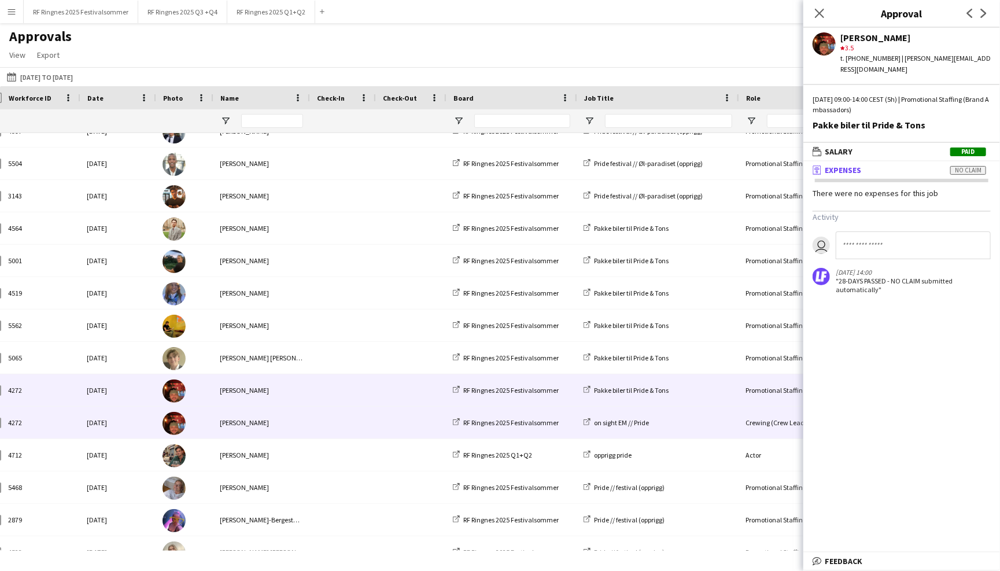
click at [263, 410] on div "[PERSON_NAME]" at bounding box center [261, 423] width 97 height 32
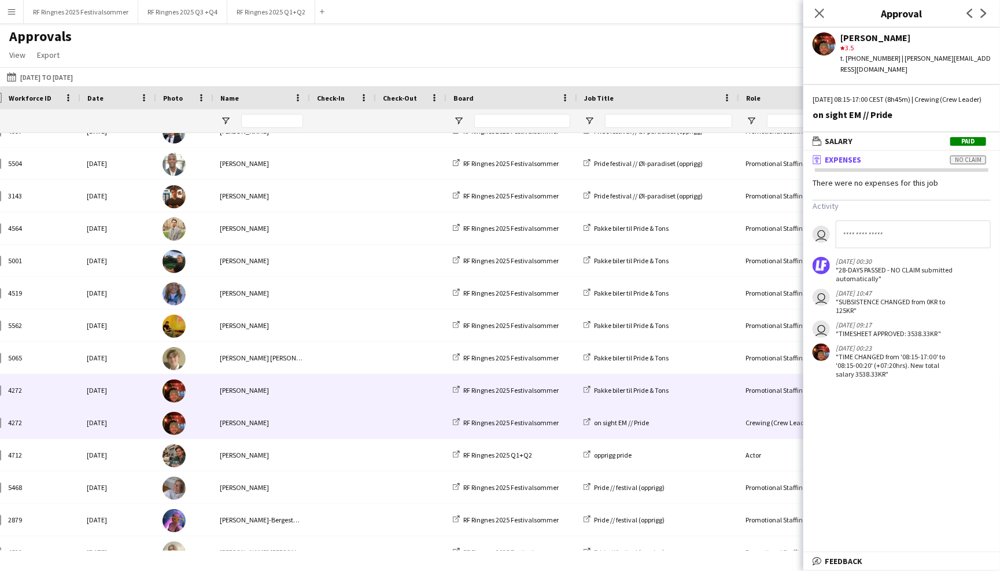
click at [264, 388] on div "[PERSON_NAME]" at bounding box center [261, 390] width 97 height 32
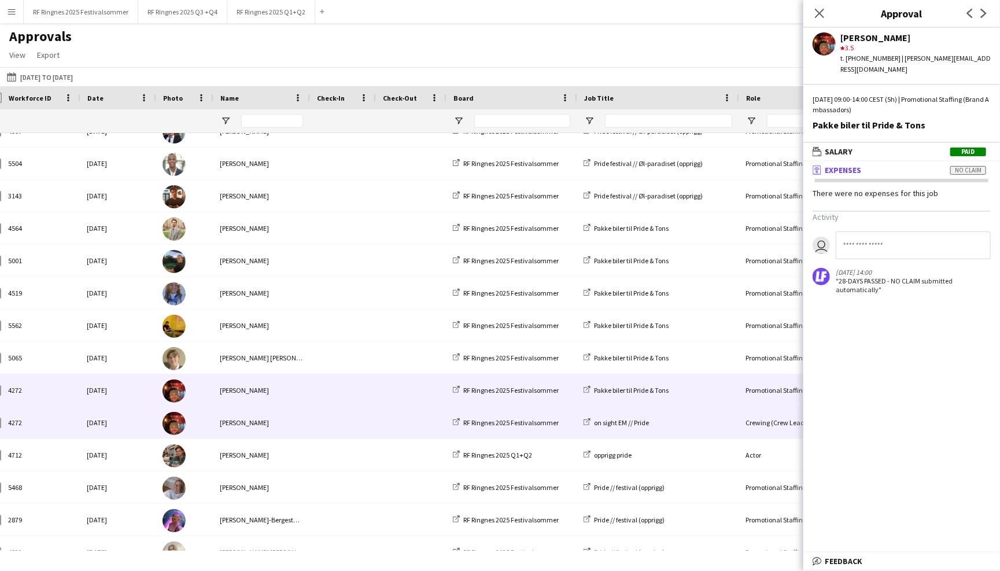
click at [264, 415] on div "[PERSON_NAME]" at bounding box center [261, 423] width 97 height 32
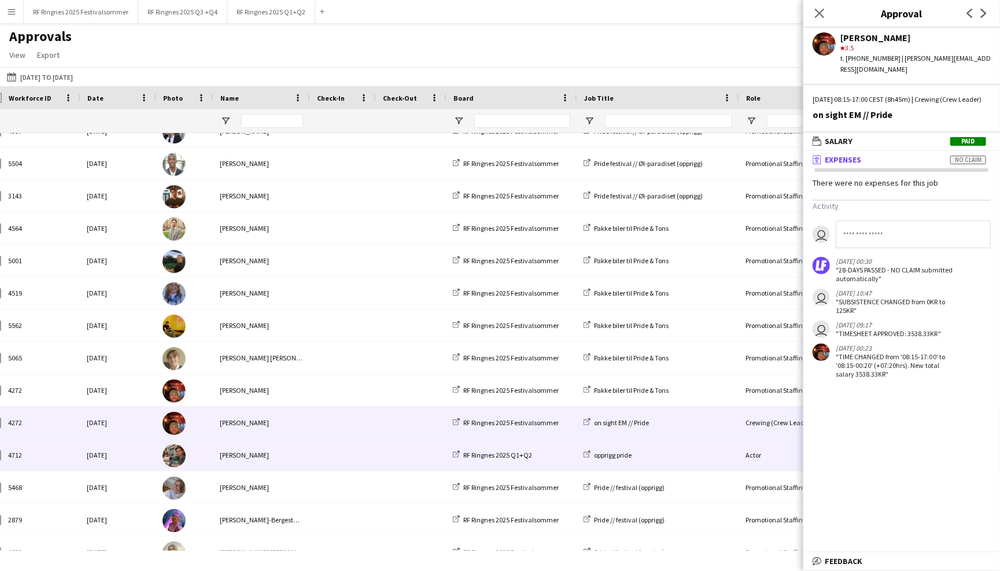
click at [322, 457] on span at bounding box center [343, 455] width 52 height 32
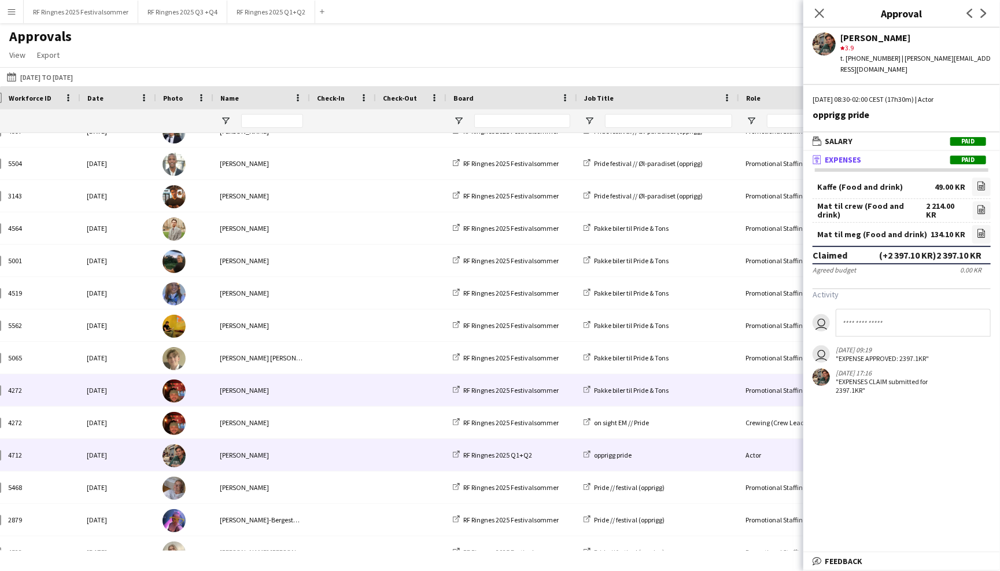
click at [299, 387] on div "[PERSON_NAME]" at bounding box center [261, 390] width 97 height 32
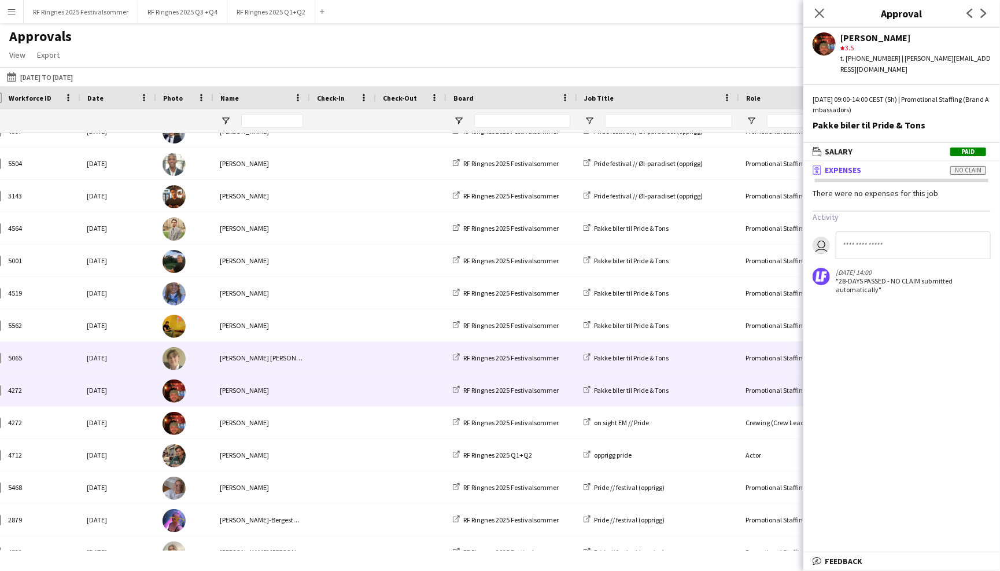
click at [317, 367] on span at bounding box center [343, 358] width 52 height 32
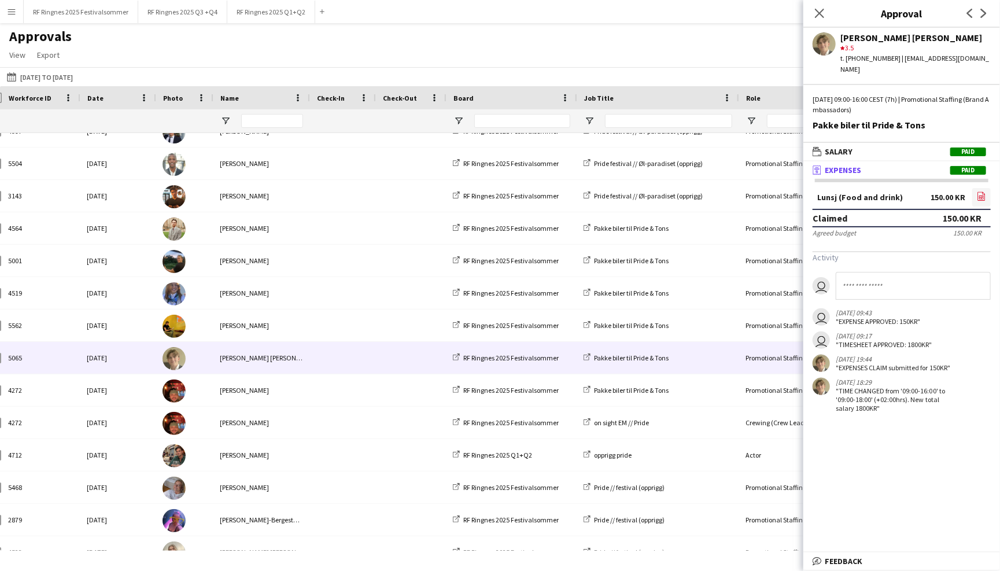
click at [980, 192] on icon "file-image" at bounding box center [981, 196] width 9 height 9
click at [734, 31] on div "Approvals View Customise view Customise filters Reset Filters Reset View Reset …" at bounding box center [500, 47] width 1000 height 39
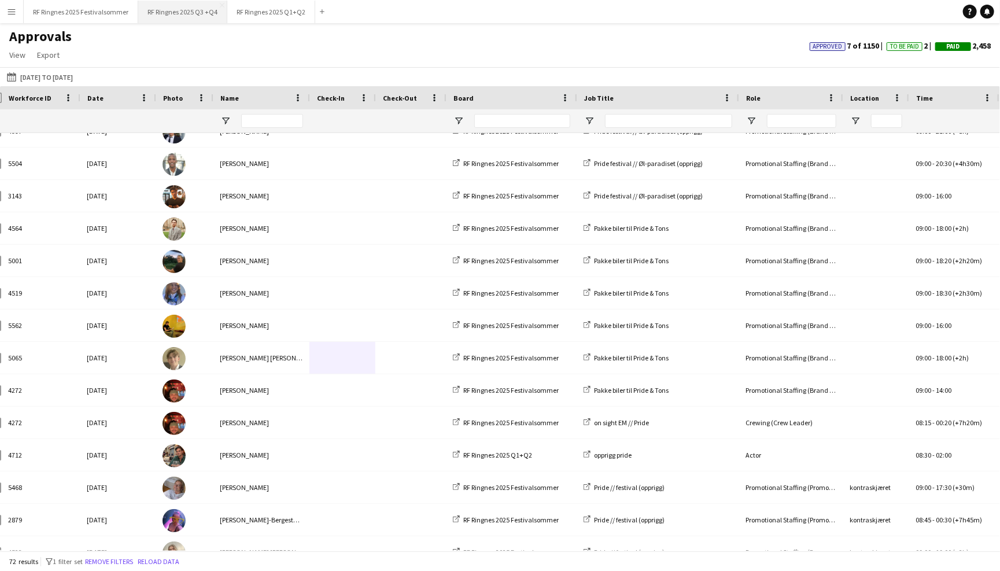
click at [188, 16] on button "RF Ringnes 2025 Q3 +Q4 Close" at bounding box center [182, 12] width 89 height 23
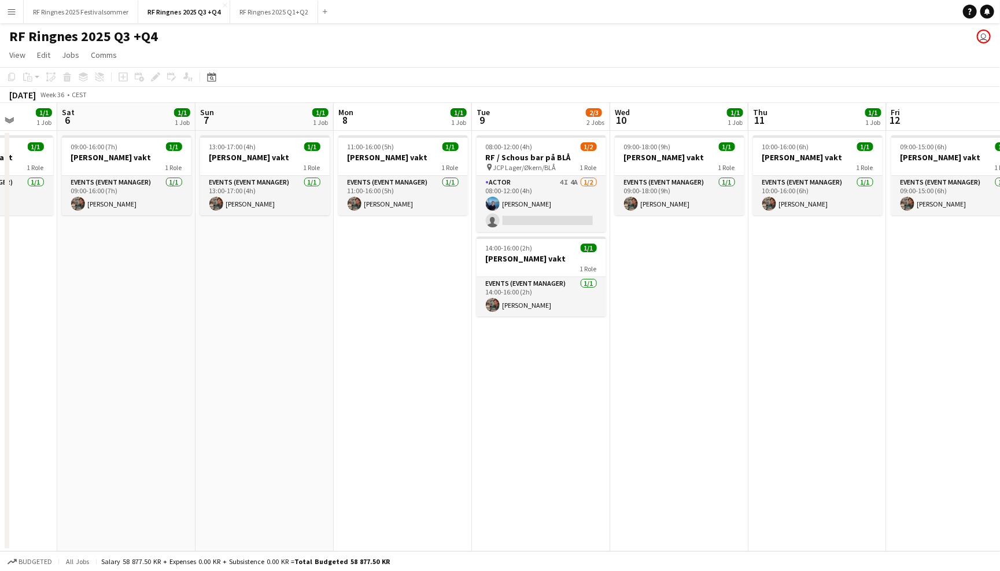
scroll to position [0, 360]
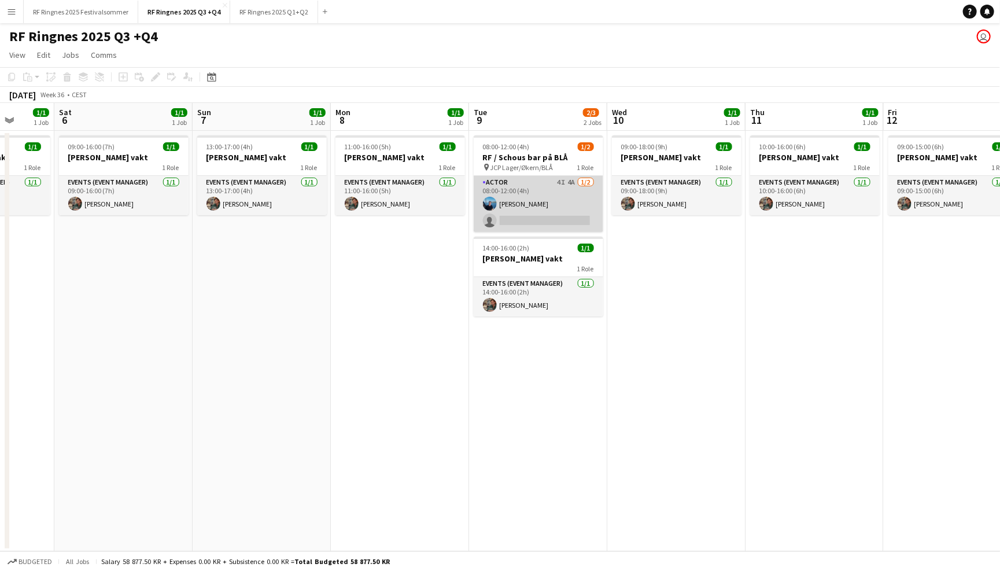
click at [543, 192] on app-card-role "Actor 4I 4A [DATE] 08:00-12:00 (4h) [PERSON_NAME] single-neutral-actions" at bounding box center [539, 204] width 130 height 56
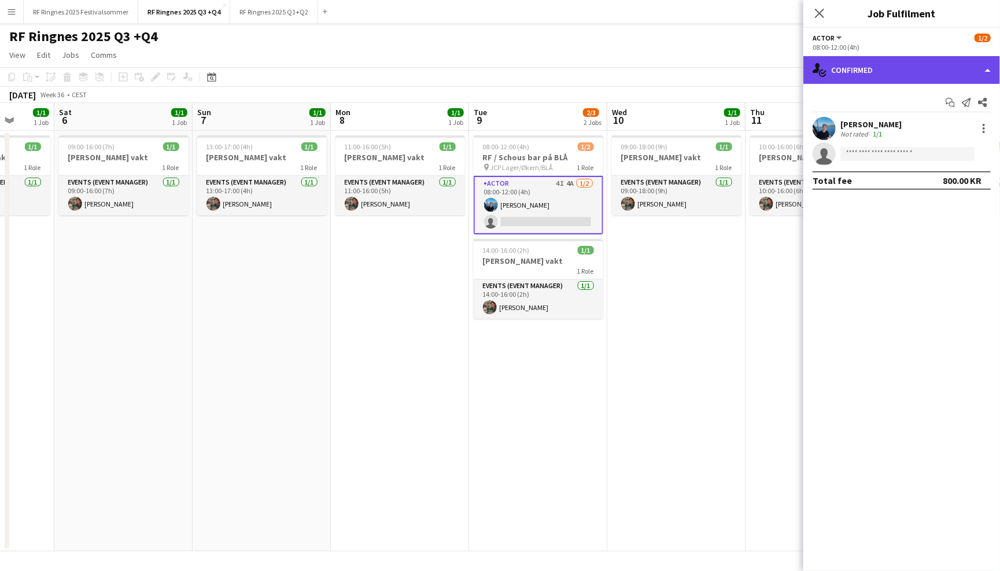
click at [885, 71] on div "single-neutral-actions-check-2 Confirmed" at bounding box center [902, 70] width 197 height 28
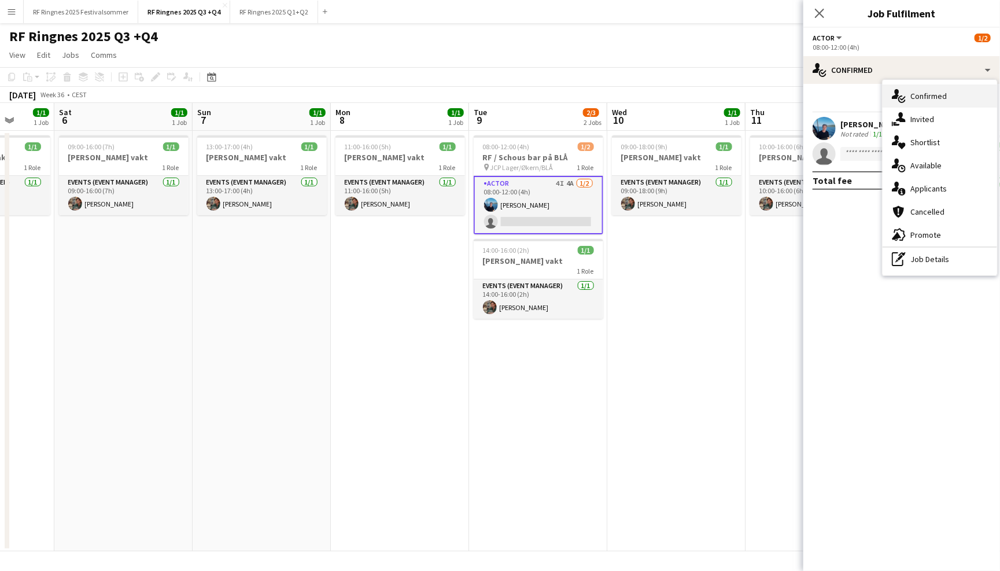
click at [926, 105] on div "single-neutral-actions-check-2 Confirmed" at bounding box center [940, 95] width 115 height 23
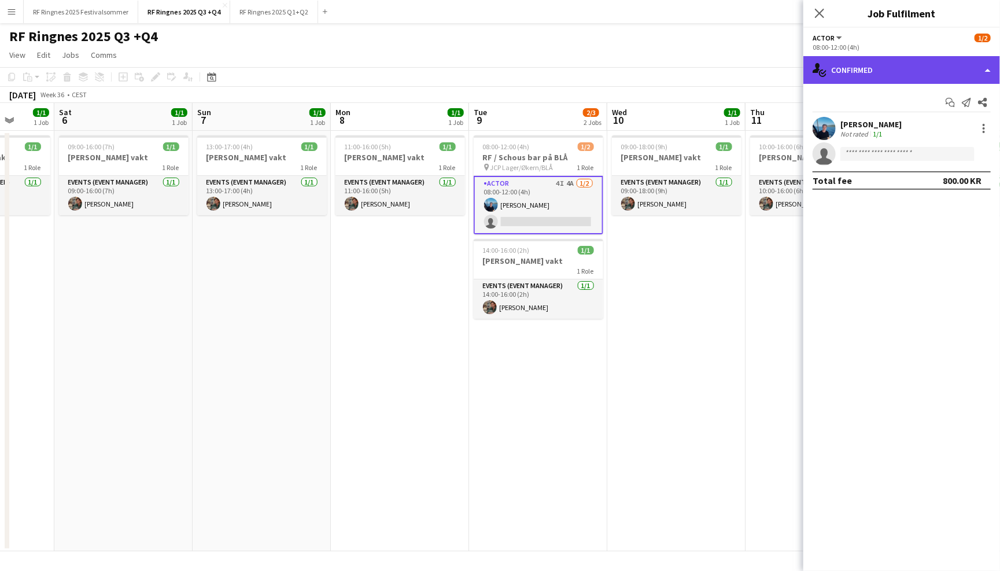
click at [902, 73] on div "single-neutral-actions-check-2 Confirmed" at bounding box center [902, 70] width 197 height 28
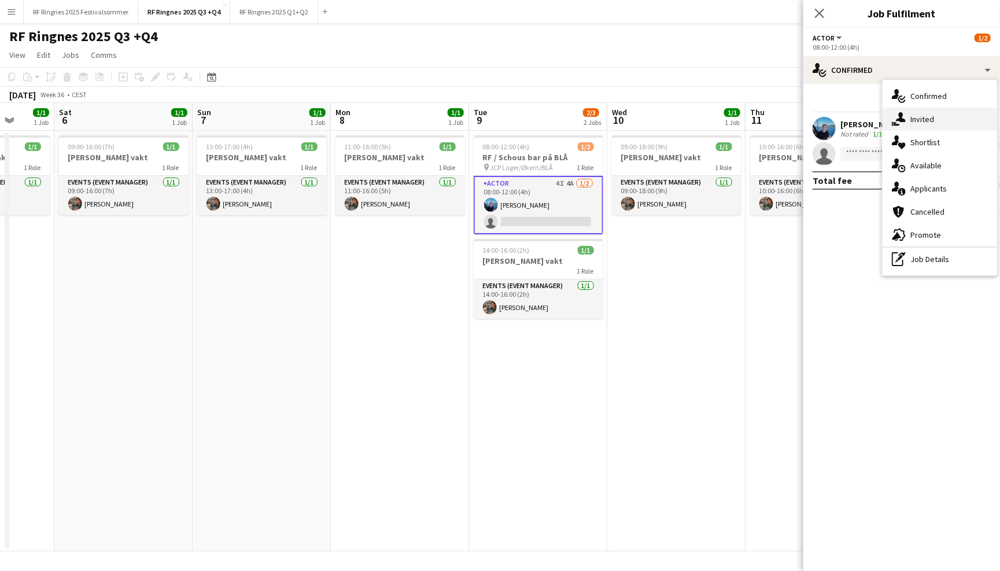
click at [904, 123] on icon "single-neutral-actions-share-1" at bounding box center [899, 119] width 14 height 14
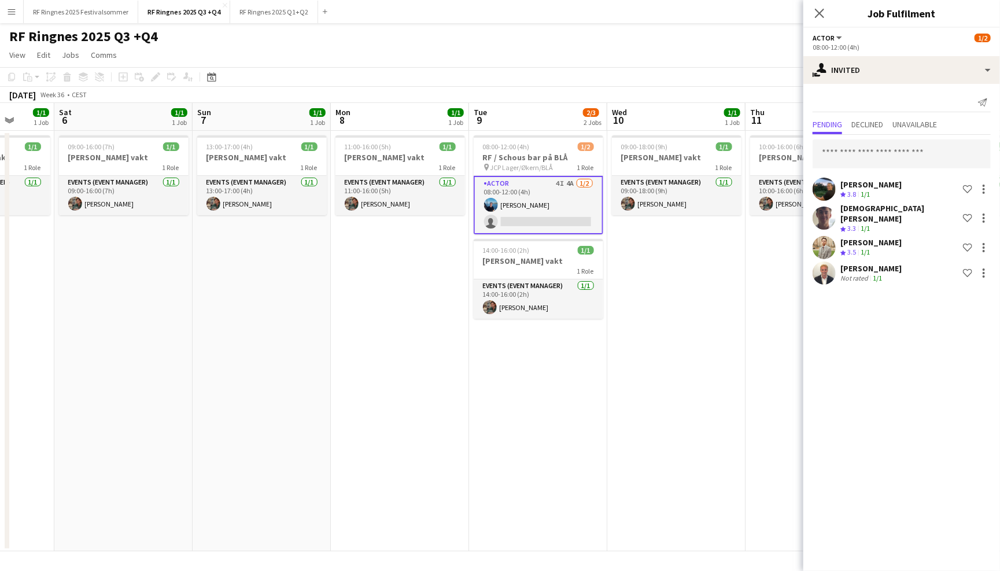
click at [683, 50] on app-page-menu "View Day view expanded Day view collapsed Month view Date picker Jump to [DATE]…" at bounding box center [500, 56] width 1000 height 22
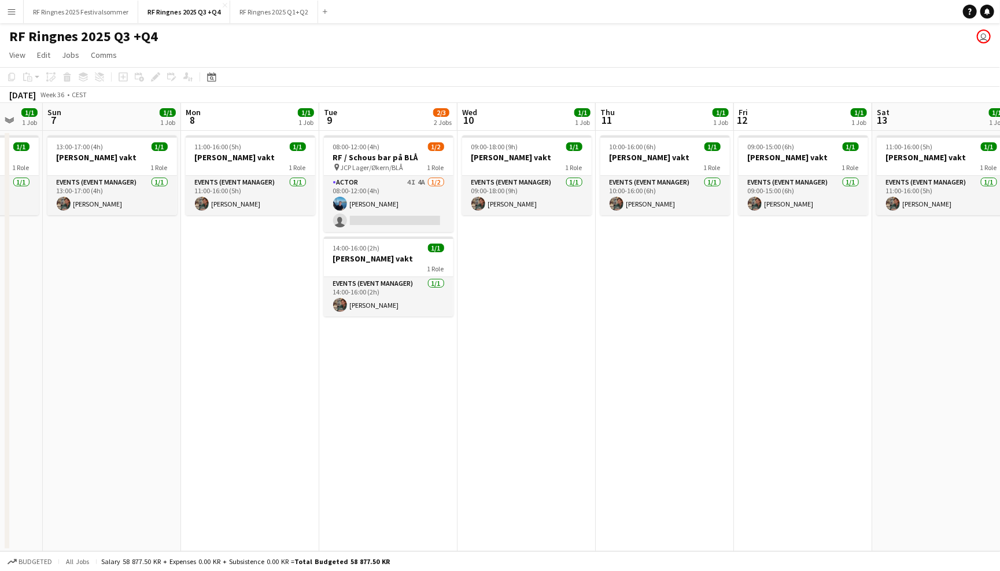
scroll to position [0, 353]
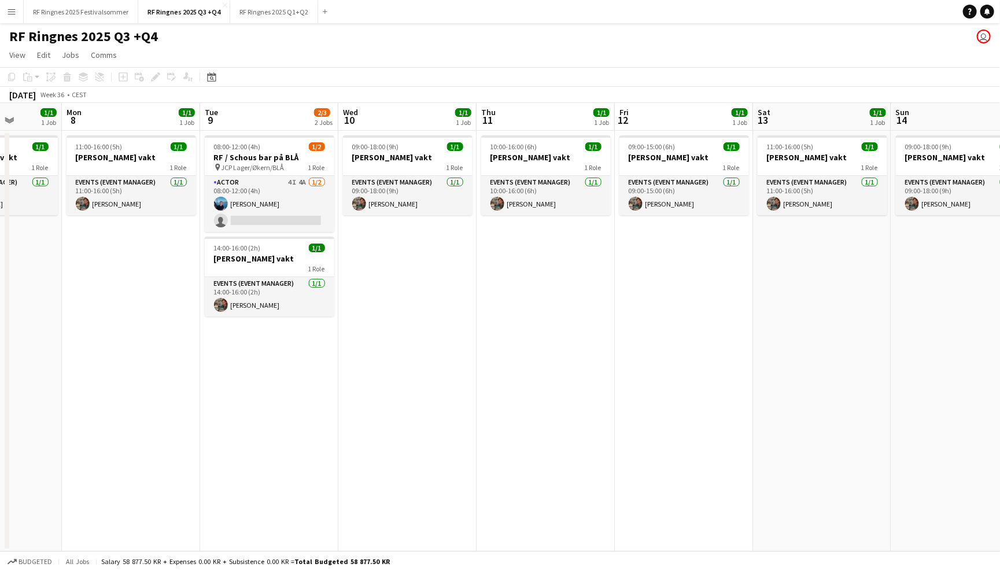
click at [351, 43] on div "RF Ringnes 2025 Q3 +Q4 user" at bounding box center [500, 34] width 1000 height 22
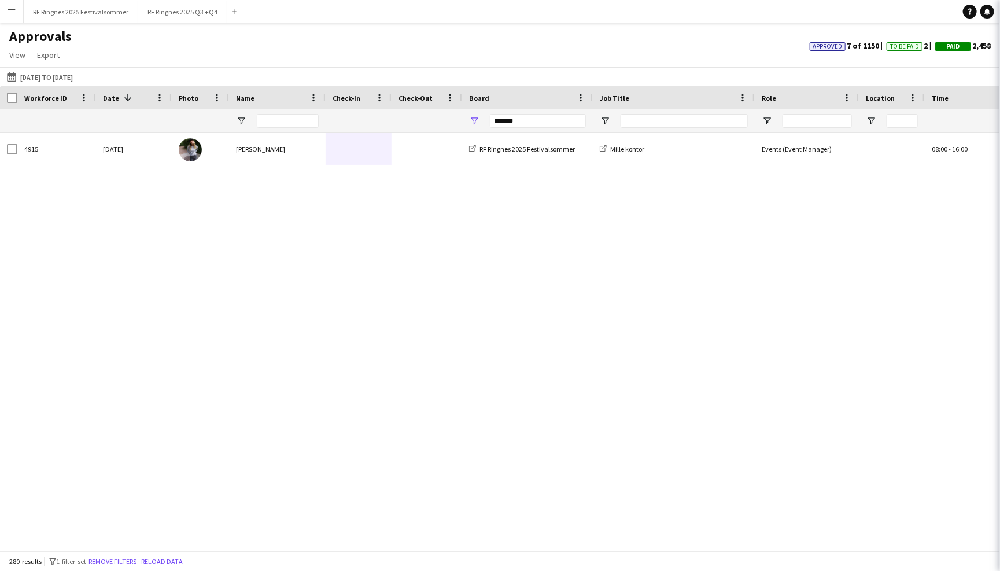
scroll to position [8480, 0]
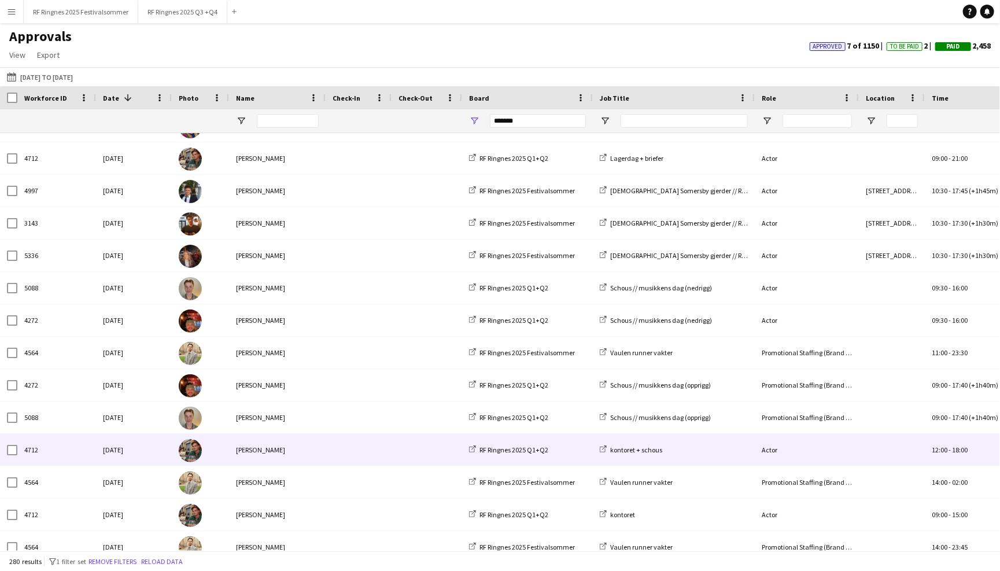
click at [295, 445] on div "[PERSON_NAME]" at bounding box center [277, 450] width 97 height 32
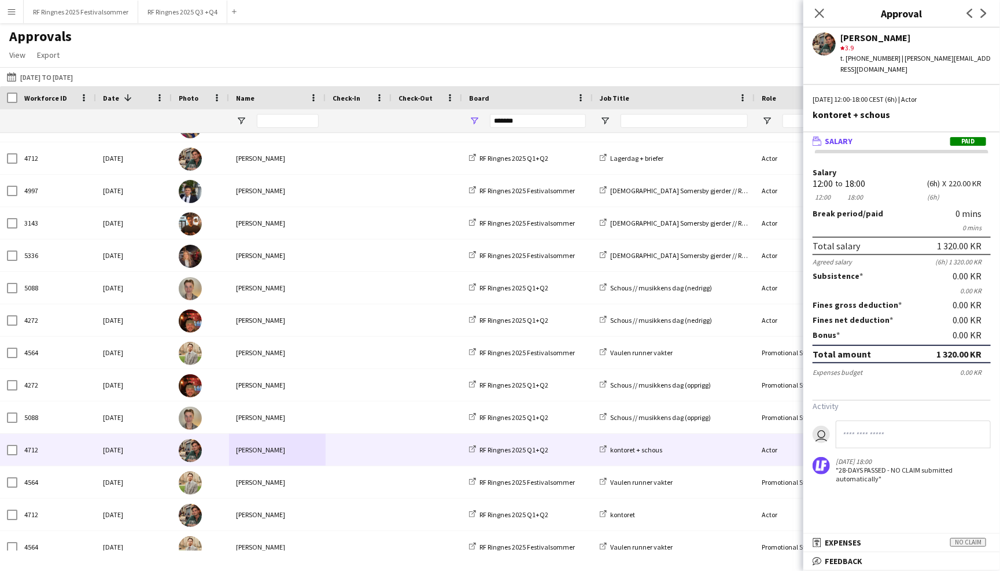
click at [669, 41] on div "Approvals View Customise view Customise filters Reset Filters Reset View Reset …" at bounding box center [500, 47] width 1000 height 39
